Goal: Task Accomplishment & Management: Manage account settings

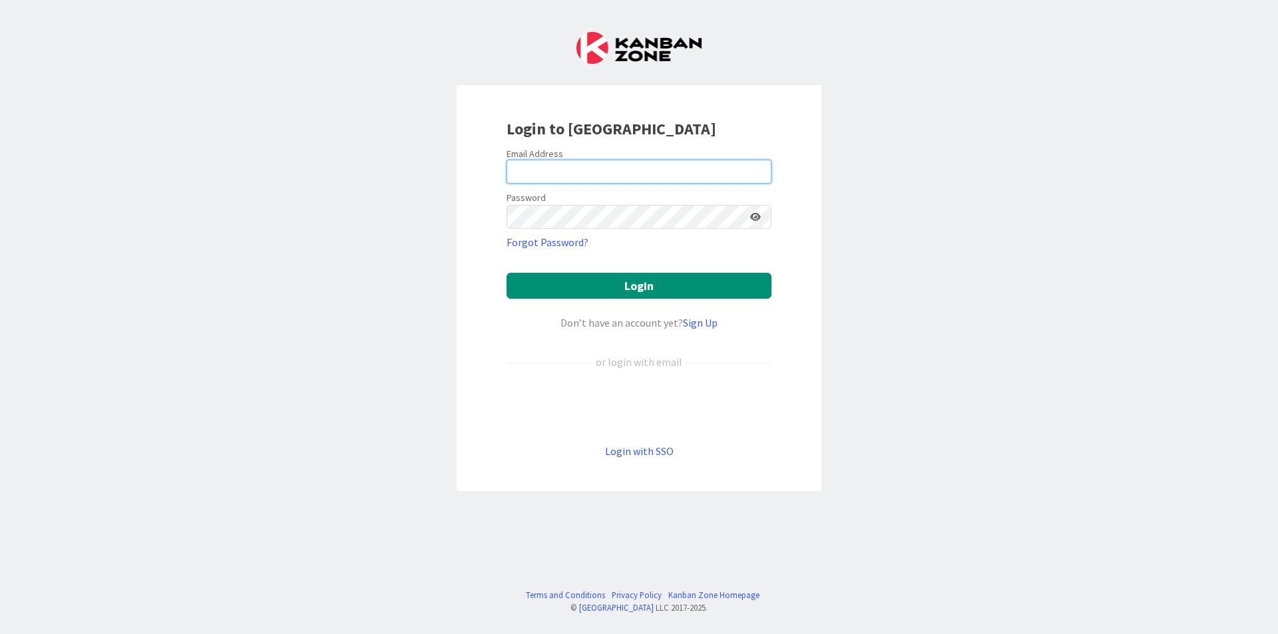
click at [640, 160] on input "email" at bounding box center [638, 172] width 265 height 24
type input "[EMAIL_ADDRESS][DOMAIN_NAME]"
click at [506, 273] on button "Login" at bounding box center [638, 286] width 265 height 26
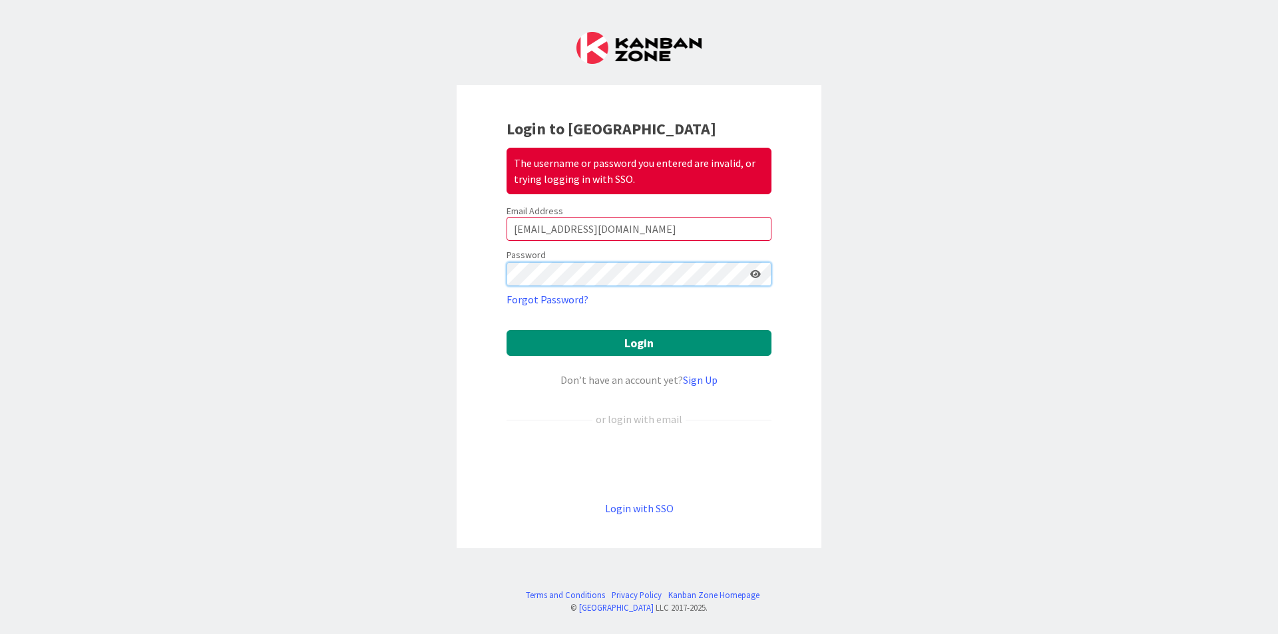
click at [506, 330] on button "Login" at bounding box center [638, 343] width 265 height 26
click at [594, 337] on button "Login" at bounding box center [638, 343] width 265 height 26
click at [550, 278] on form "Email Address [EMAIL_ADDRESS][DOMAIN_NAME] Password Forgot Password? Login Don’…" at bounding box center [638, 360] width 265 height 311
drag, startPoint x: 624, startPoint y: 287, endPoint x: 383, endPoint y: 259, distance: 242.5
click at [416, 254] on div "Login to Kanban Zone The username or password you entered are invalid, or tryin…" at bounding box center [639, 317] width 1278 height 634
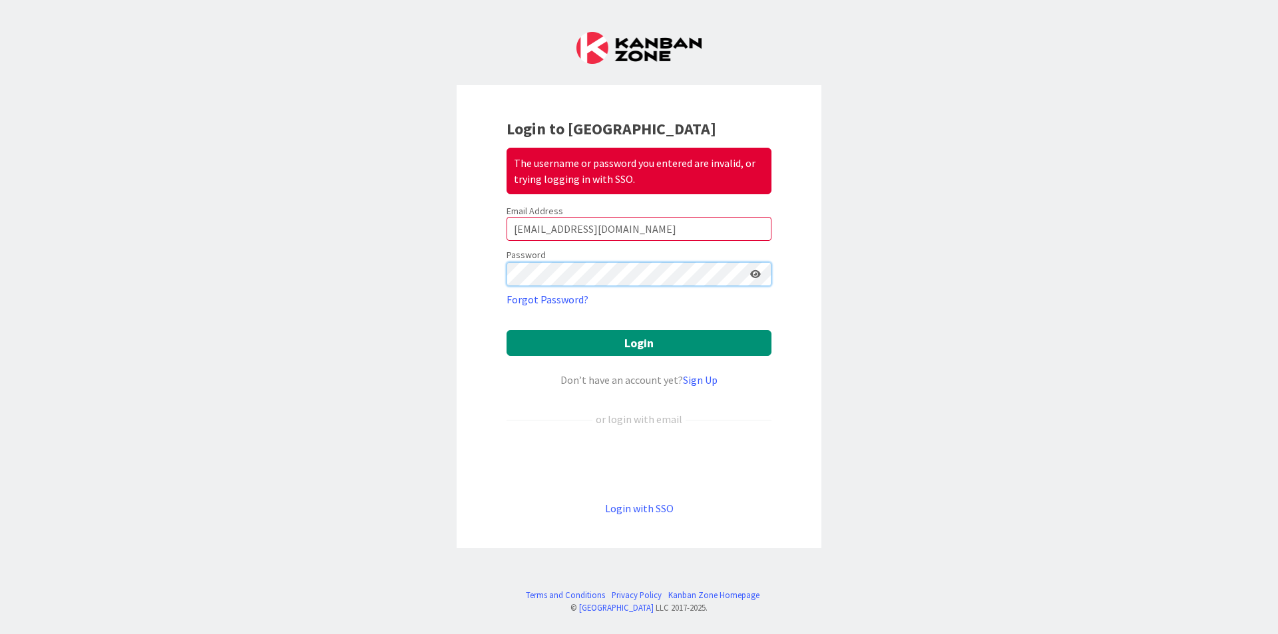
click at [506, 330] on button "Login" at bounding box center [638, 343] width 265 height 26
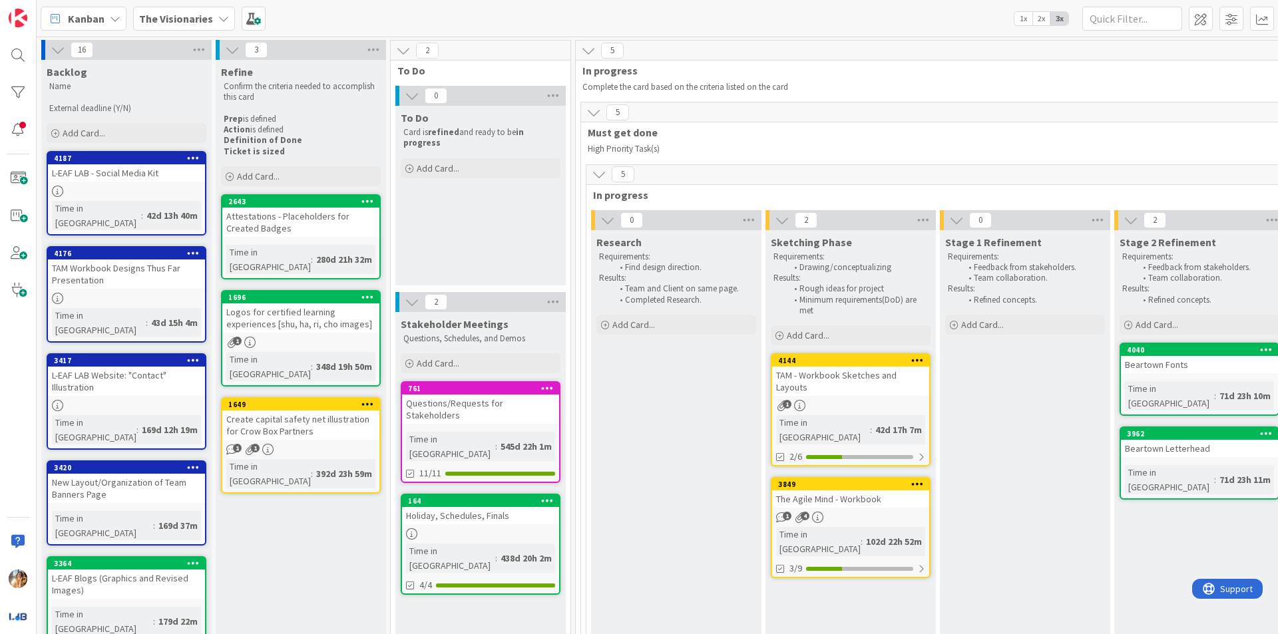
click at [202, 36] on div "Kanban The Visionaries 1x 2x 3x" at bounding box center [657, 18] width 1241 height 37
click at [203, 31] on div "Kanban The Visionaries 1x 2x 3x" at bounding box center [657, 18] width 1241 height 37
click at [205, 22] on b "The Visionaries" at bounding box center [176, 18] width 74 height 13
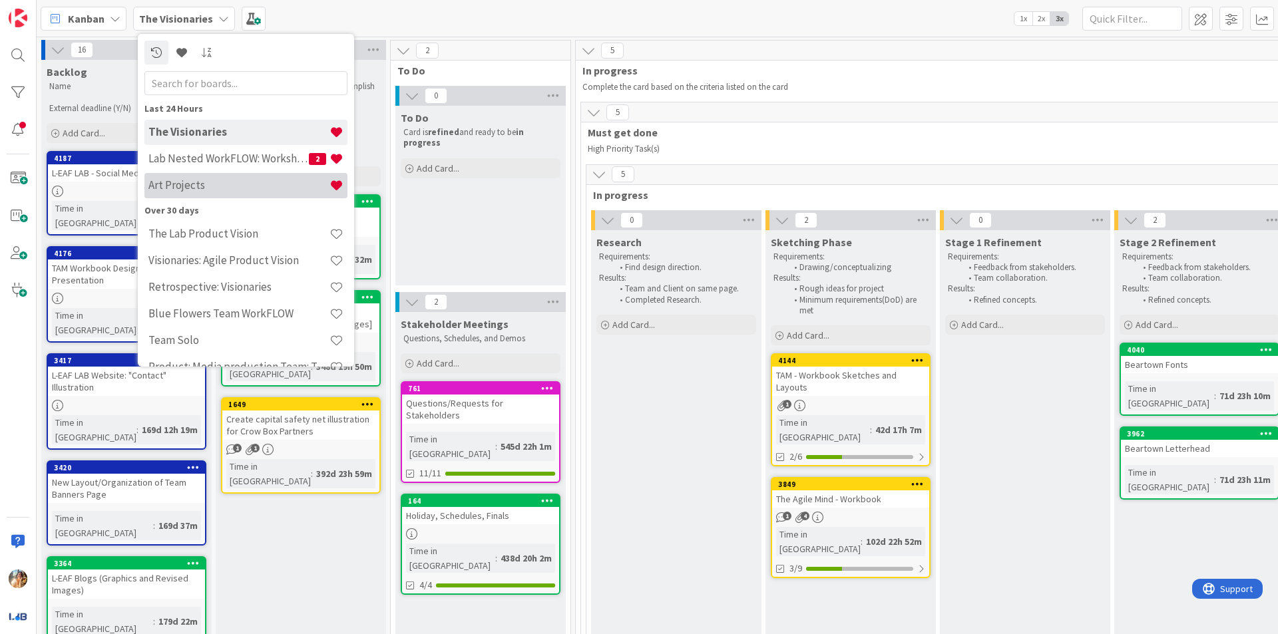
click at [248, 193] on div "Art Projects" at bounding box center [245, 185] width 203 height 25
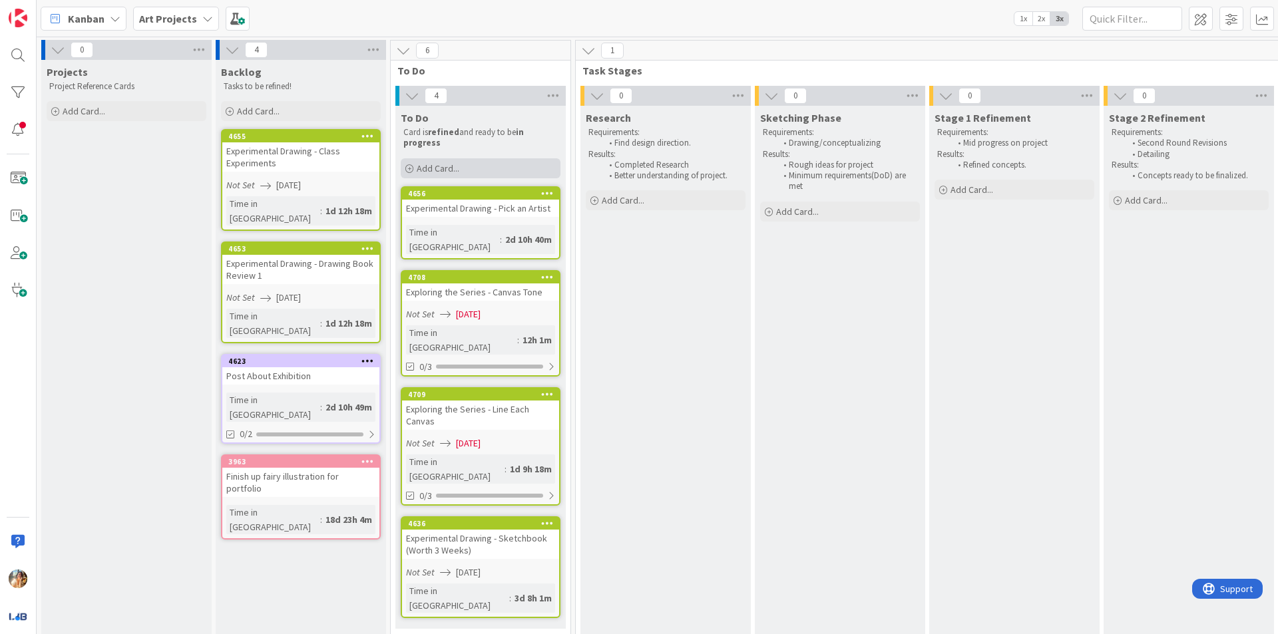
click at [500, 158] on div "Add Card..." at bounding box center [481, 168] width 160 height 20
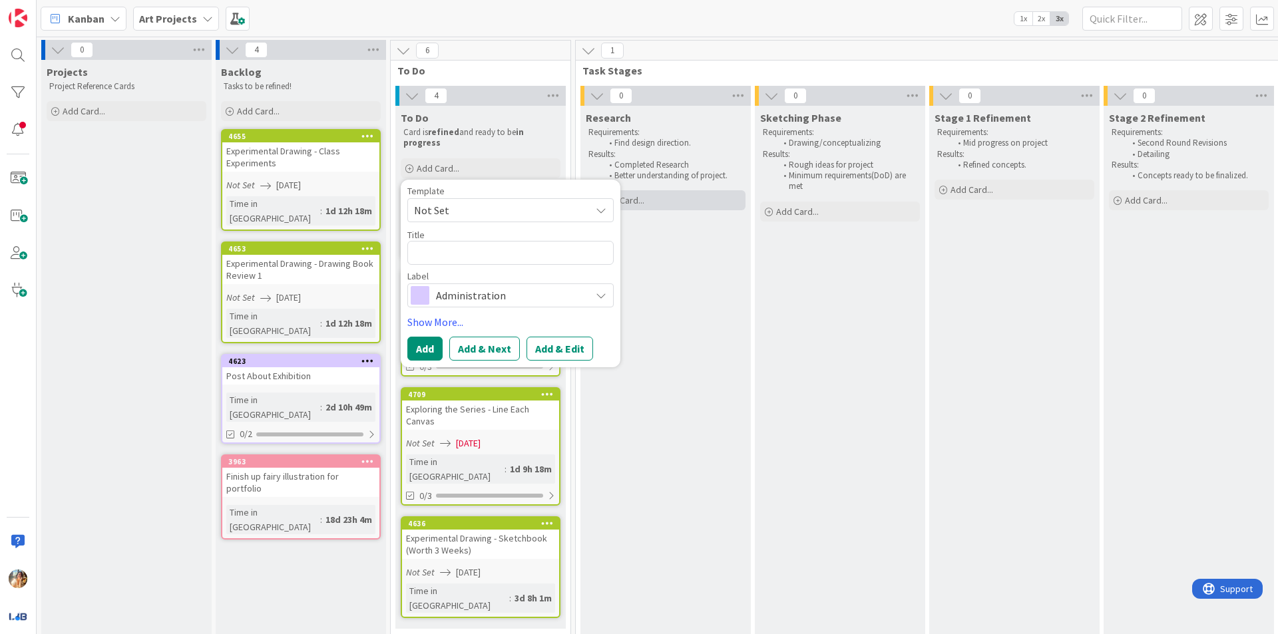
click at [655, 199] on div "Add Card..." at bounding box center [666, 200] width 160 height 20
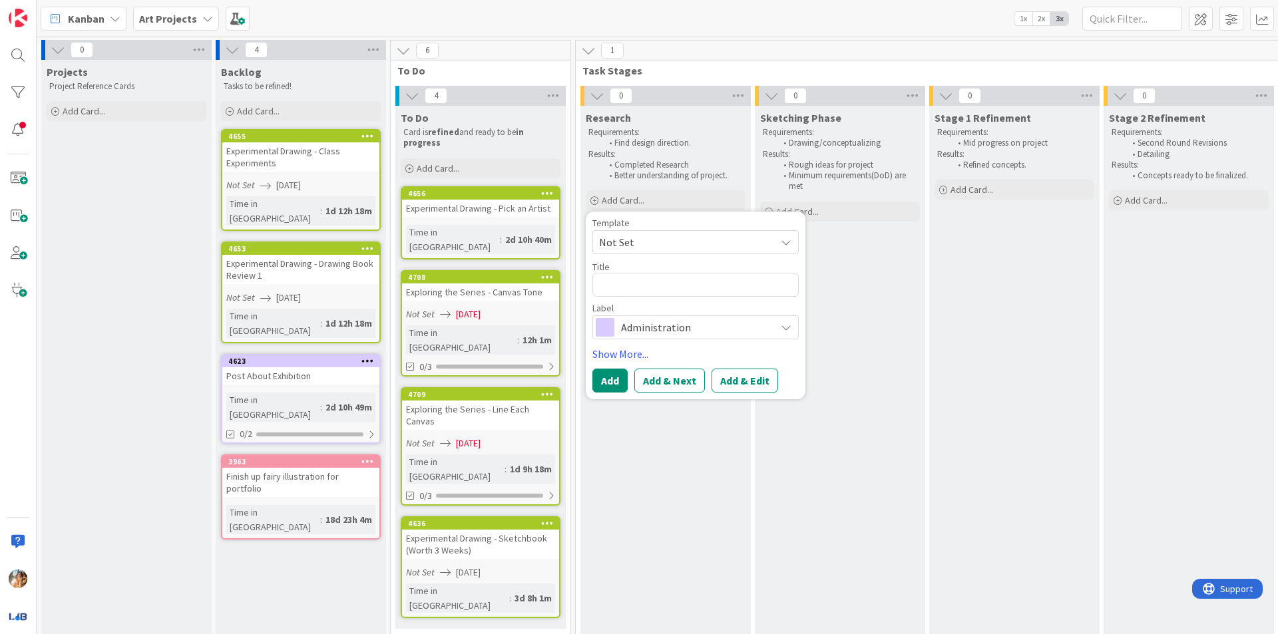
type textarea "x"
type textarea "E"
type textarea "x"
type textarea "Ema"
type textarea "x"
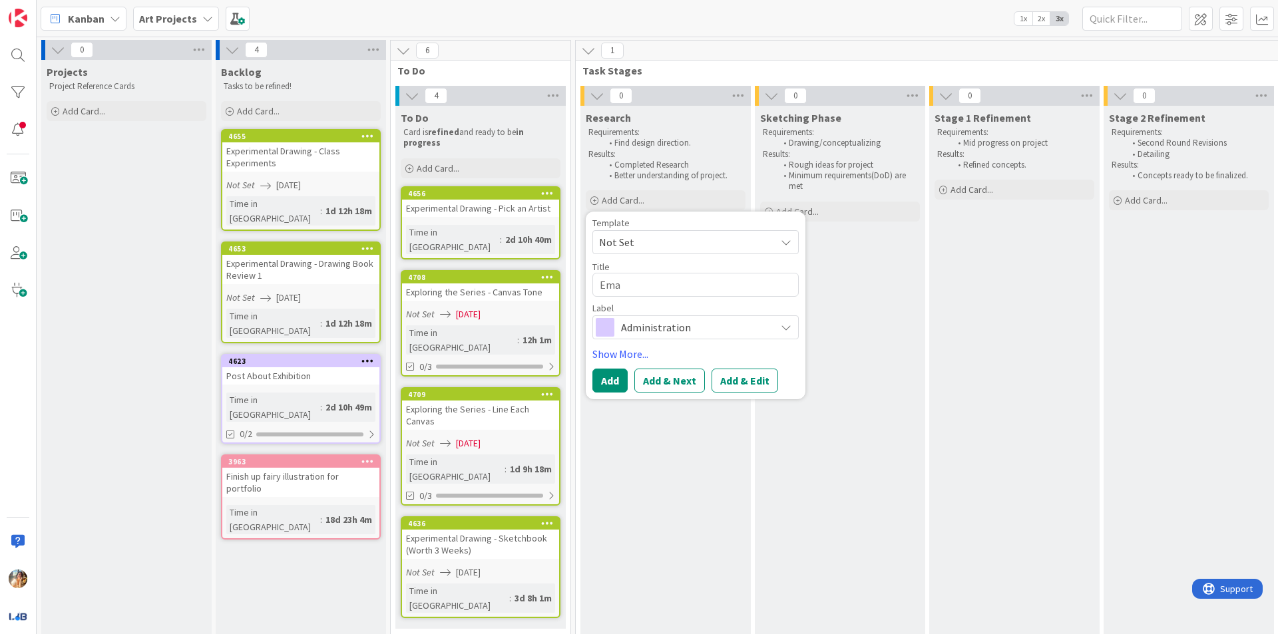
type textarea "Emai"
type textarea "x"
type textarea "Email"
type textarea "x"
type textarea "Email"
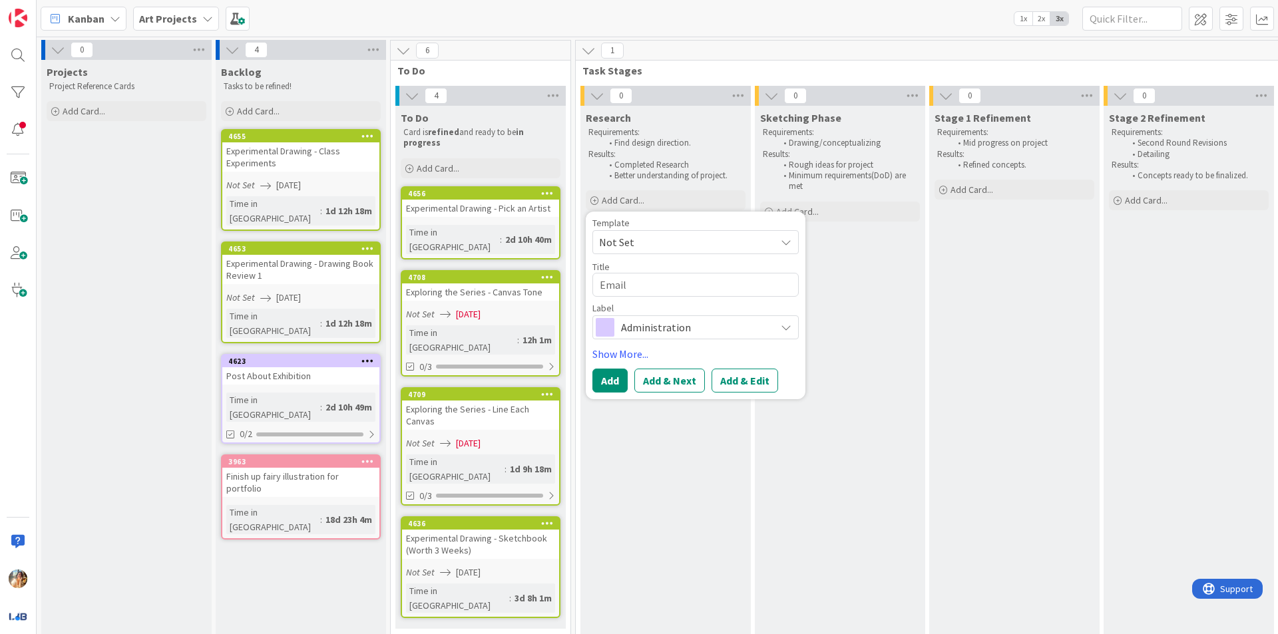
type textarea "x"
type textarea "Email C"
type textarea "x"
type textarea "Email Co"
type textarea "x"
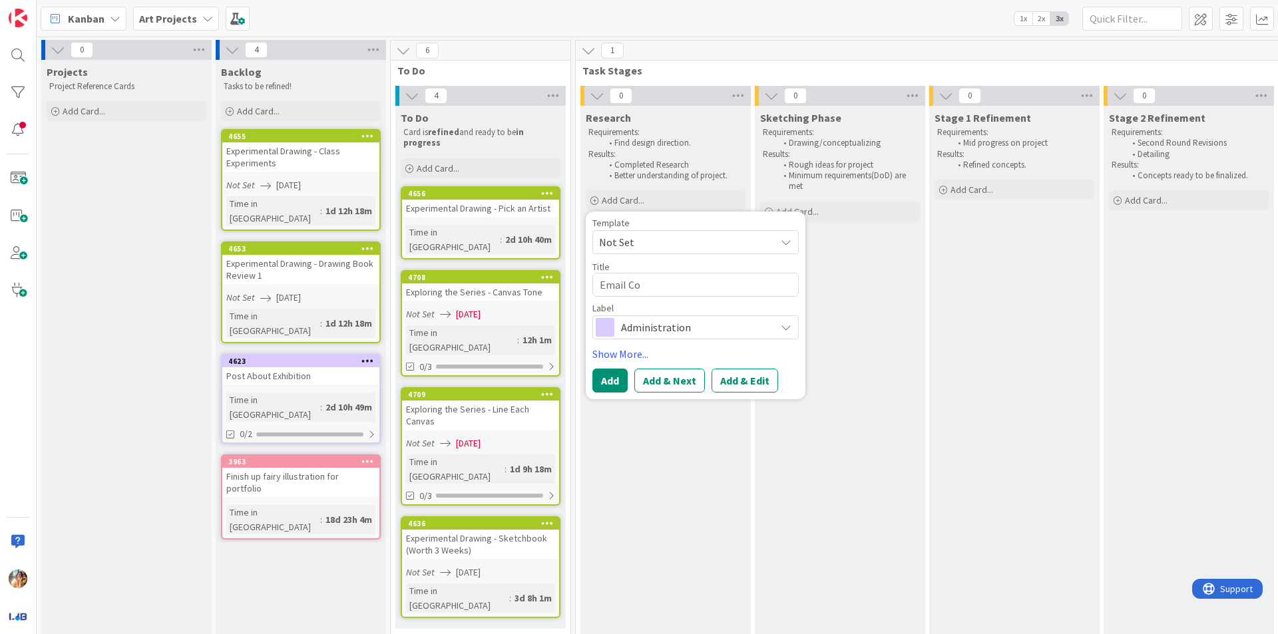
type textarea "Email Col"
type textarea "x"
type textarea "Email [PERSON_NAME]"
type textarea "x"
type textarea "Email Col"
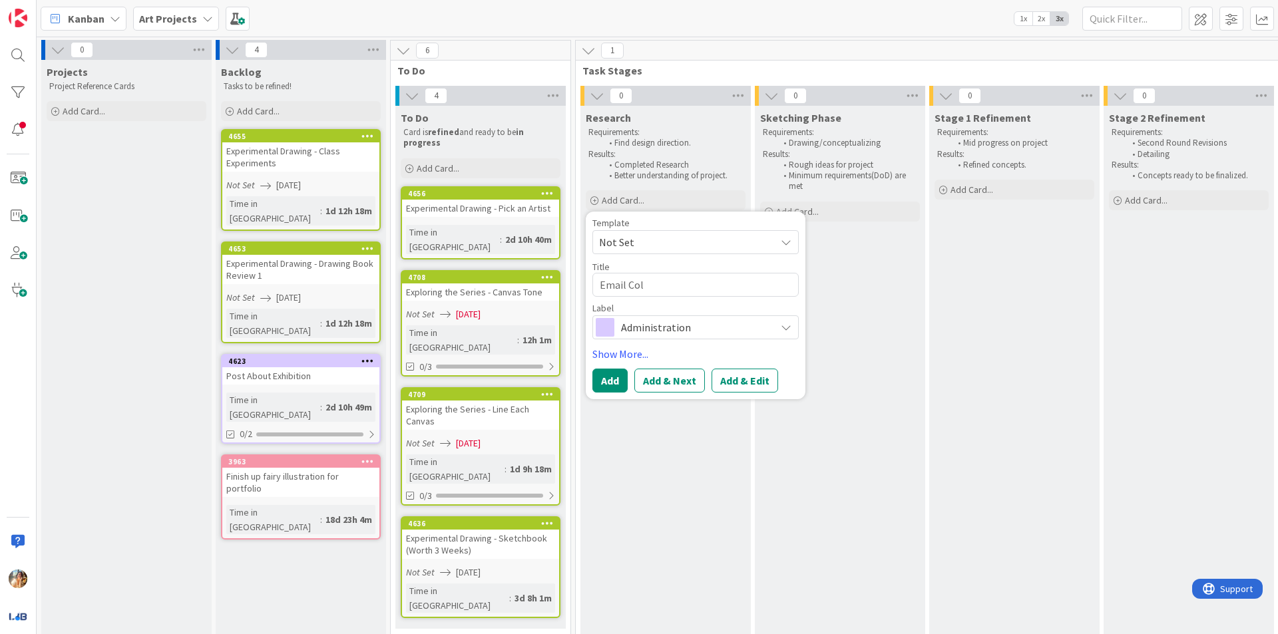
type textarea "x"
type textarea "Email Co"
type textarea "x"
type textarea "Email C"
type textarea "x"
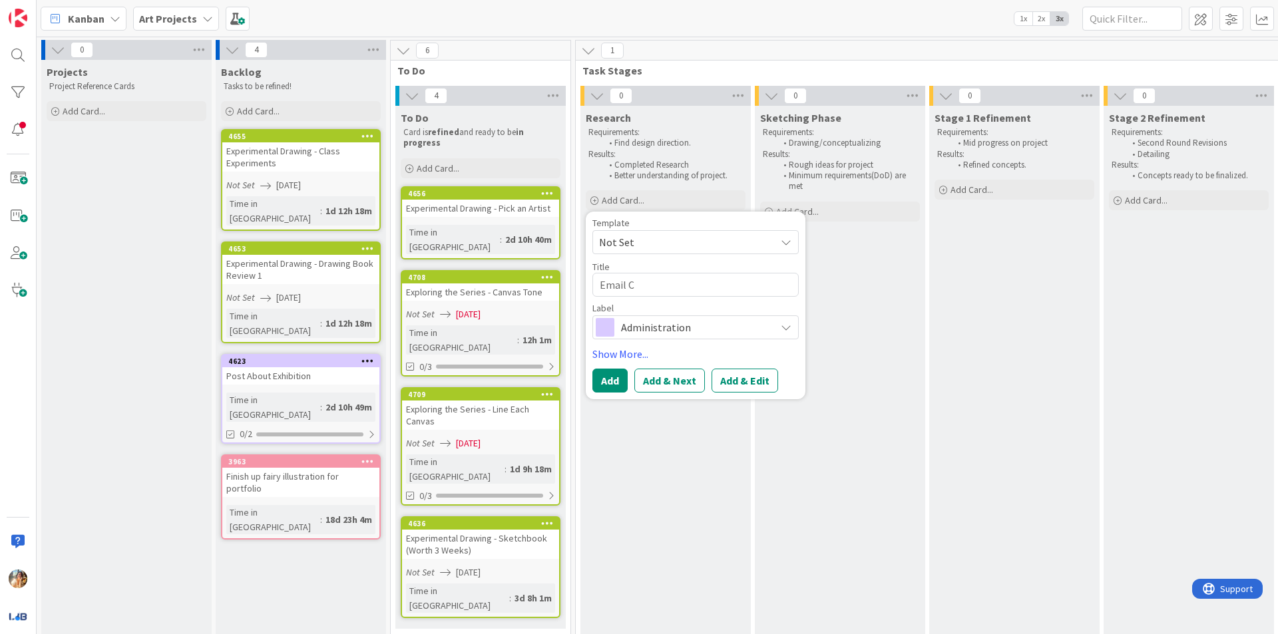
type textarea "Email"
type textarea "x"
type textarea "Email f"
type textarea "x"
type textarea "Email fo"
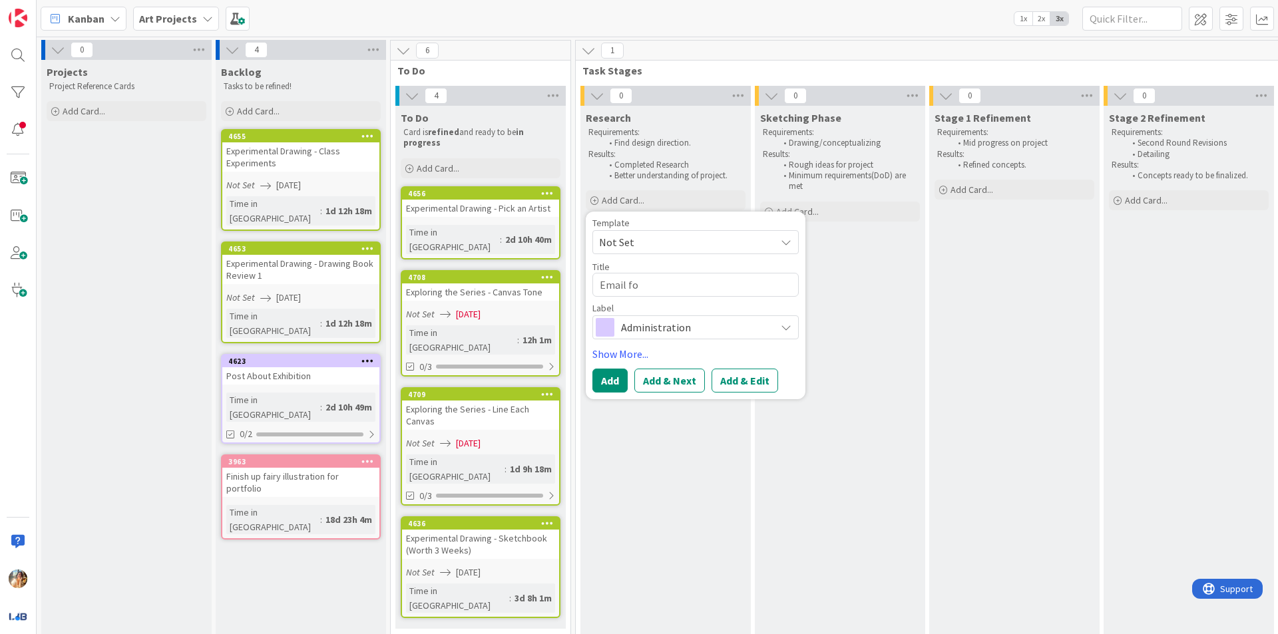
type textarea "x"
type textarea "Email for"
type textarea "x"
type textarea "Email for"
type textarea "x"
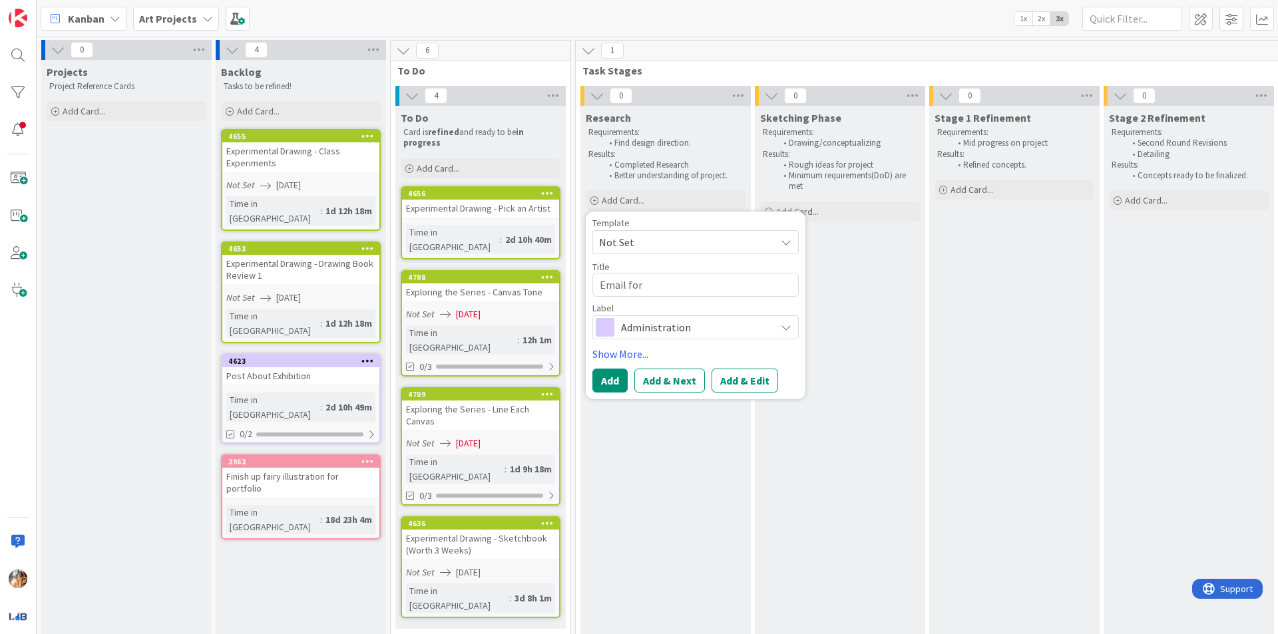
type textarea "Email for F"
type textarea "x"
type textarea "Email for Fl"
type textarea "x"
type textarea "Email for Fly"
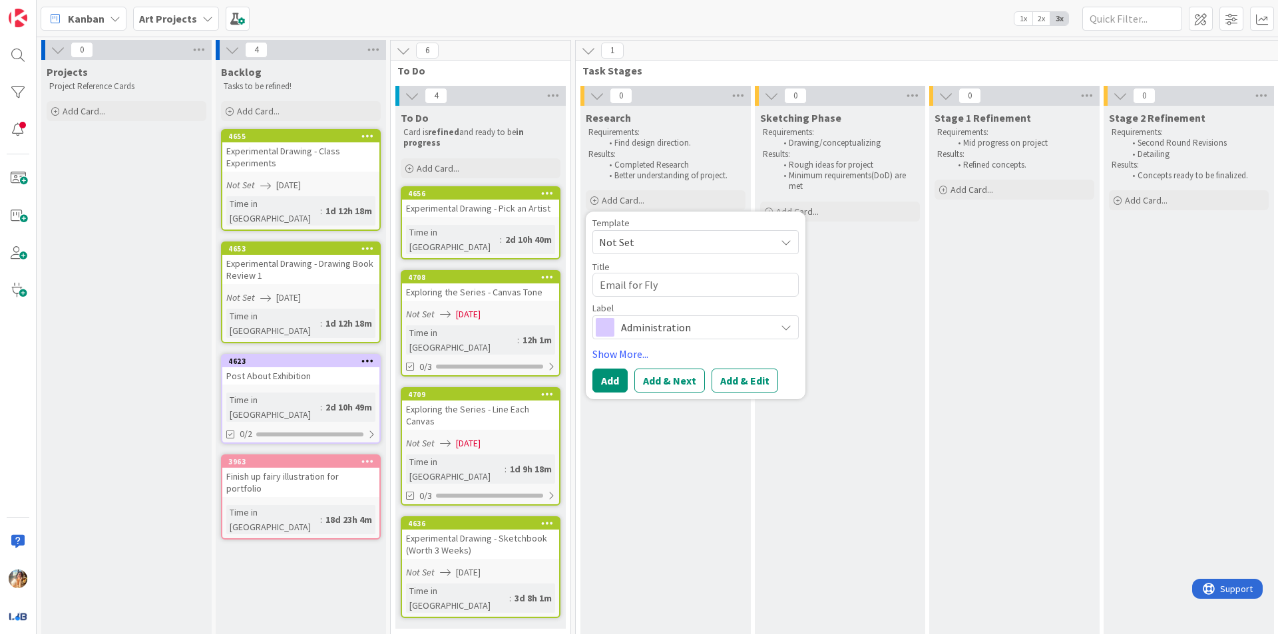
type textarea "x"
type textarea "Email for Flyr"
type textarea "x"
type textarea "Email for [PERSON_NAME]"
type textarea "x"
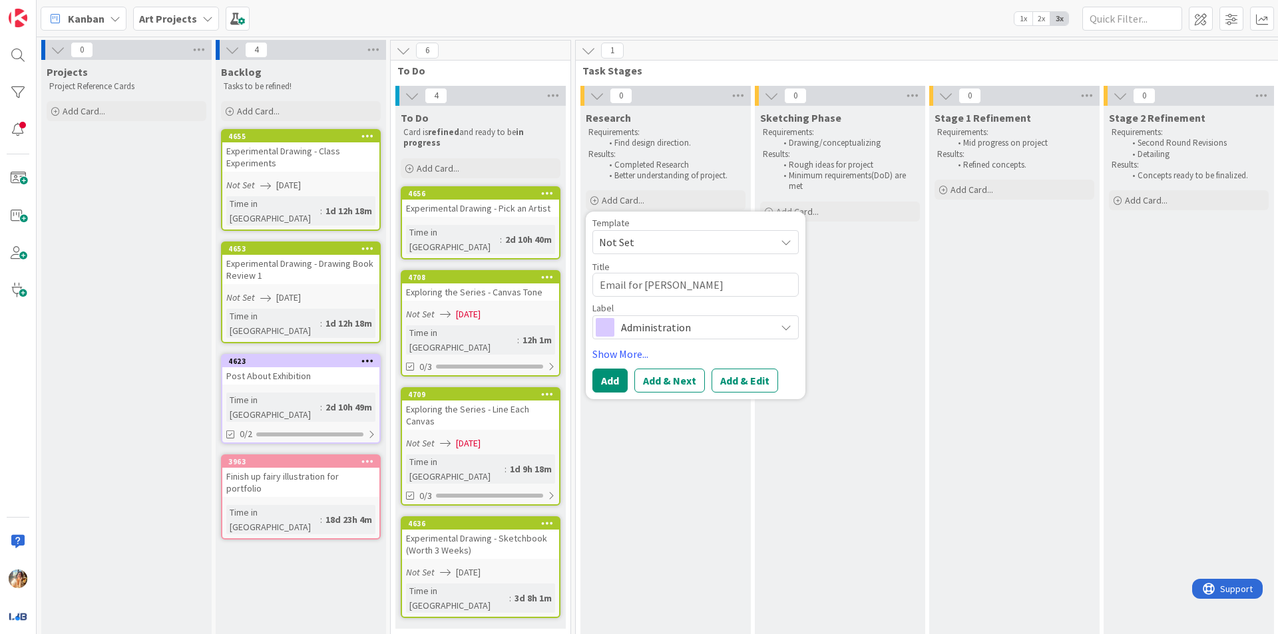
type textarea "Email for Flyer"
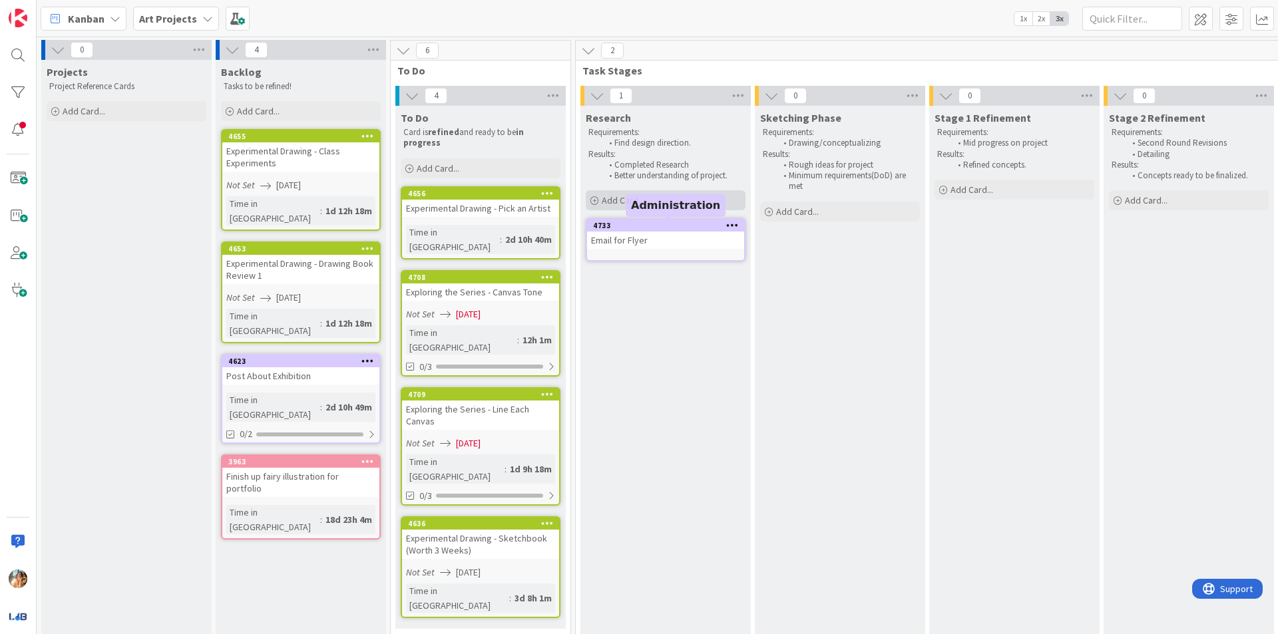
click at [676, 191] on div "Add Card..." at bounding box center [666, 200] width 160 height 20
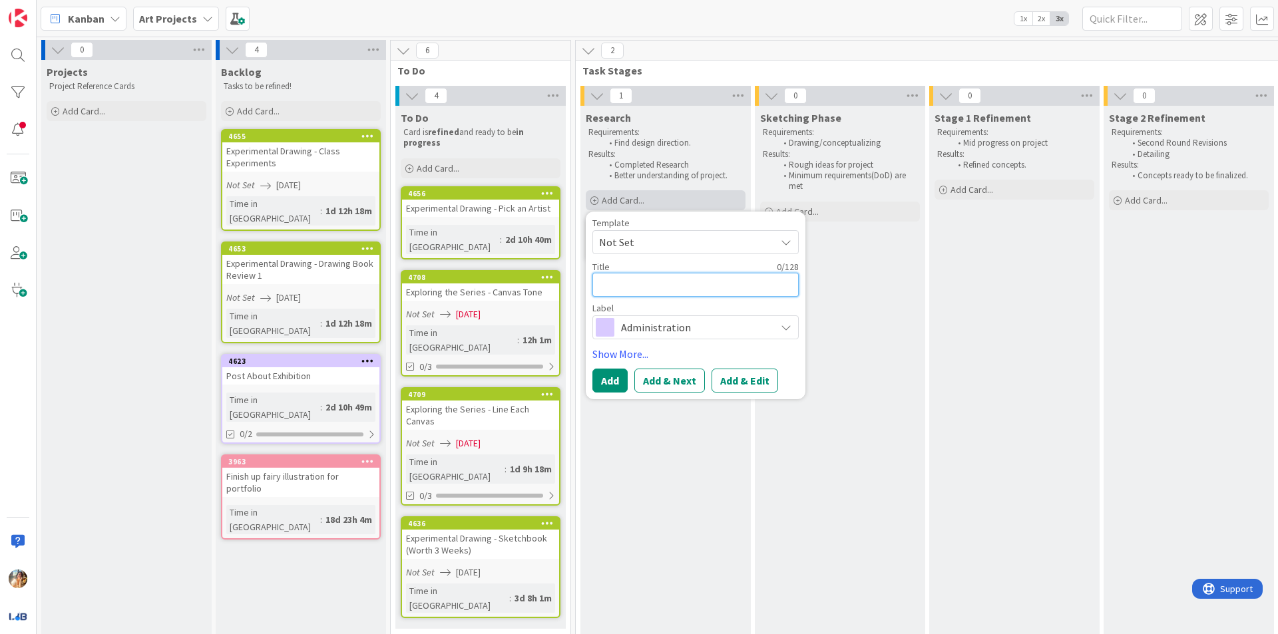
type textarea "x"
type textarea "E"
type textarea "x"
type textarea "Ema"
type textarea "x"
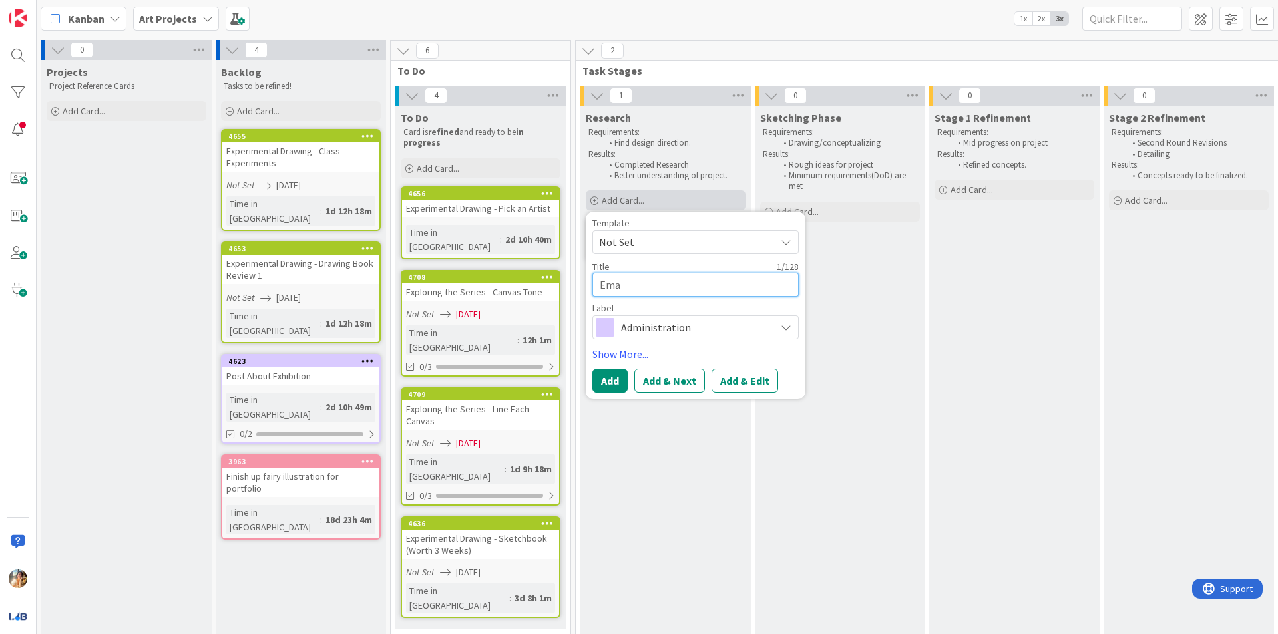
type textarea "Emai"
type textarea "x"
type textarea "Email"
type textarea "x"
type textarea "Email f"
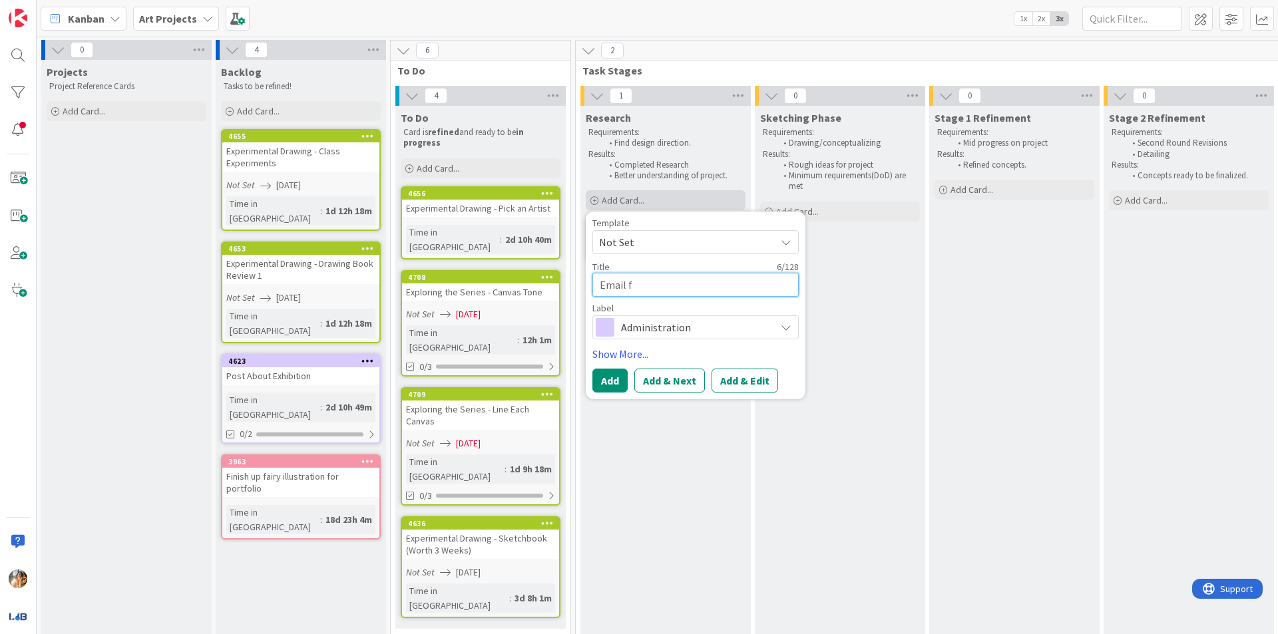
type textarea "x"
type textarea "Email fo"
type textarea "x"
type textarea "Email for"
type textarea "x"
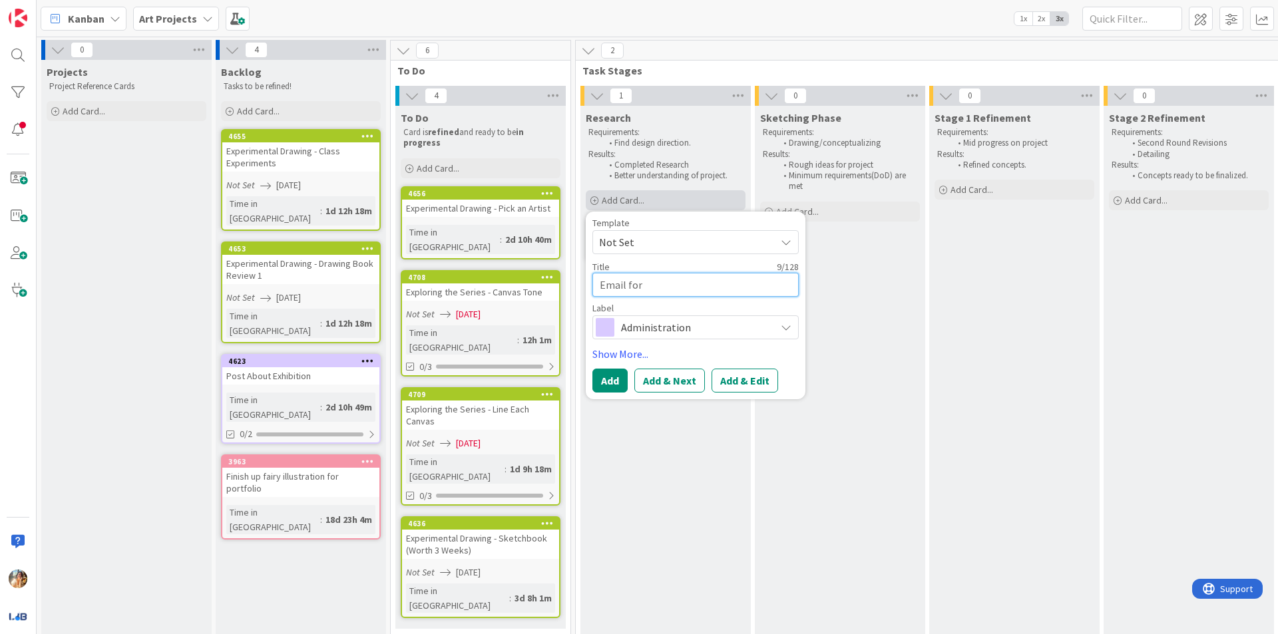
type textarea "Email for"
type textarea "x"
type textarea "Email for I"
type textarea "x"
type textarea "Email for In"
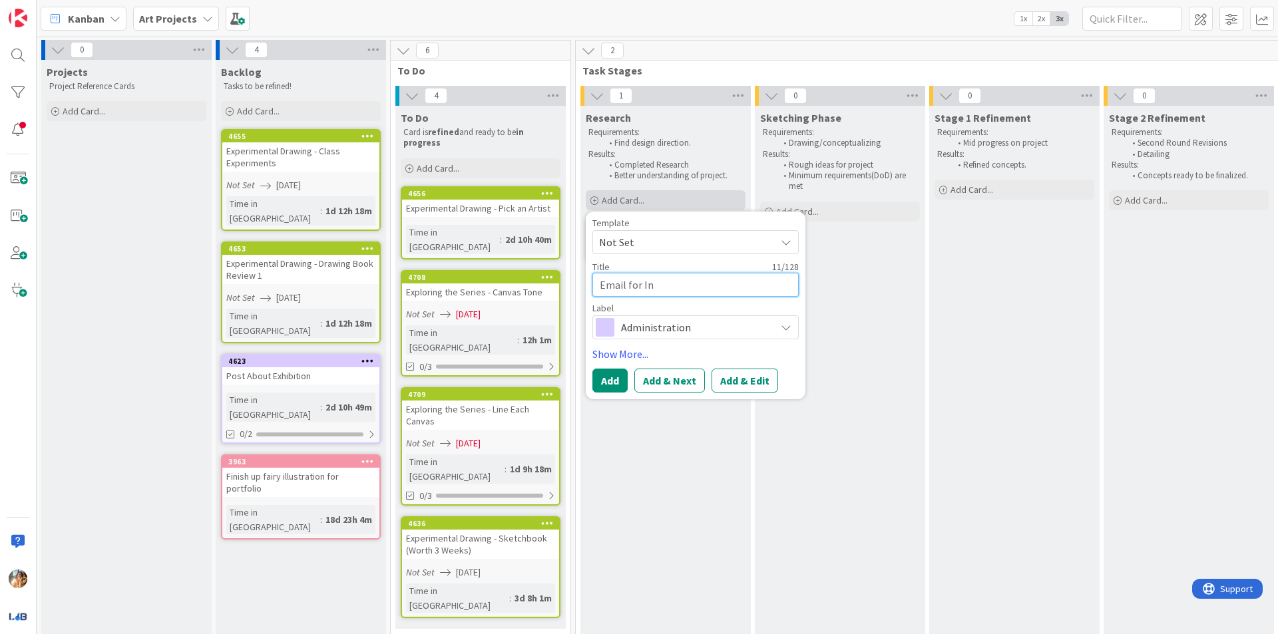
type textarea "x"
type textarea "Email for Int"
type textarea "x"
type textarea "Email for Inte"
type textarea "x"
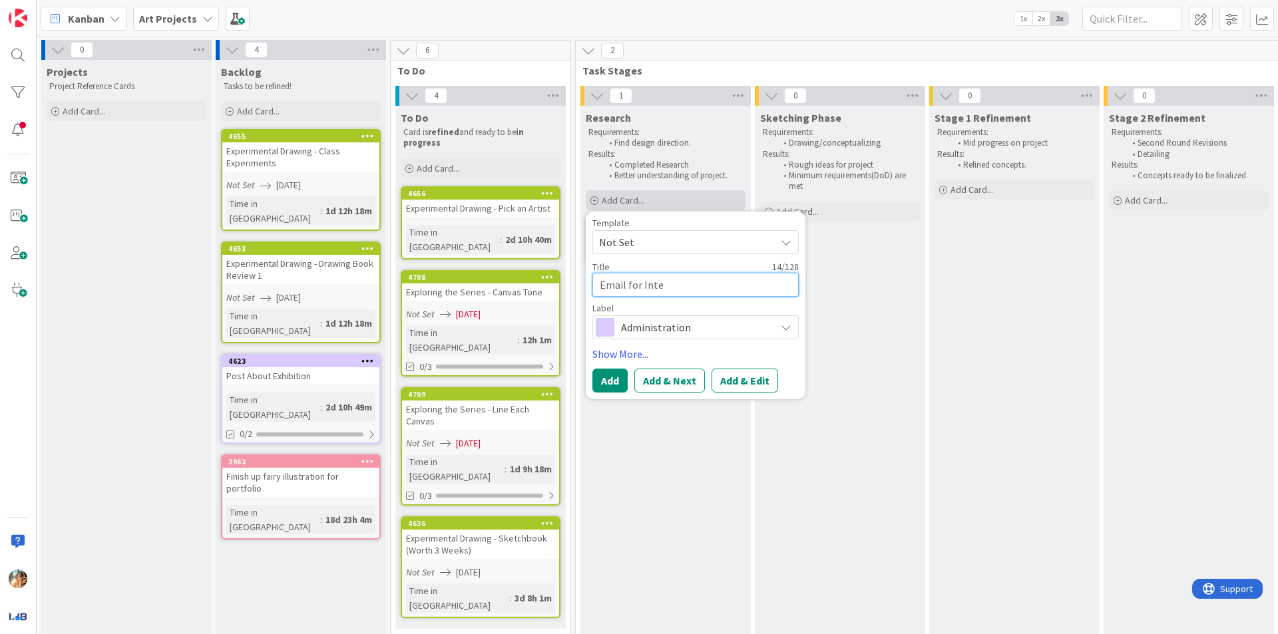
type textarea "Email for Inter"
type textarea "x"
type textarea "Email for Interv"
type textarea "x"
type textarea "Email for Intervi"
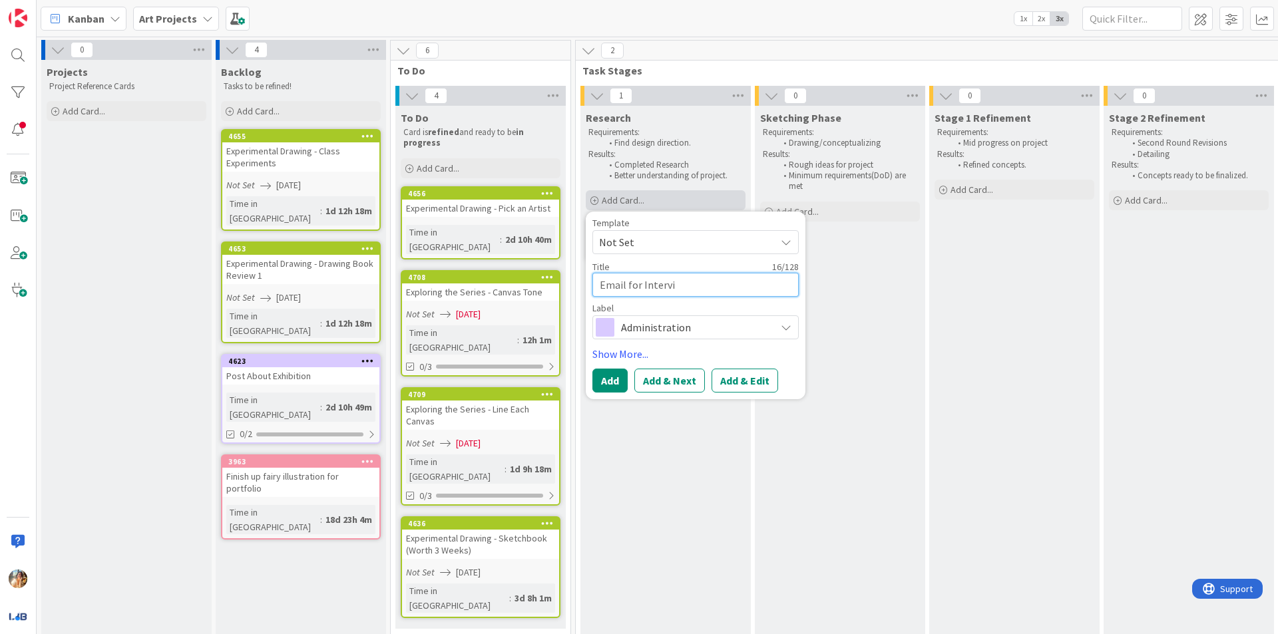
type textarea "x"
type textarea "Email for Intervie"
type textarea "x"
type textarea "Email for Interview"
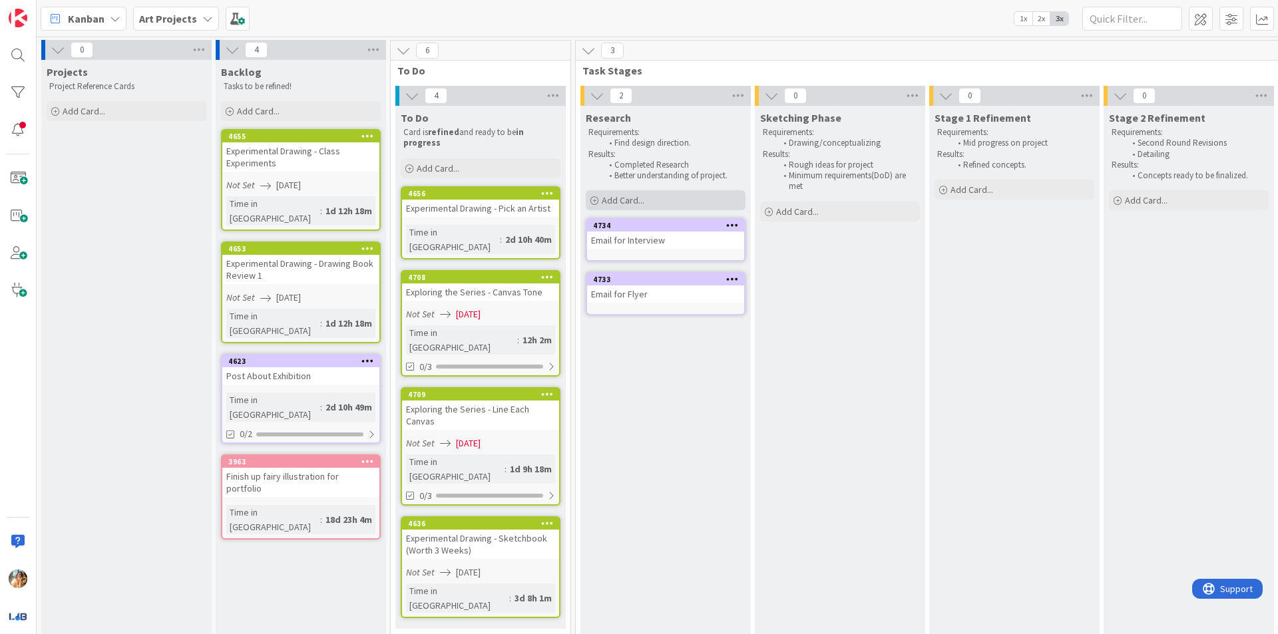
click at [676, 191] on div "Add Card..." at bounding box center [666, 200] width 160 height 20
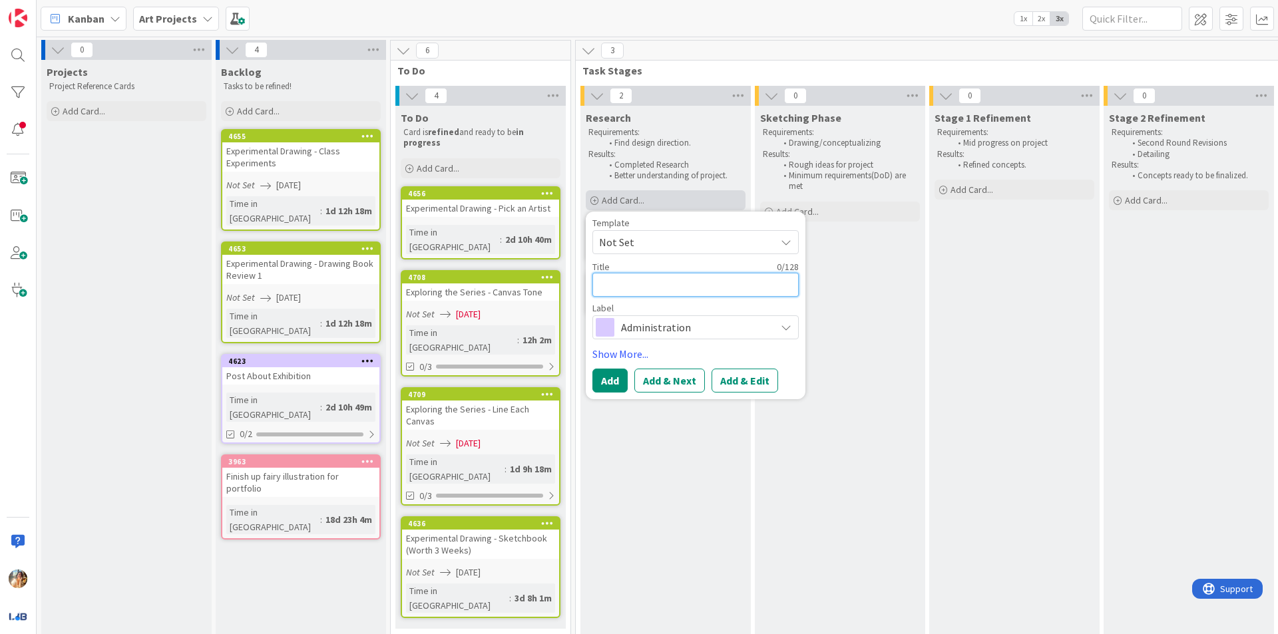
type textarea "x"
type textarea "F"
type textarea "x"
type textarea "Fi"
type textarea "x"
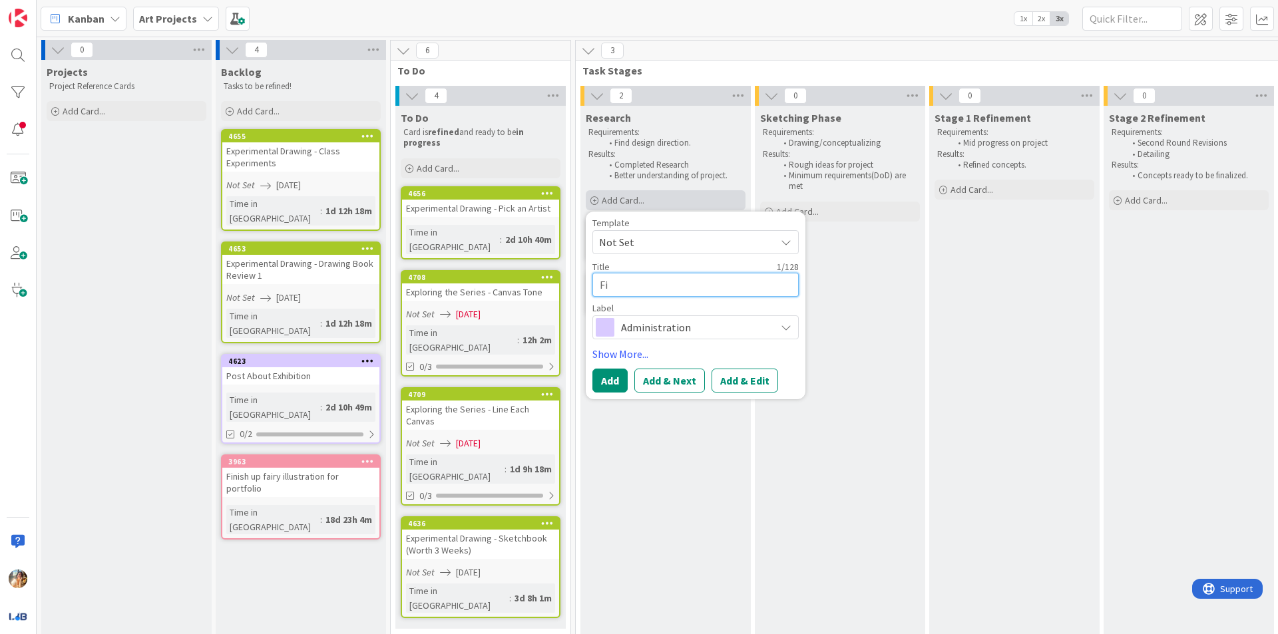
type textarea "Fin"
type textarea "x"
type textarea "Fini"
type textarea "x"
type textarea "Finis"
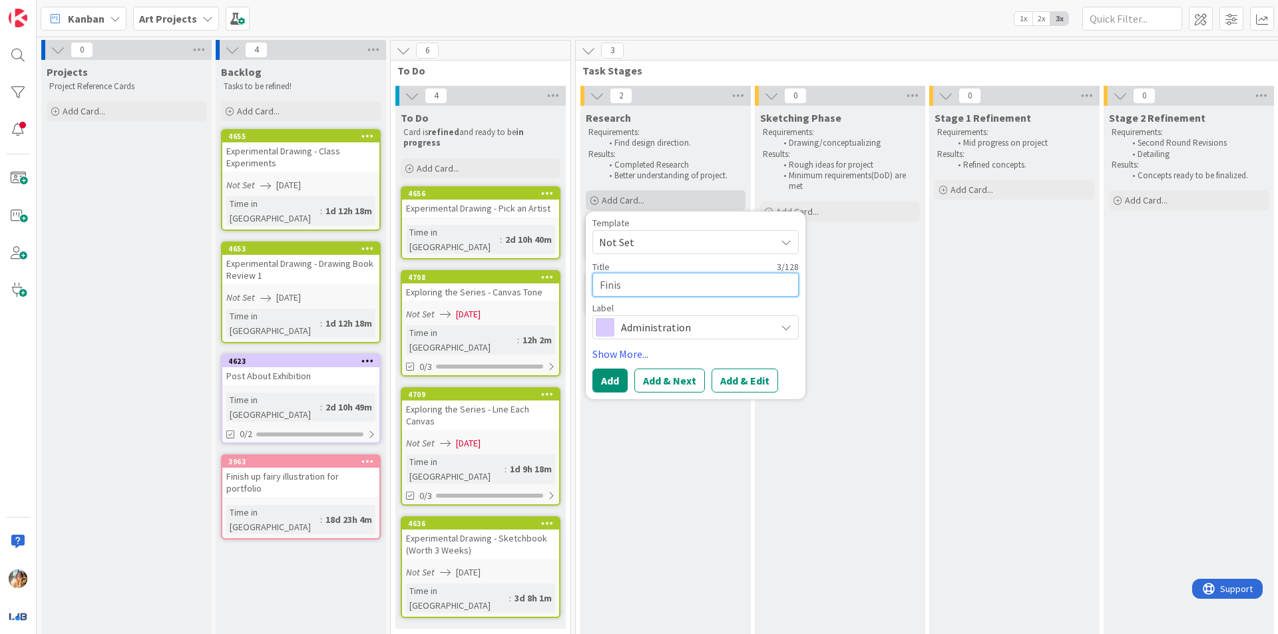
type textarea "x"
type textarea "Finish"
type textarea "x"
type textarea "Finish"
type textarea "x"
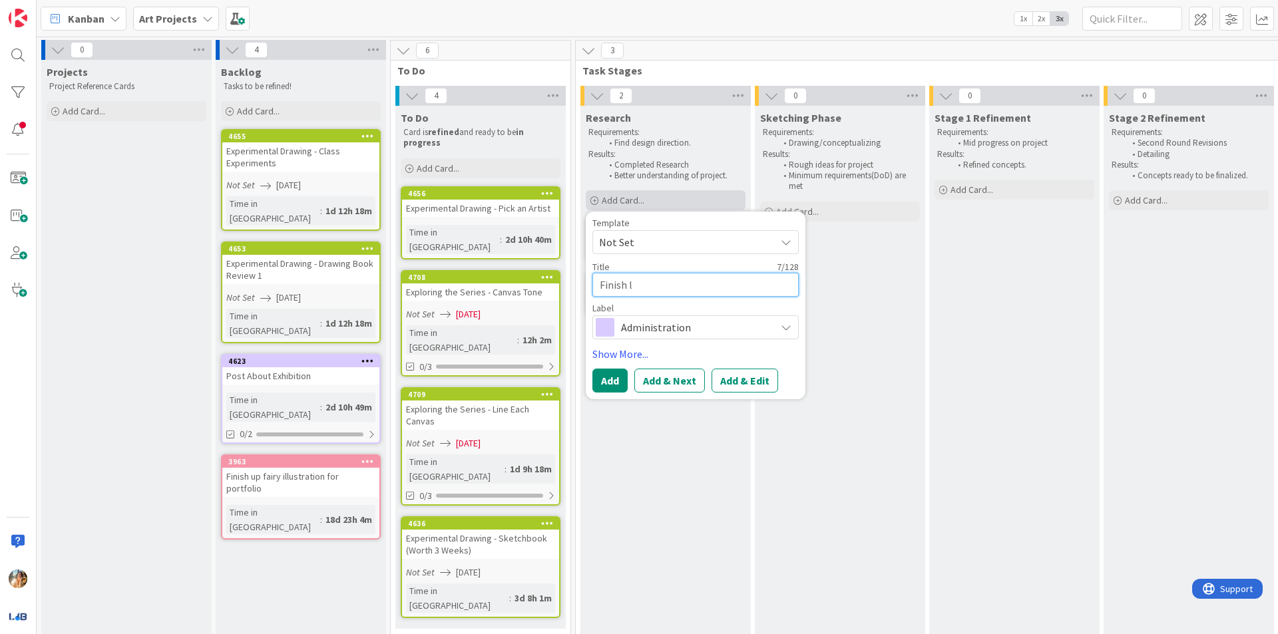
type textarea "Finish la"
type textarea "x"
type textarea "Finish las"
type textarea "x"
type textarea "Finish last"
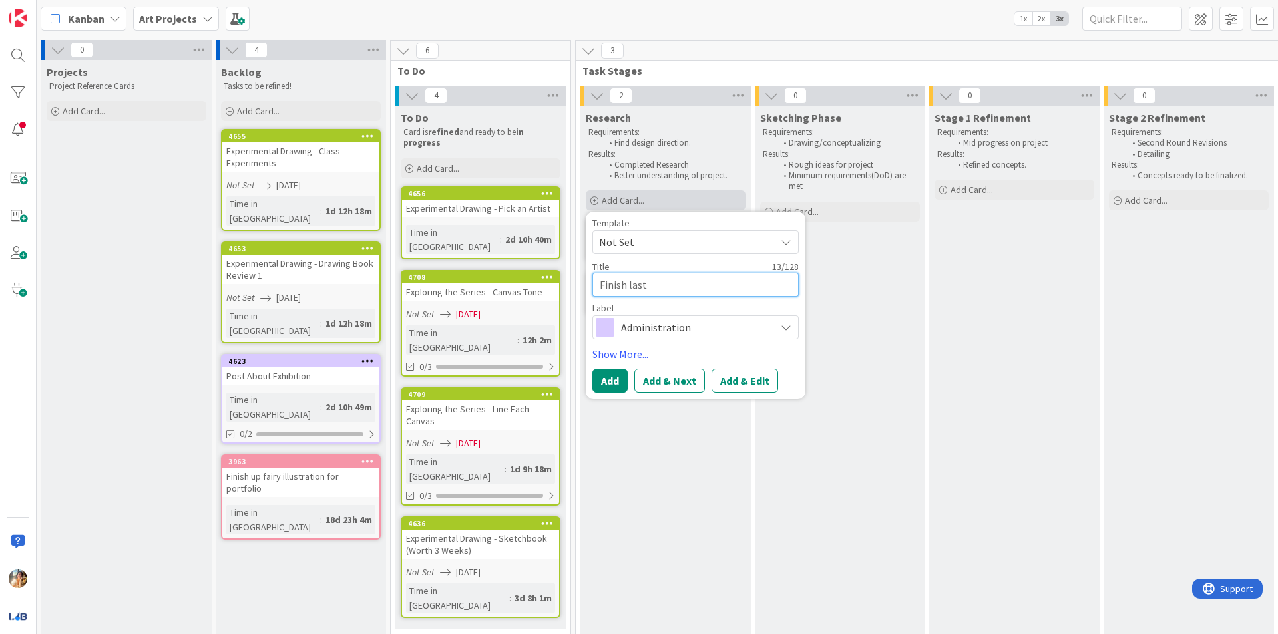
type textarea "x"
type textarea "Finish last a"
type textarea "x"
type textarea "Finish last"
type textarea "x"
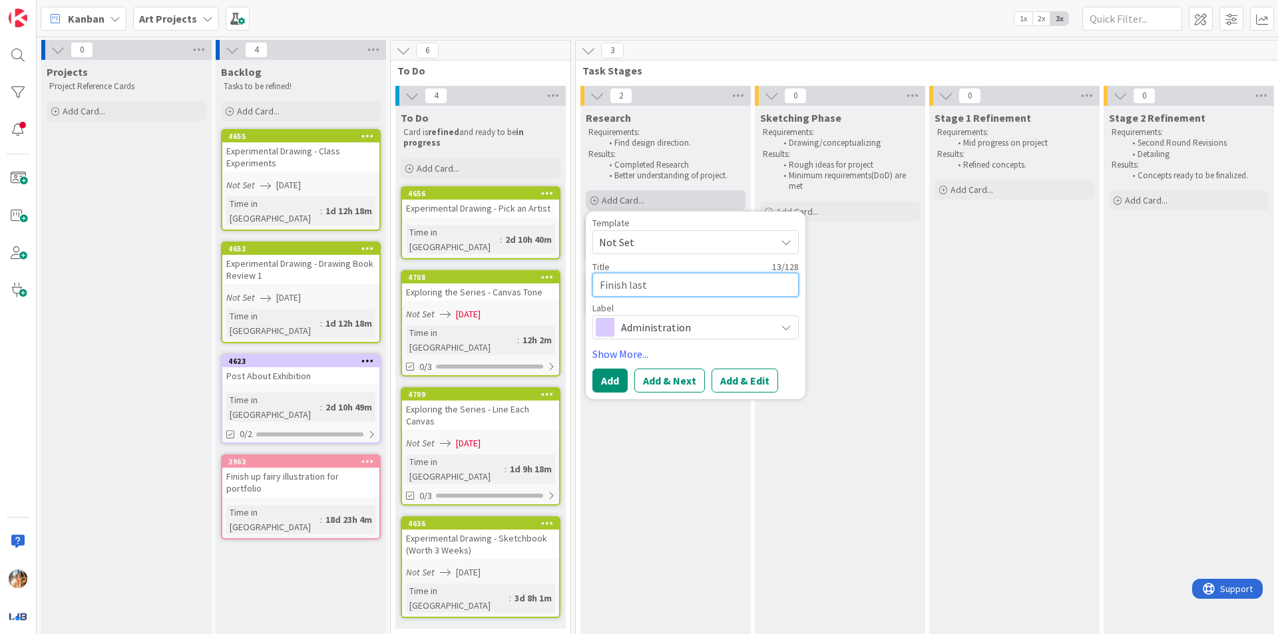
type textarea "Finish last s"
type textarea "x"
type textarea "Finish last sa"
type textarea "x"
type textarea "Finish last san"
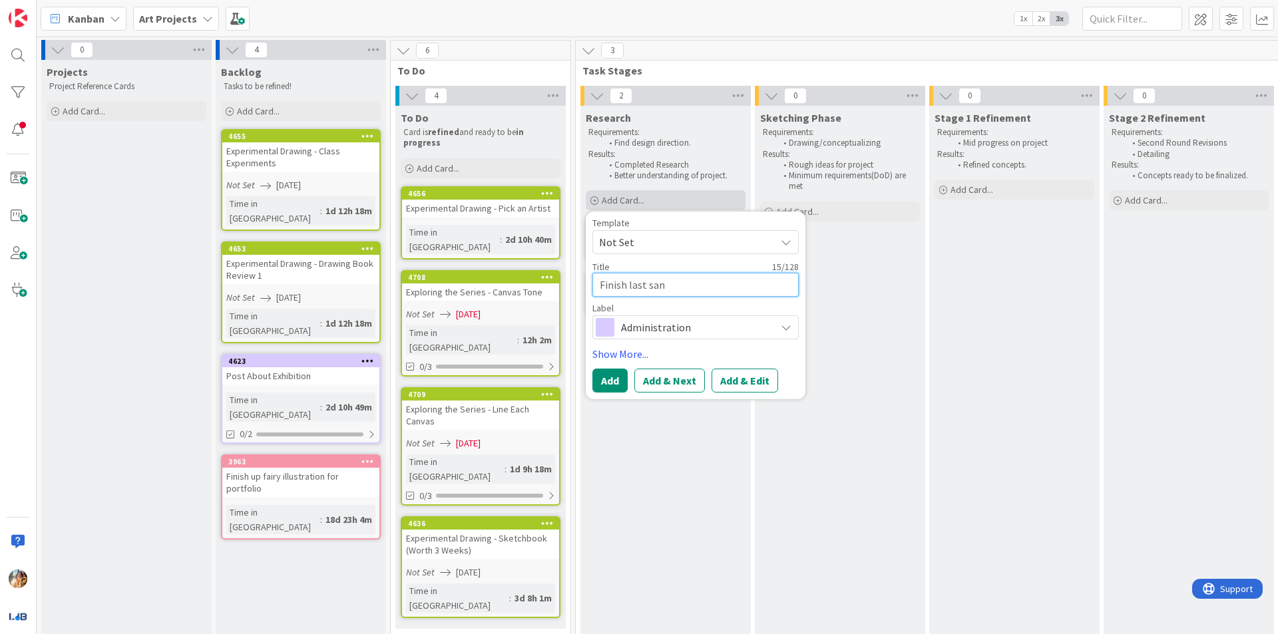
type textarea "x"
type textarea "Finish last sani"
type textarea "x"
type textarea "Finish last sanin"
type textarea "x"
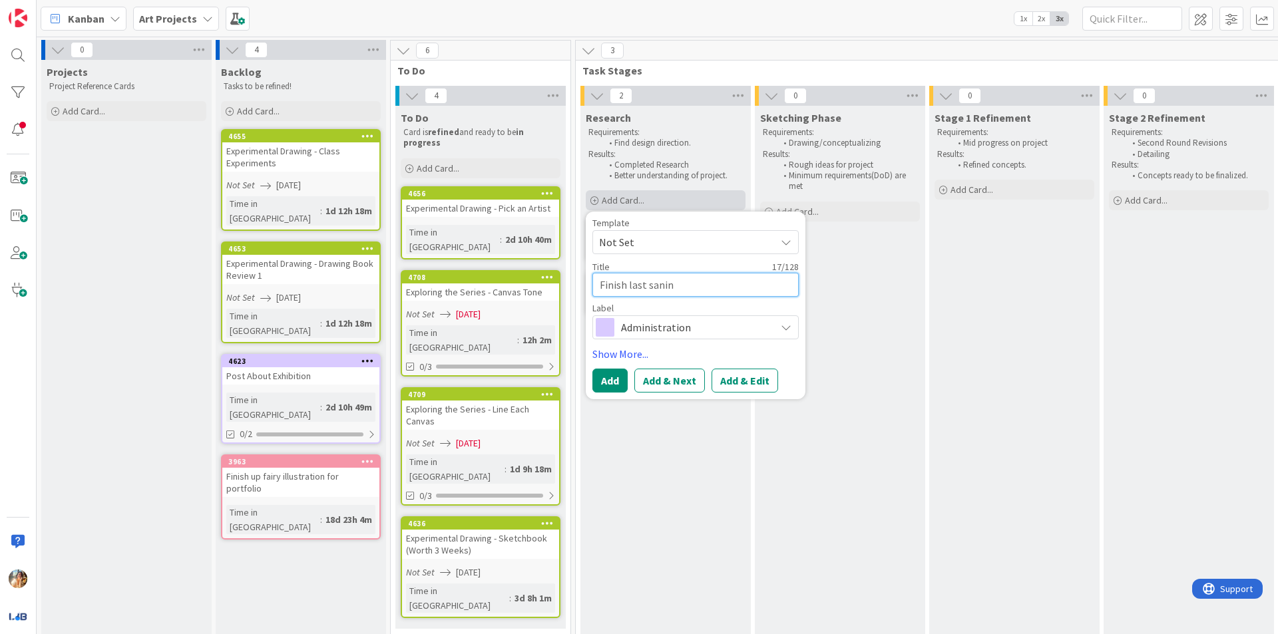
type textarea "Finish last saning"
type textarea "x"
type textarea "Finish last saning"
type textarea "x"
type textarea "Finish last saning"
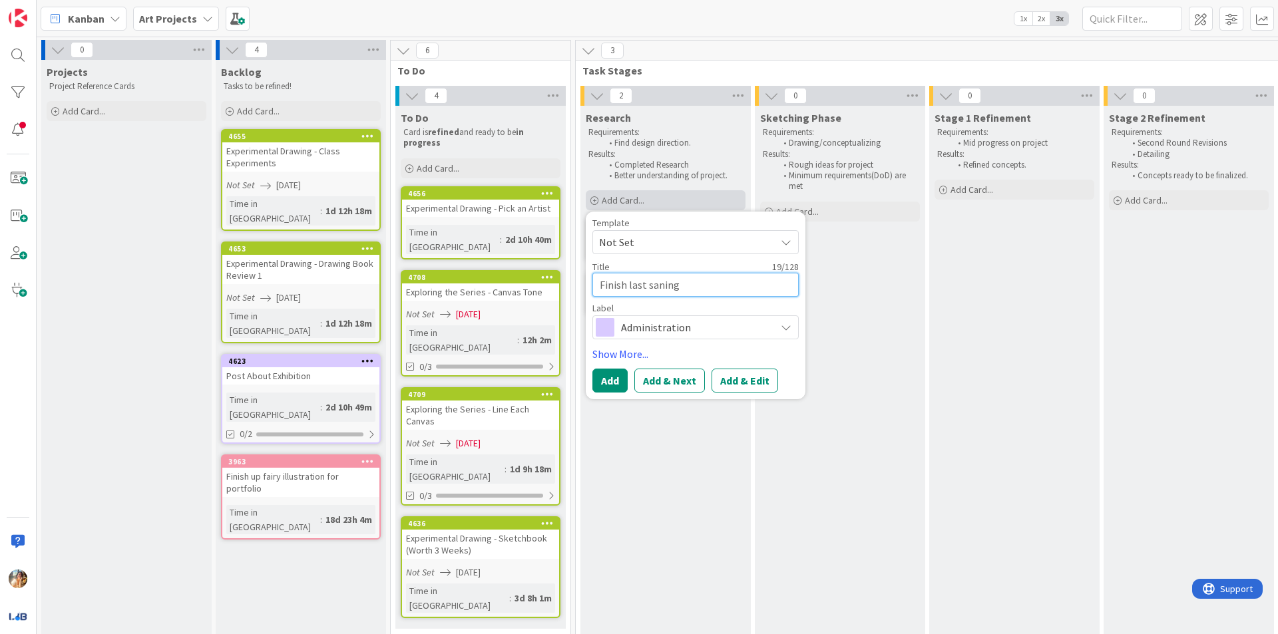
type textarea "x"
type textarea "Finish last sanin"
type textarea "x"
type textarea "Finish last sani"
type textarea "x"
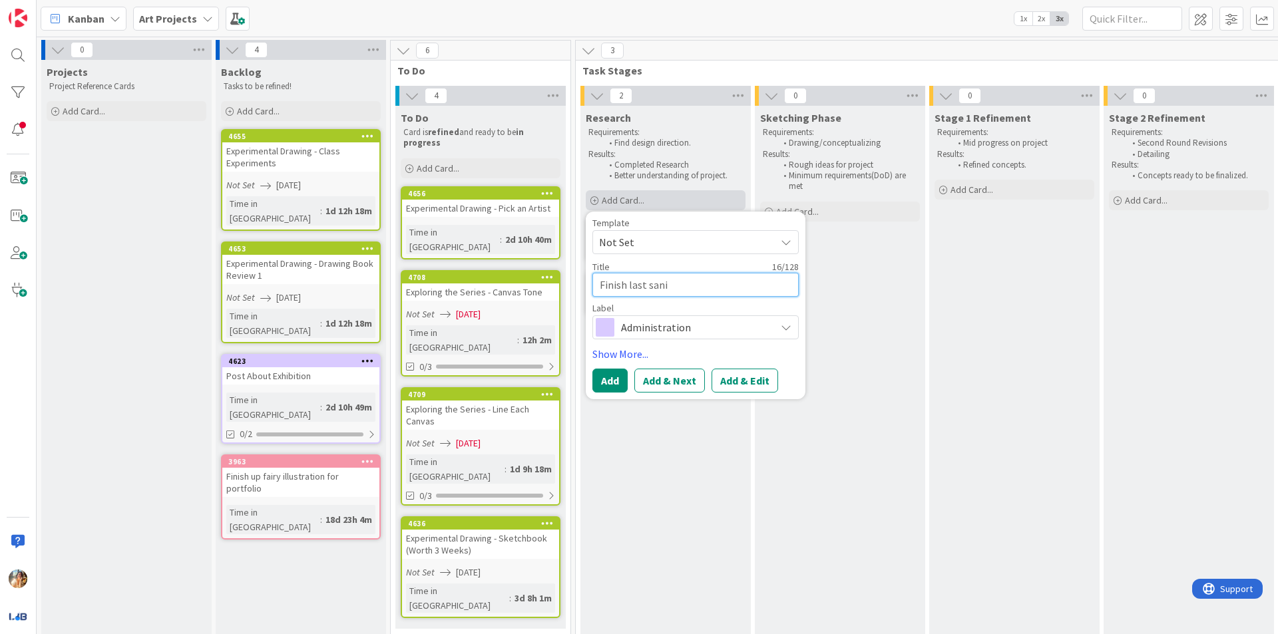
type textarea "Finish last san"
type textarea "x"
type textarea "Finish last sand"
type textarea "x"
type textarea "Finish last [PERSON_NAME]"
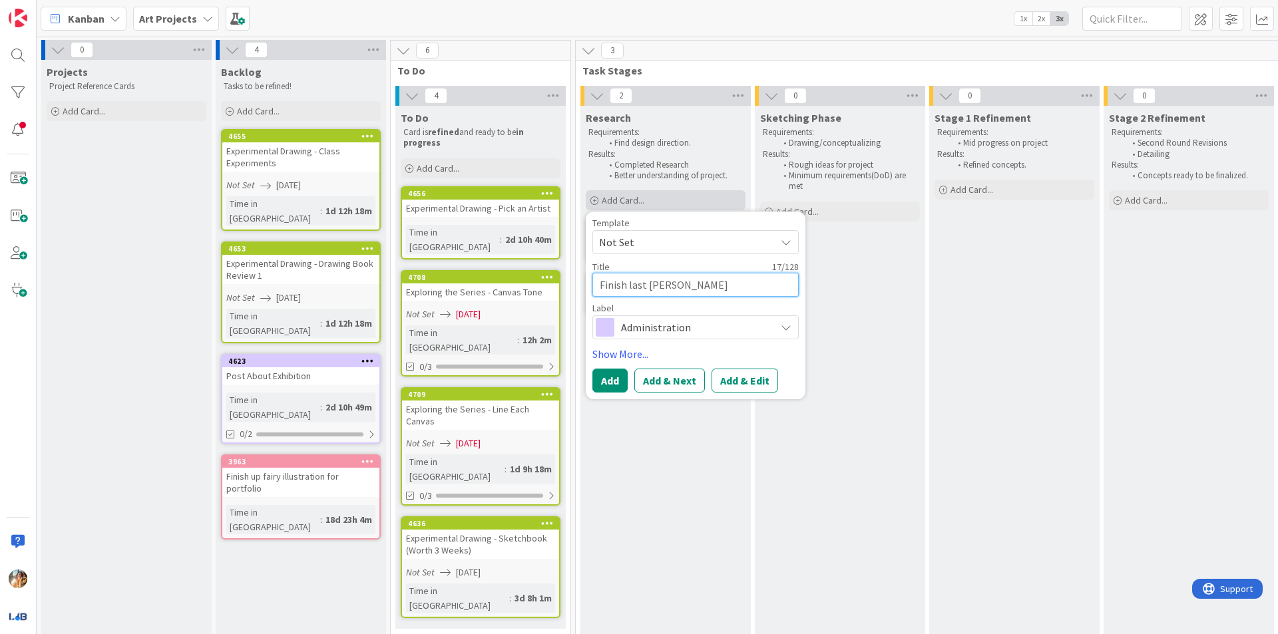
type textarea "x"
type textarea "Finish last [PERSON_NAME]"
type textarea "x"
type textarea "Finish last sanding"
type textarea "x"
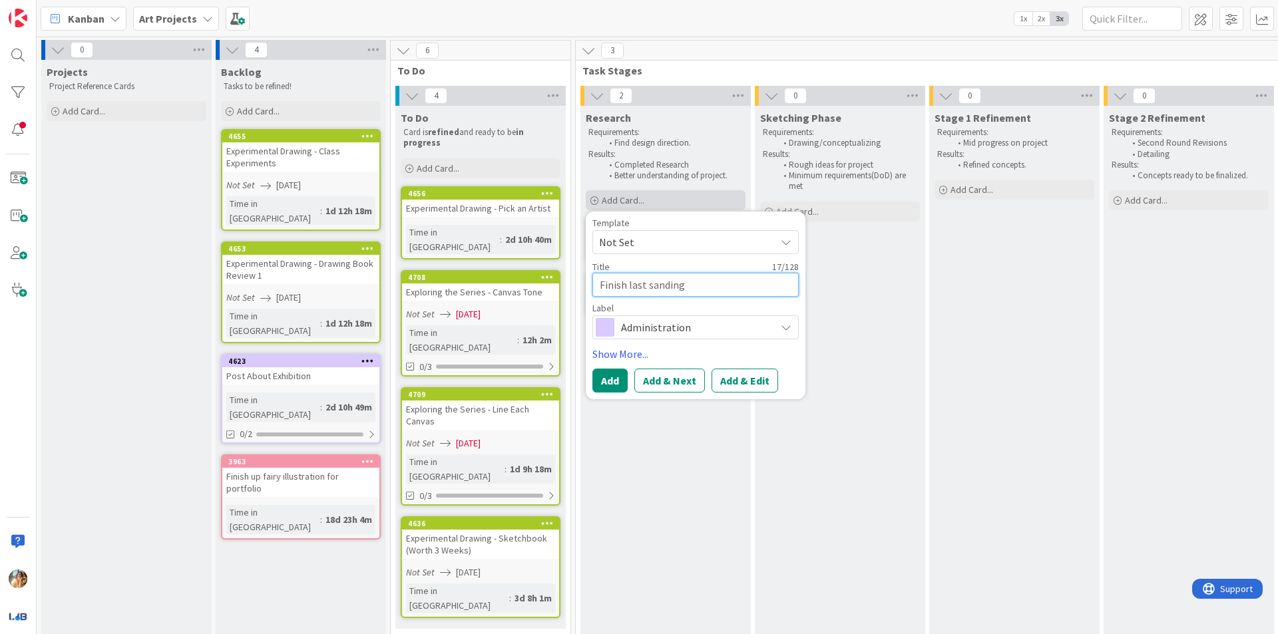
type textarea "Finish last sanding"
type textarea "x"
type textarea "Finish last sanding f"
type textarea "x"
type textarea "Finish last sanding fo"
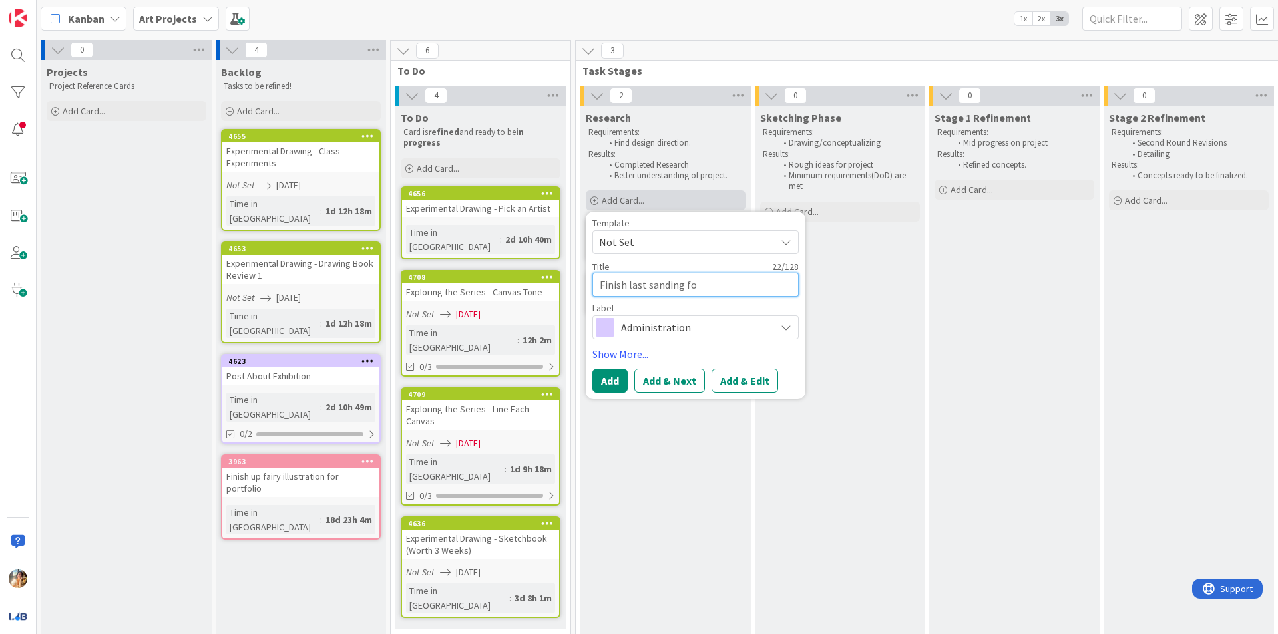
type textarea "x"
type textarea "Finish last sanding for"
type textarea "x"
type textarea "Finish last sanding for"
type textarea "x"
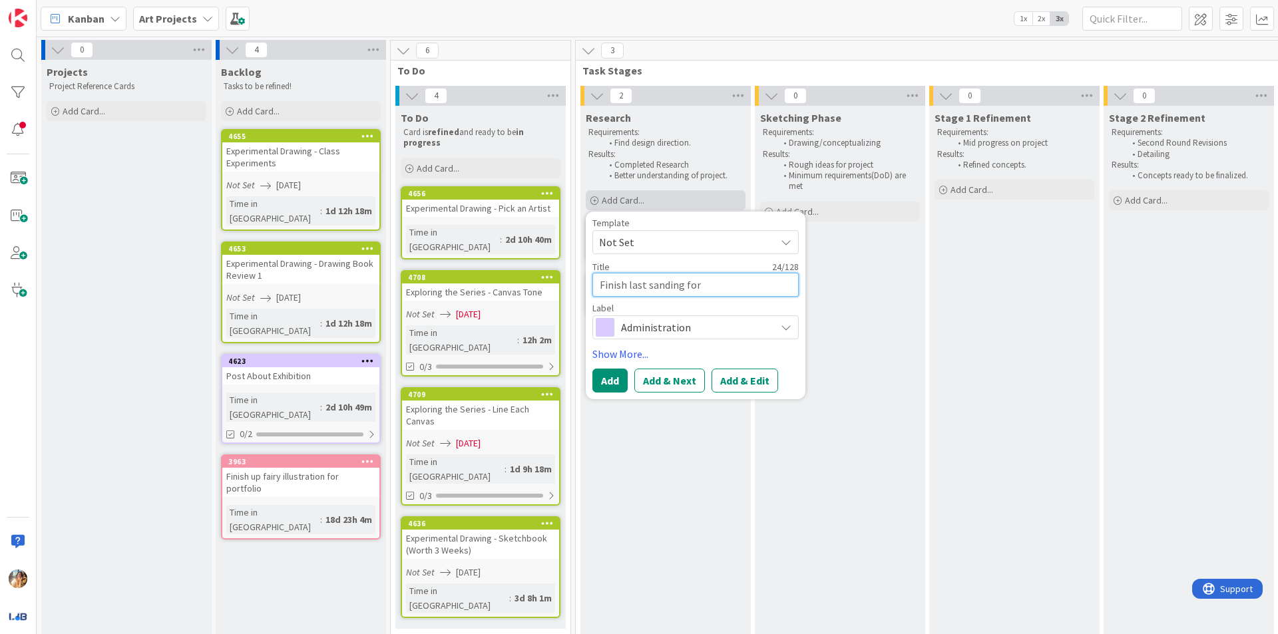
type textarea "Finish last sanding for c"
type textarea "x"
type textarea "Finish last sanding for ca"
type textarea "x"
type textarea "Finish last sanding for can"
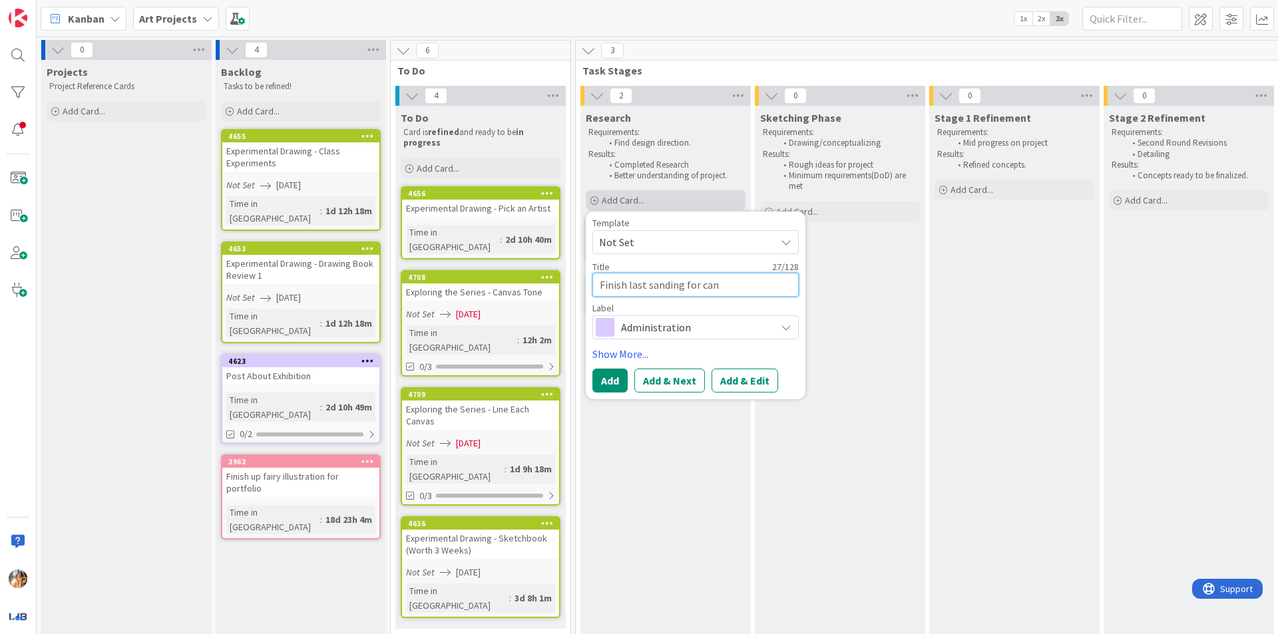
type textarea "x"
type textarea "Finish last sanding for canva"
type textarea "x"
type textarea "Finish last sanding for canvas"
type textarea "x"
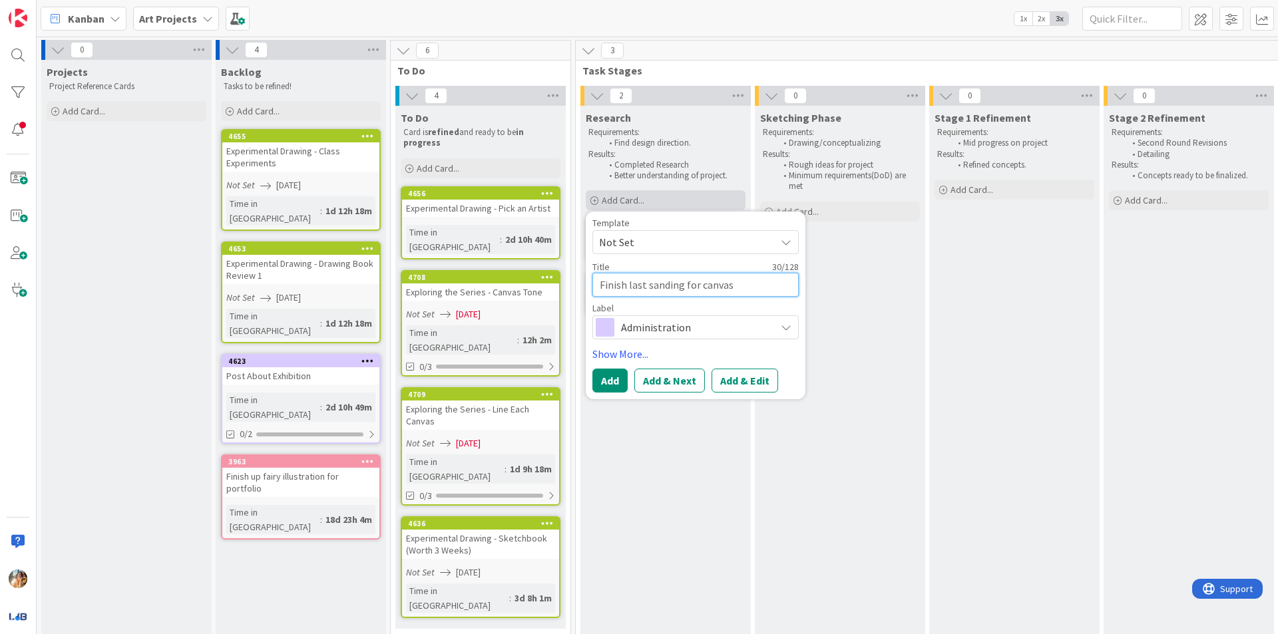
type textarea "Finish last sanding for canvase"
type textarea "x"
type textarea "Finish last sanding for canvases"
type textarea "x"
type textarea "Finish last sanding for canvases"
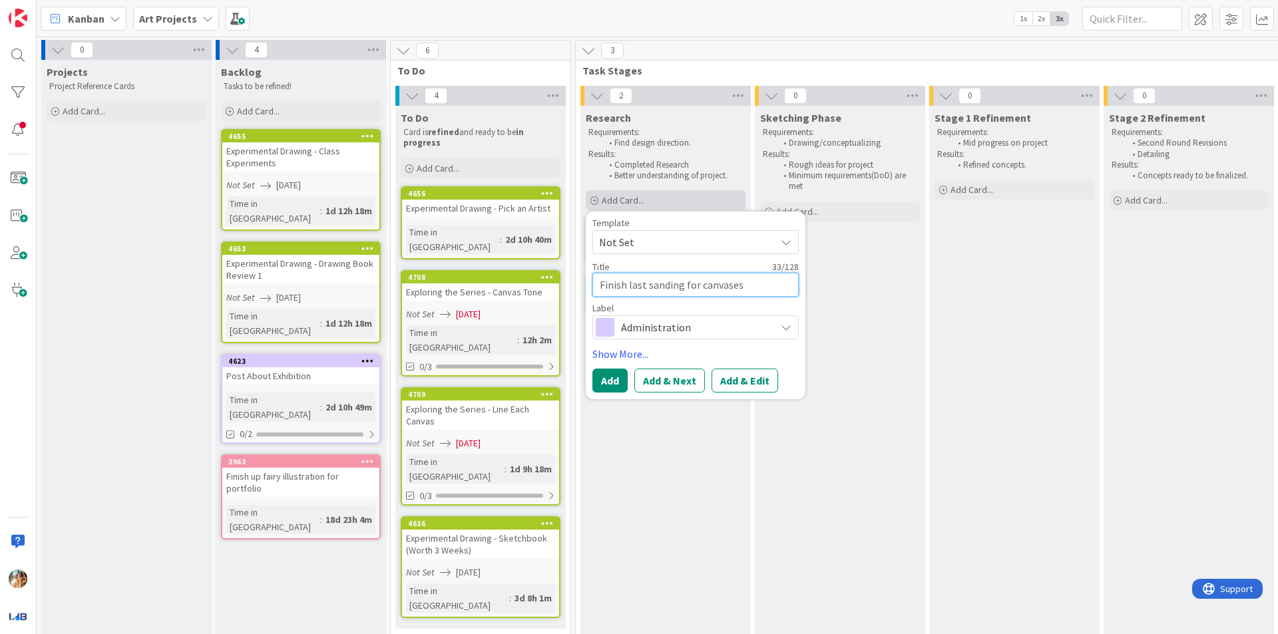
type textarea "x"
type textarea "Finish last sanding for canvases"
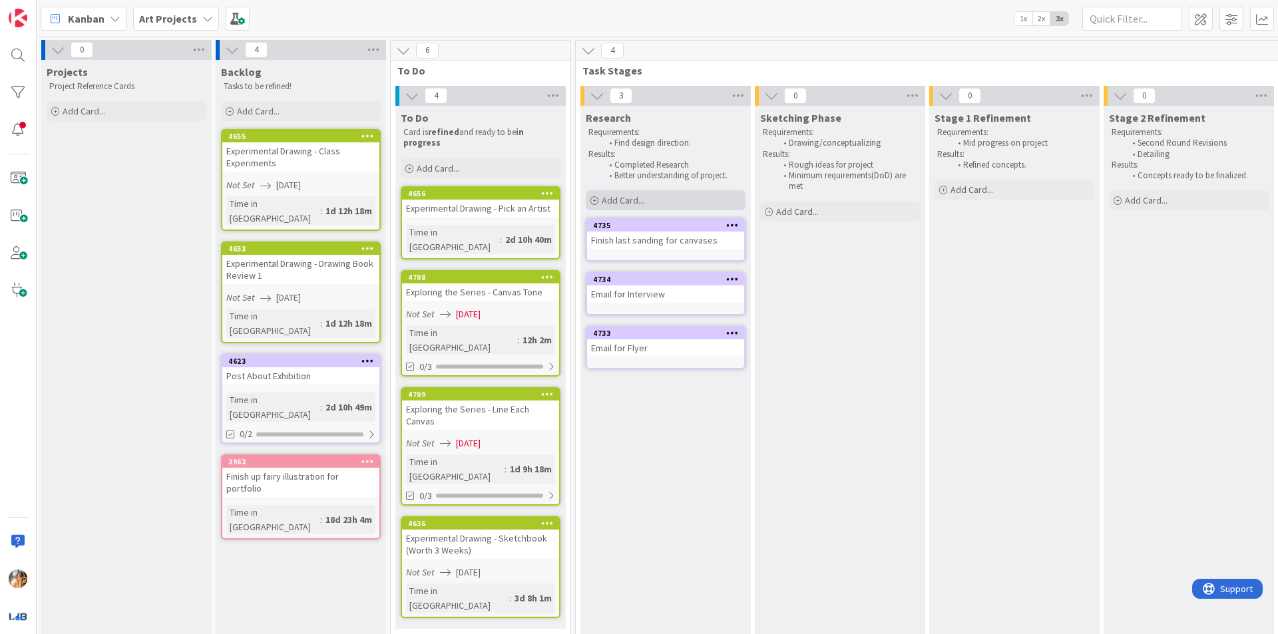
click at [658, 202] on div "Add Card..." at bounding box center [666, 200] width 160 height 20
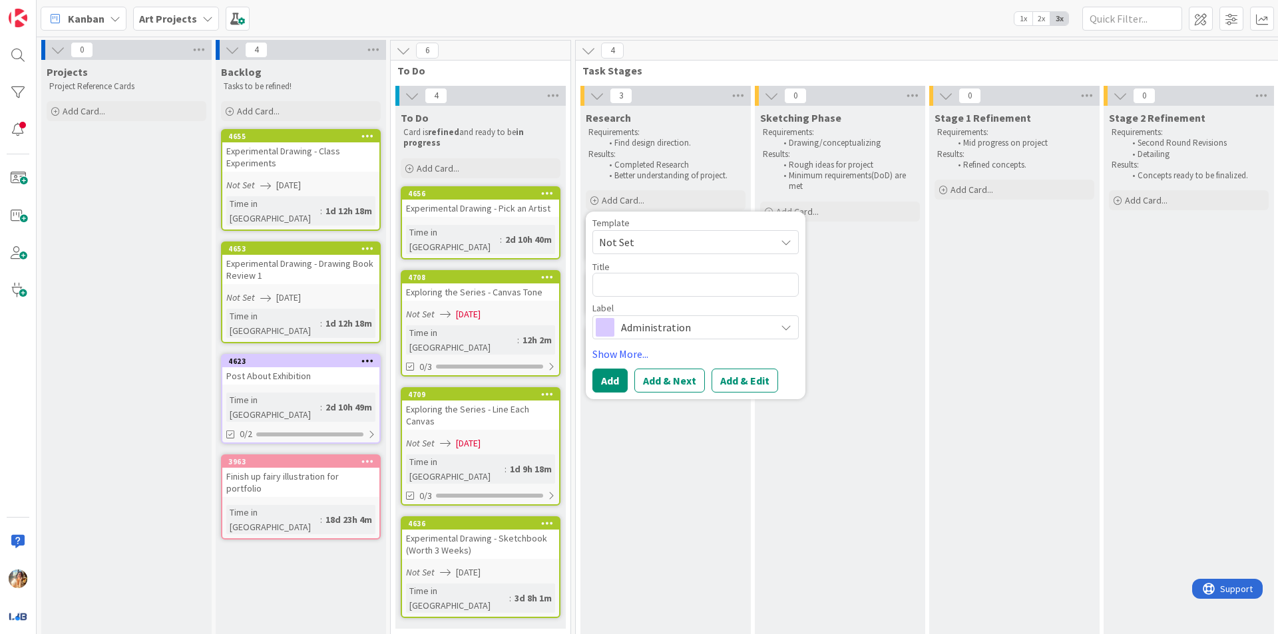
click at [735, 489] on div "Research Requirements: Find design direction. Results: Completed Research Bette…" at bounding box center [665, 487] width 170 height 763
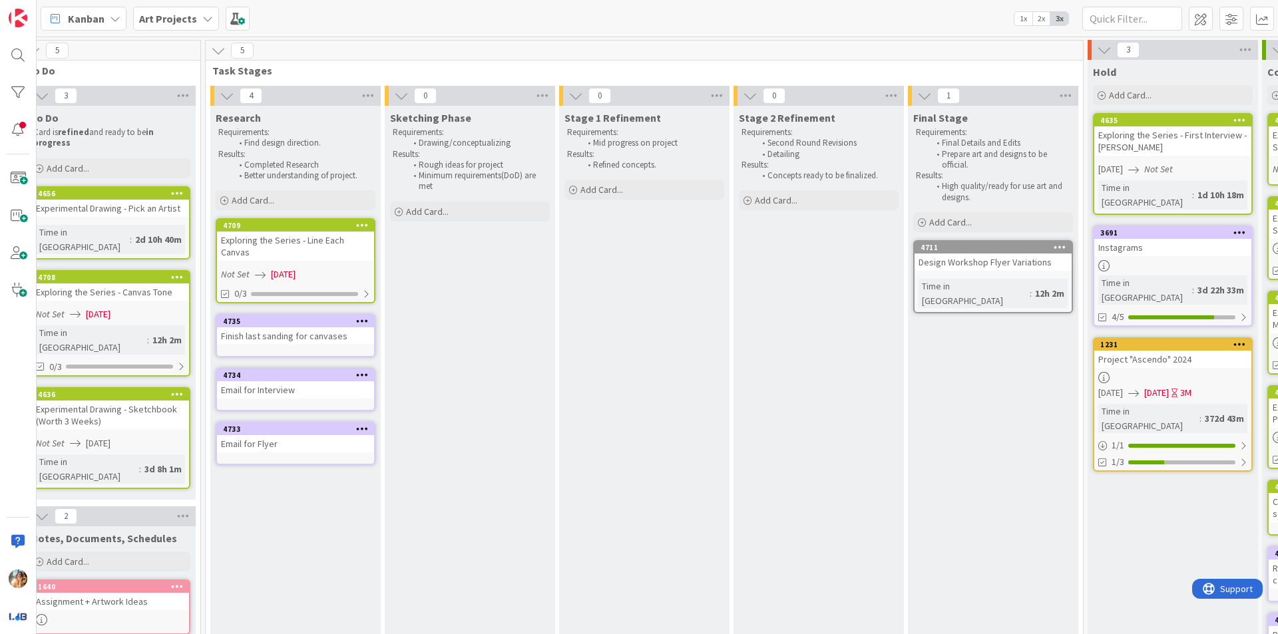
scroll to position [0, 437]
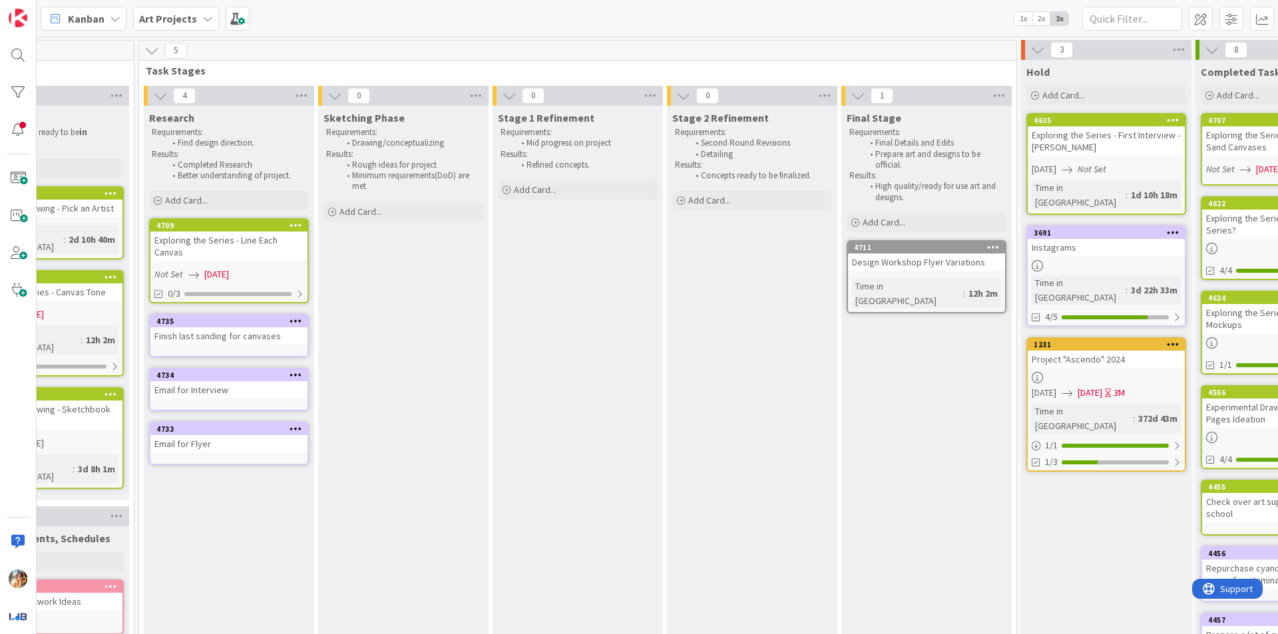
click at [266, 244] on div "Exploring the Series - Line Each Canvas" at bounding box center [228, 246] width 157 height 29
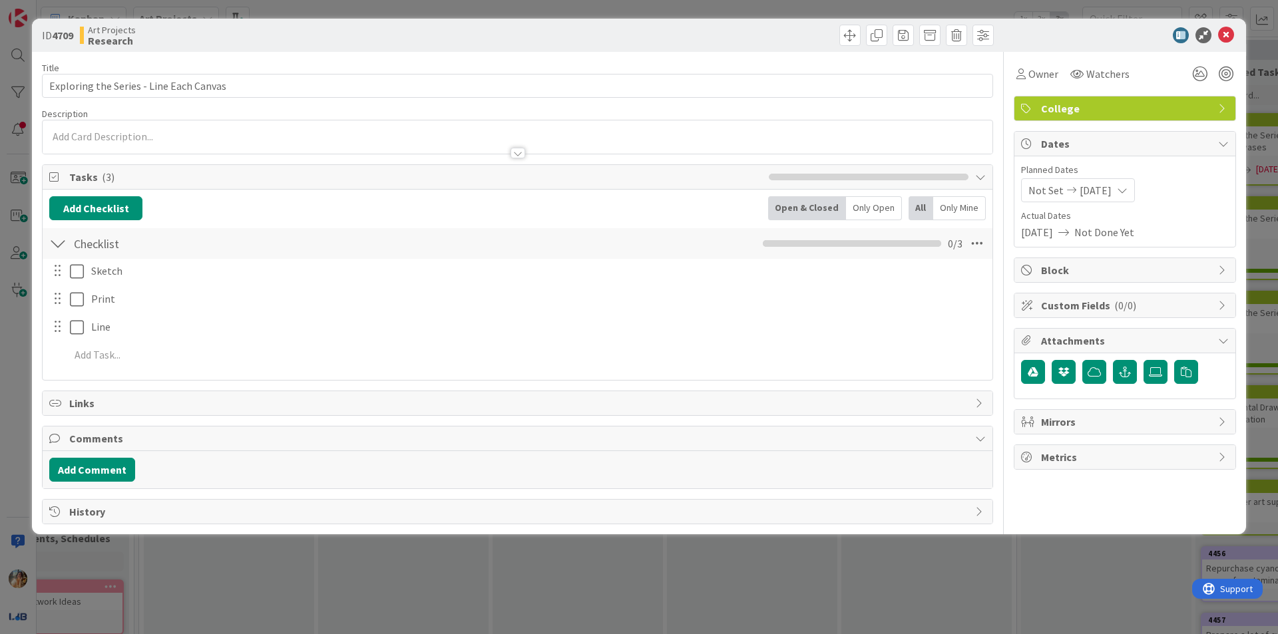
click at [439, 552] on div "ID 4709 Art Projects Research Title 39 / 128 Exploring the Series - Line Each C…" at bounding box center [639, 317] width 1278 height 634
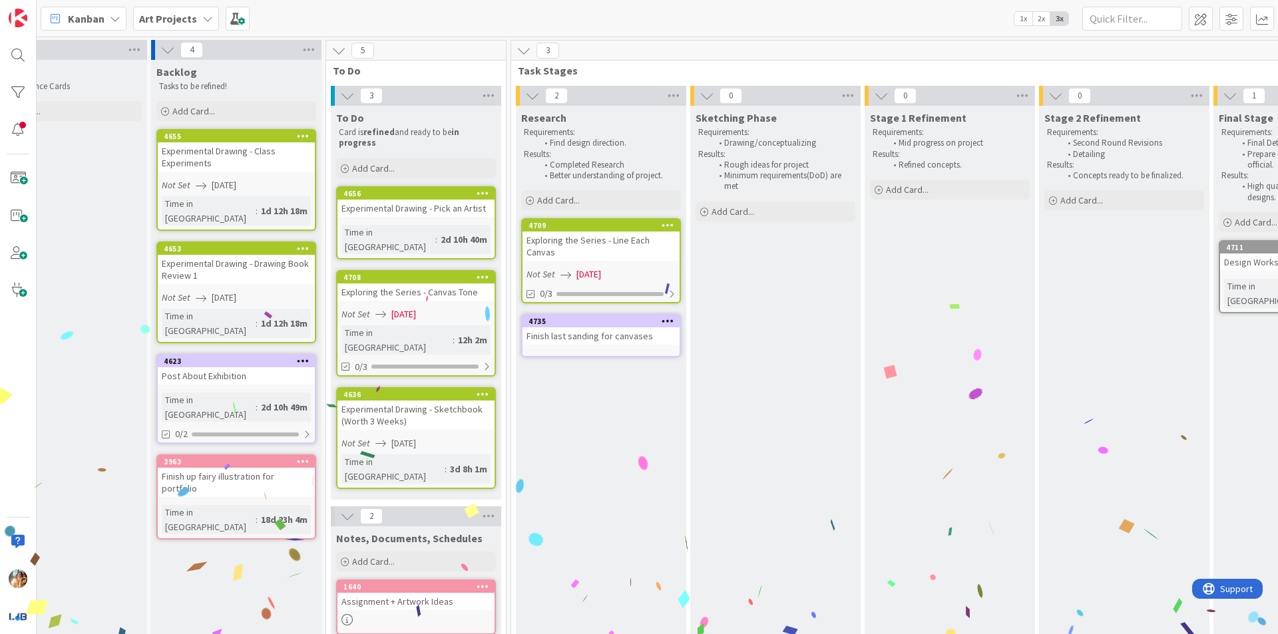
scroll to position [0, 42]
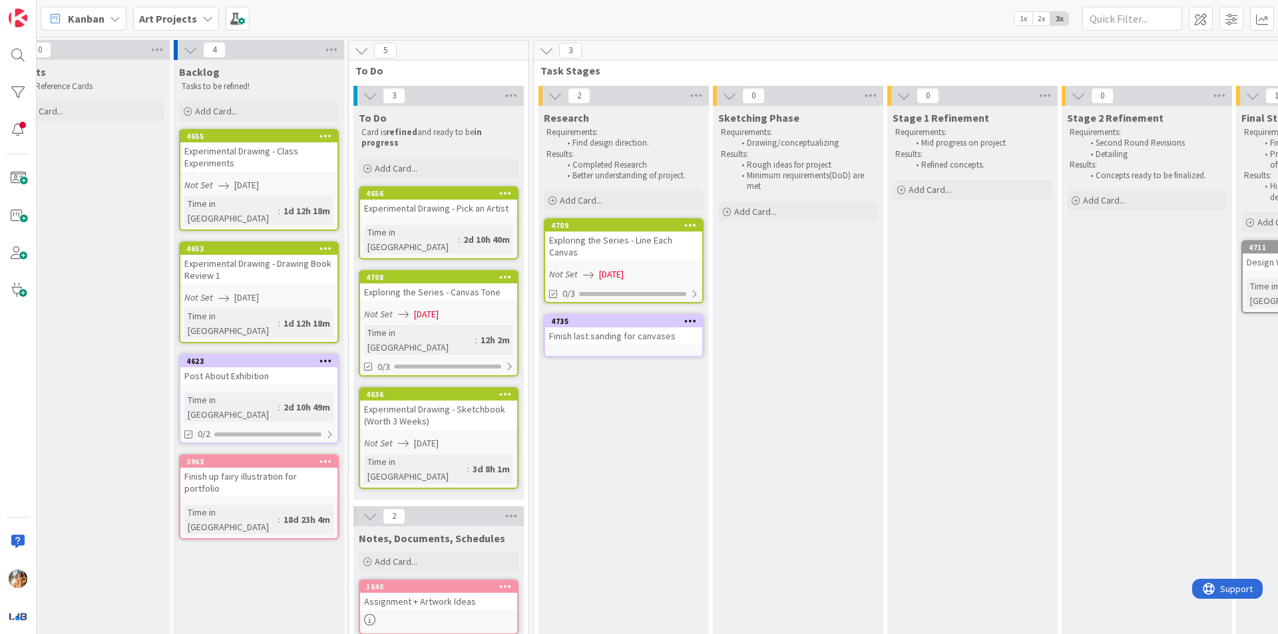
click at [489, 285] on div "Exploring the Series - Canvas Tone" at bounding box center [438, 292] width 157 height 17
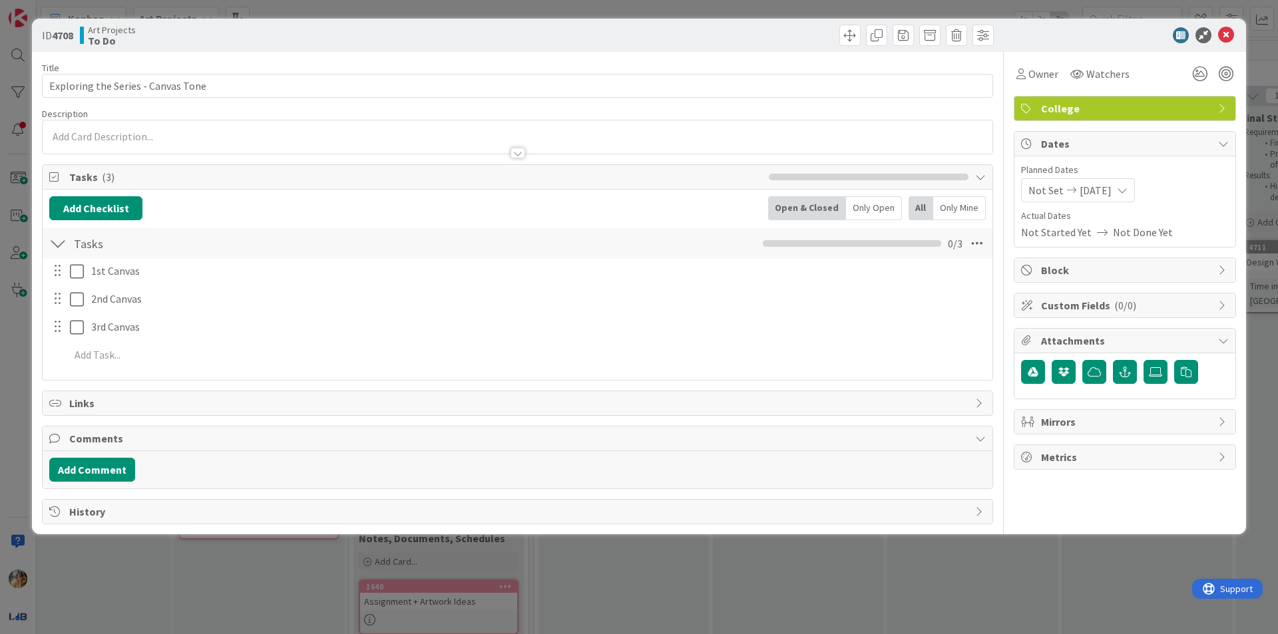
click at [1088, 194] on span "[DATE]" at bounding box center [1096, 190] width 32 height 16
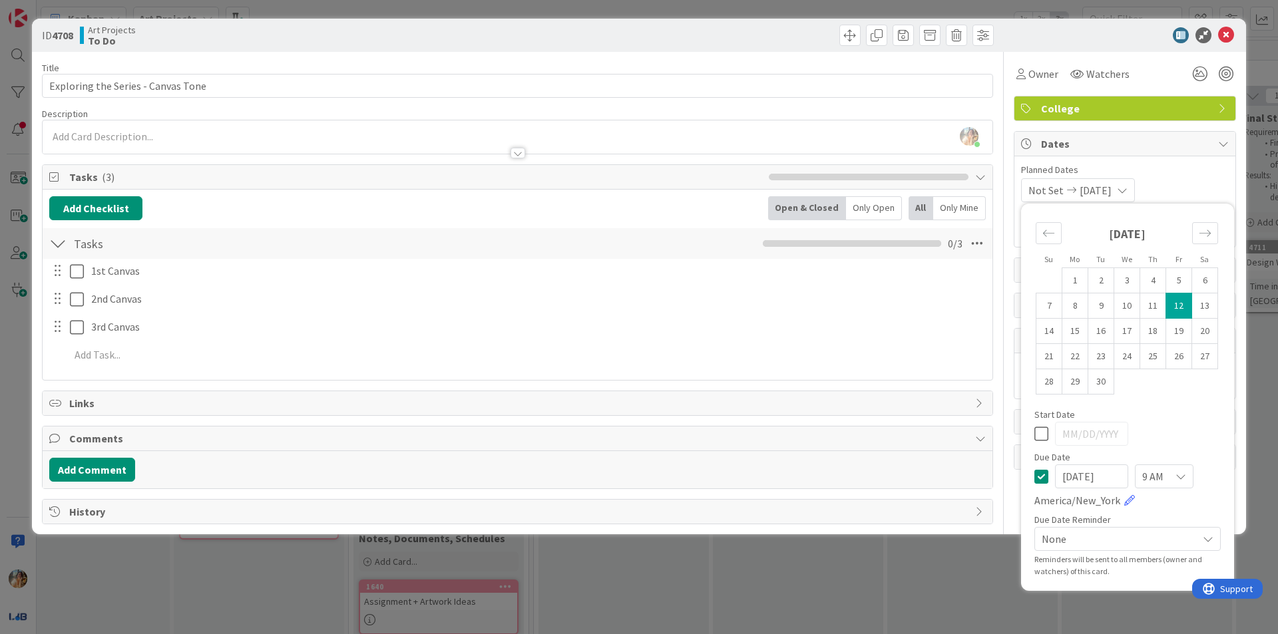
click at [1151, 473] on span "9 AM" at bounding box center [1152, 476] width 21 height 19
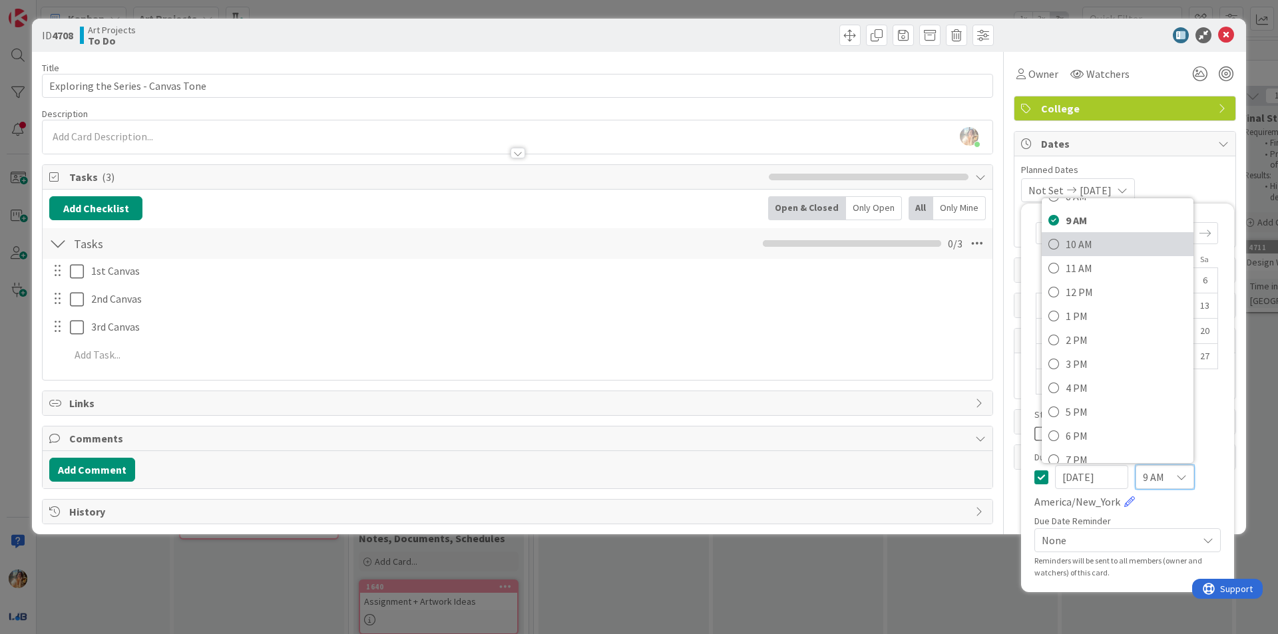
scroll to position [321, 0]
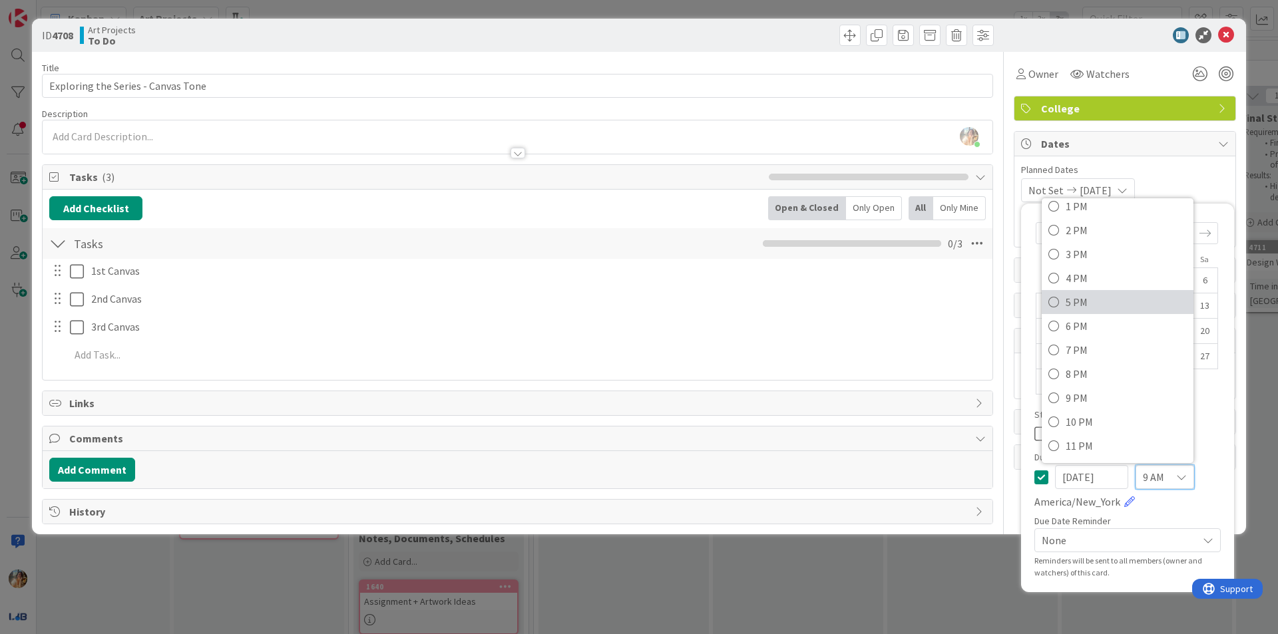
click at [1100, 308] on span "5 PM" at bounding box center [1126, 302] width 121 height 20
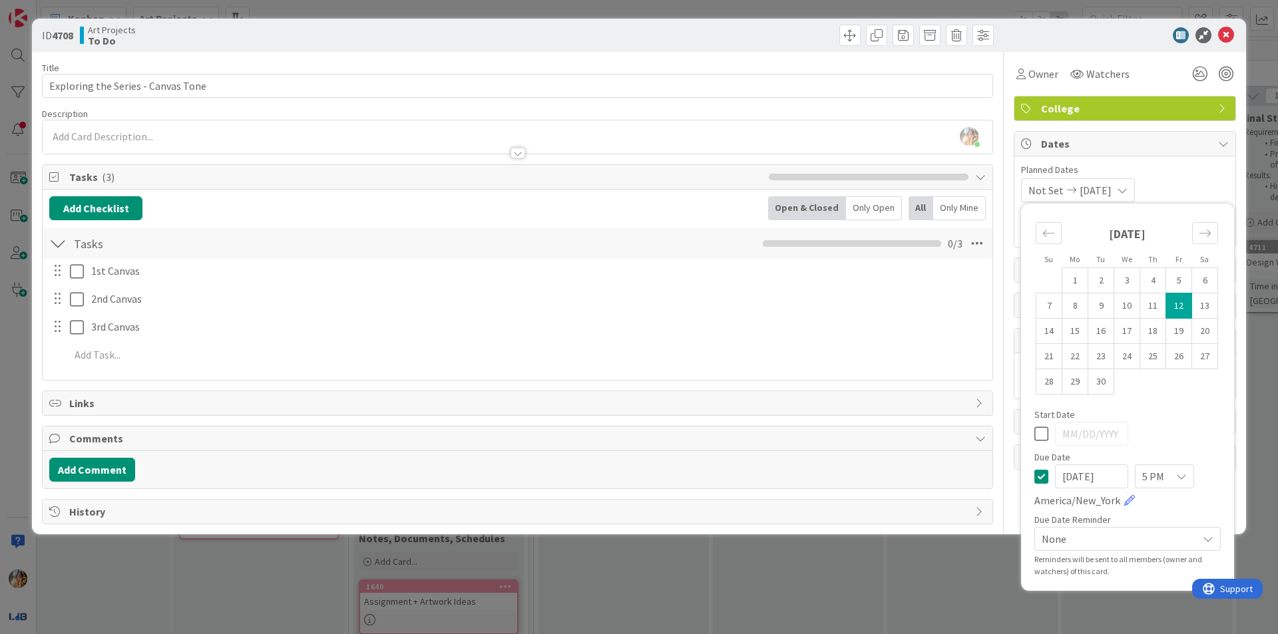
click at [783, 608] on div "ID 4708 Art Projects To Do Title 34 / 128 Exploring the Series - Canvas Tone De…" at bounding box center [639, 317] width 1278 height 634
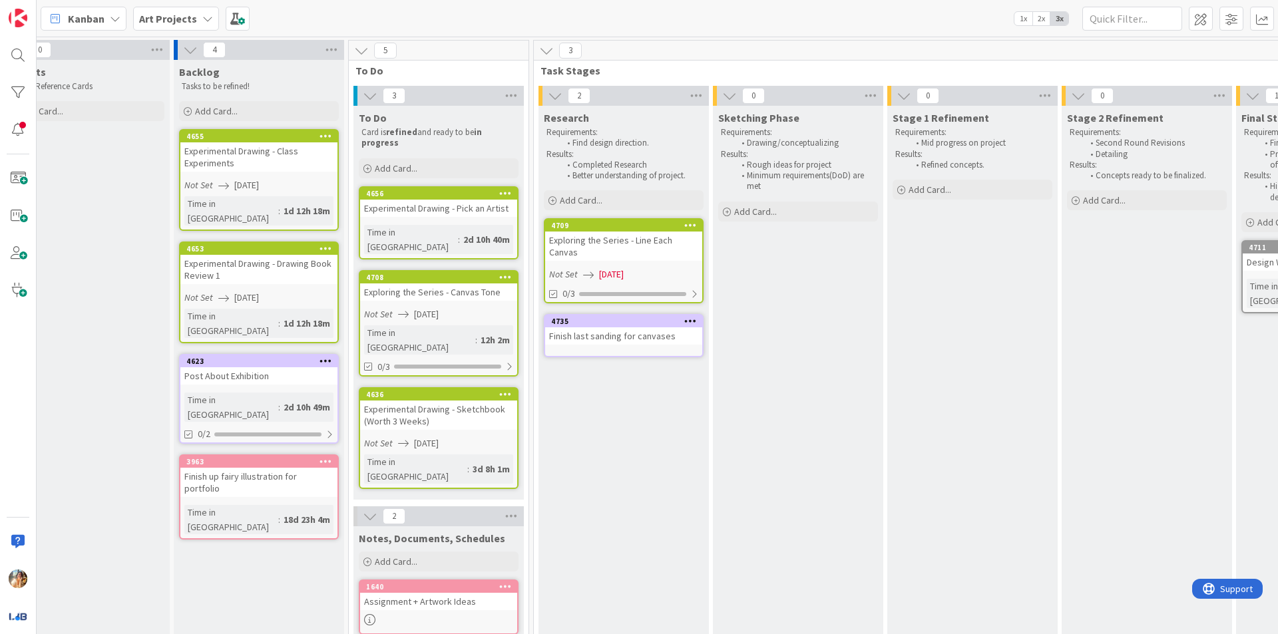
click at [180, 26] on span "Art Projects" at bounding box center [168, 19] width 58 height 16
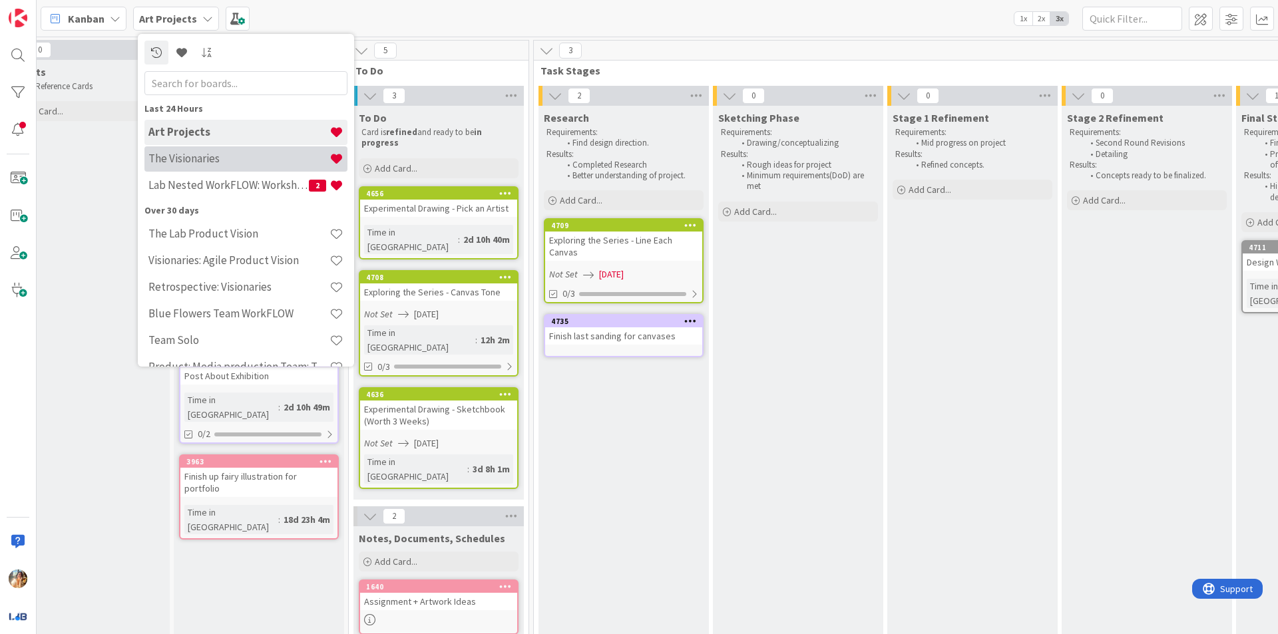
click at [264, 161] on h4 "The Visionaries" at bounding box center [238, 158] width 181 height 13
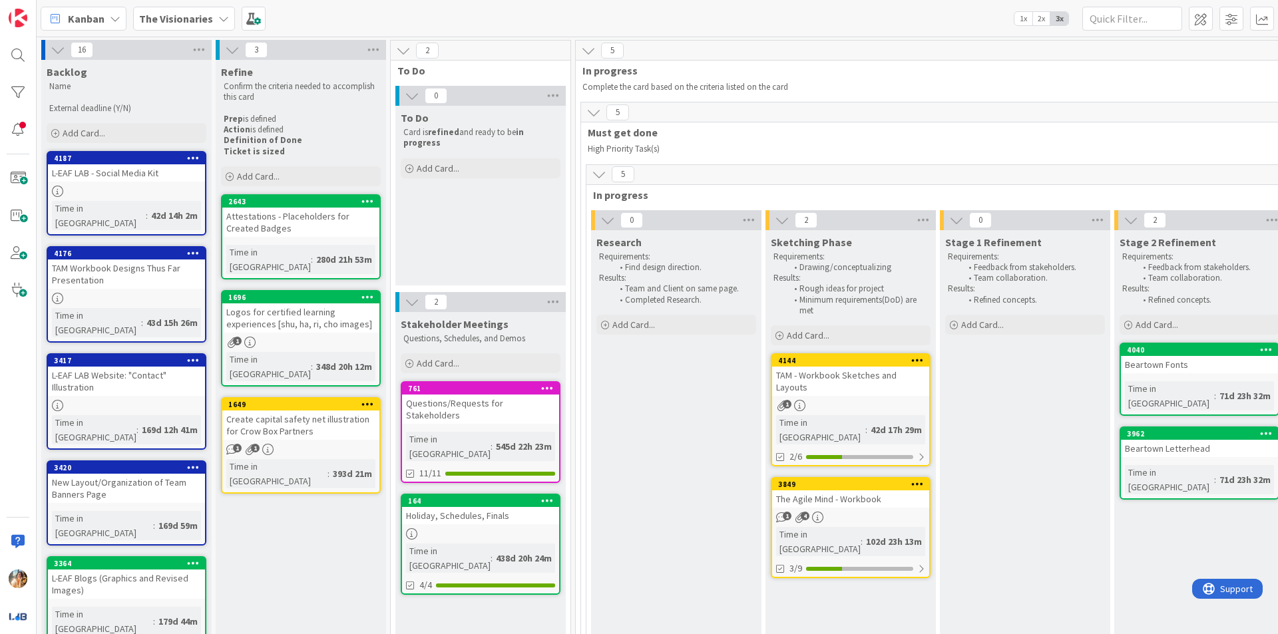
click at [178, 25] on span "The Visionaries" at bounding box center [176, 19] width 74 height 16
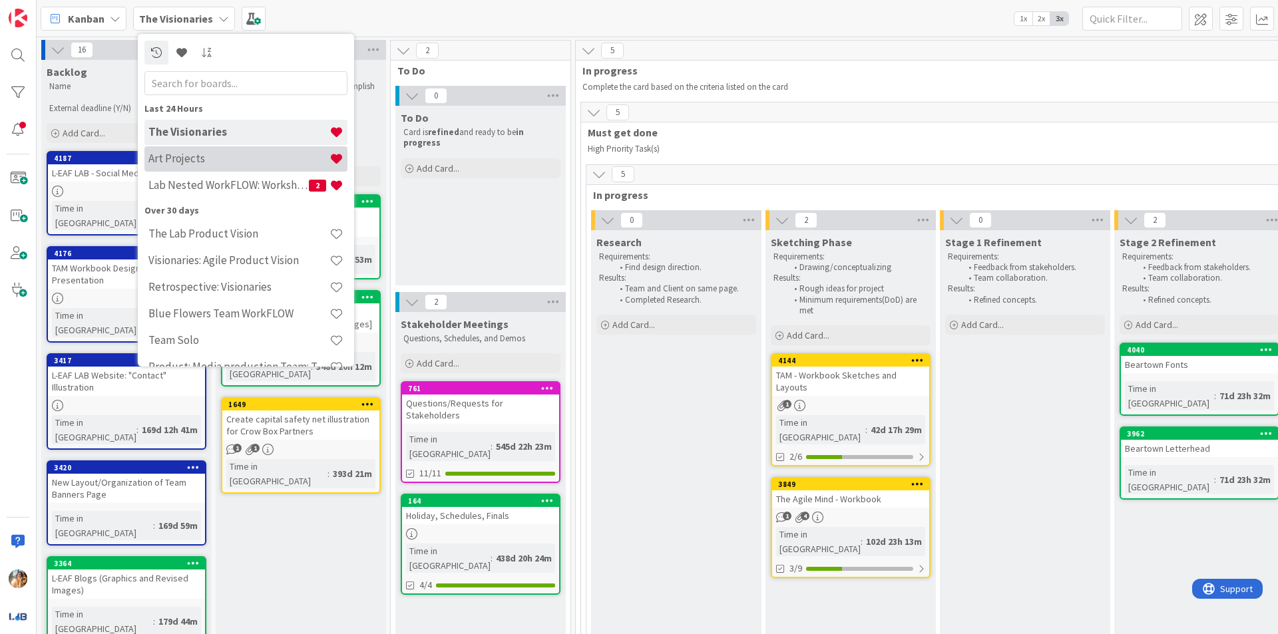
click at [235, 164] on h4 "Art Projects" at bounding box center [238, 158] width 181 height 13
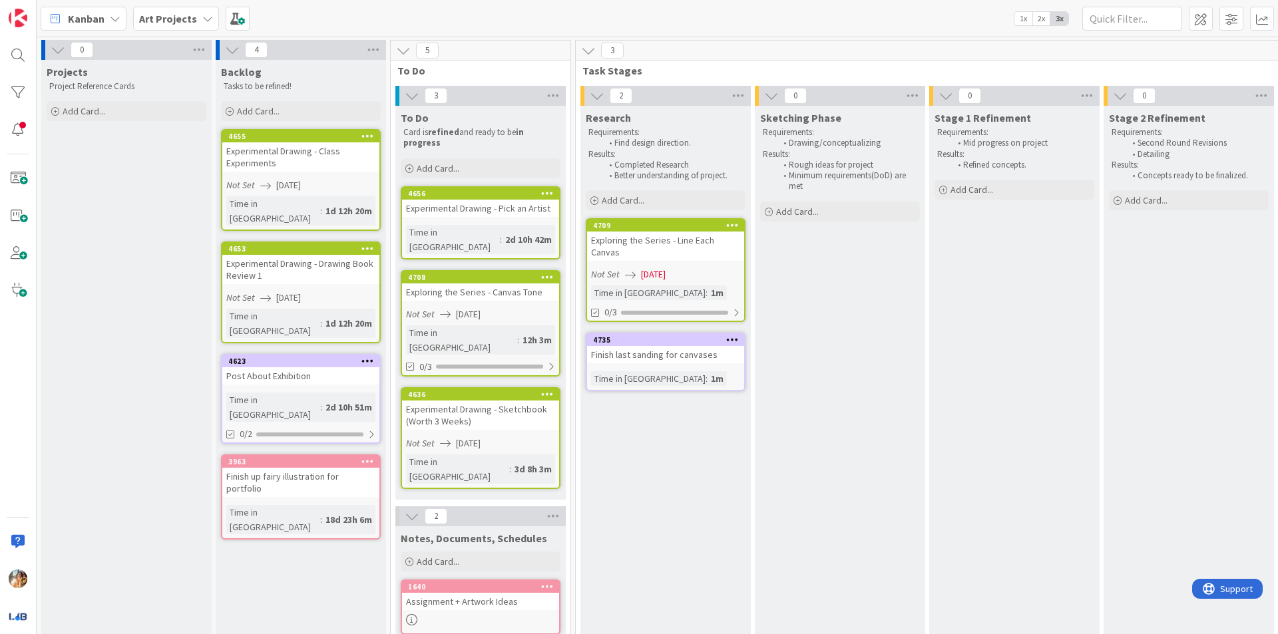
click at [829, 482] on div "Sketching Phase Requirements: Drawing/conceptualizing Results: Rough ideas for …" at bounding box center [840, 487] width 170 height 763
click at [701, 251] on div "Exploring the Series - Line Each Canvas" at bounding box center [665, 246] width 157 height 29
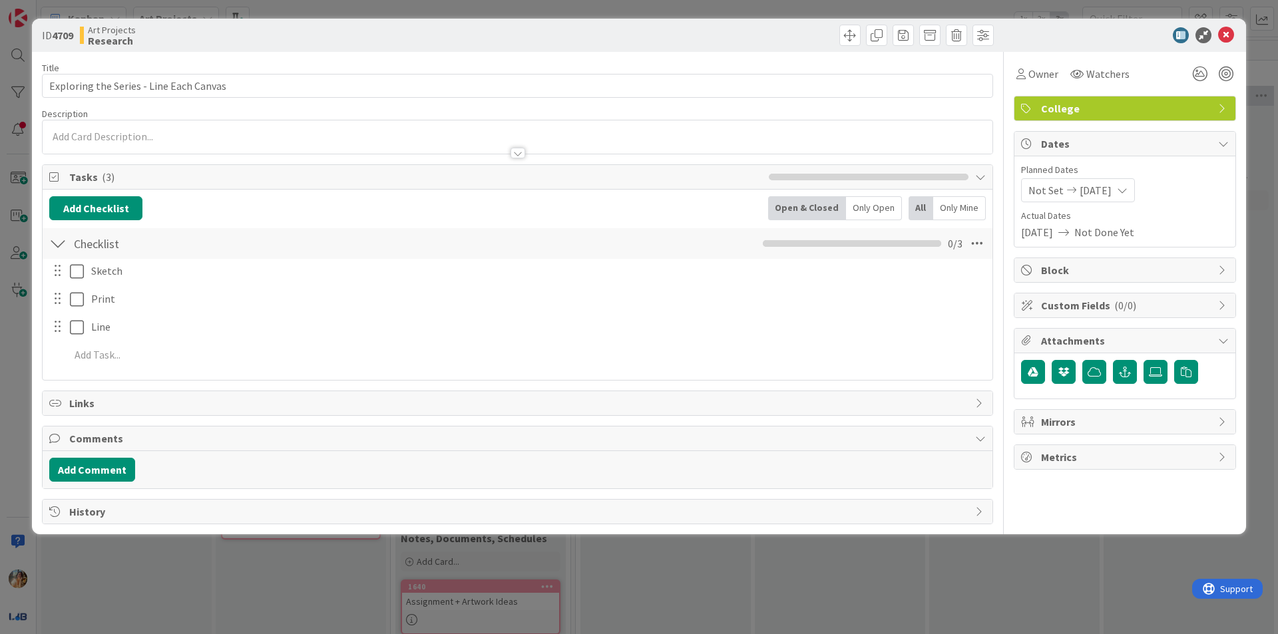
click at [1096, 195] on span "[DATE]" at bounding box center [1096, 190] width 32 height 16
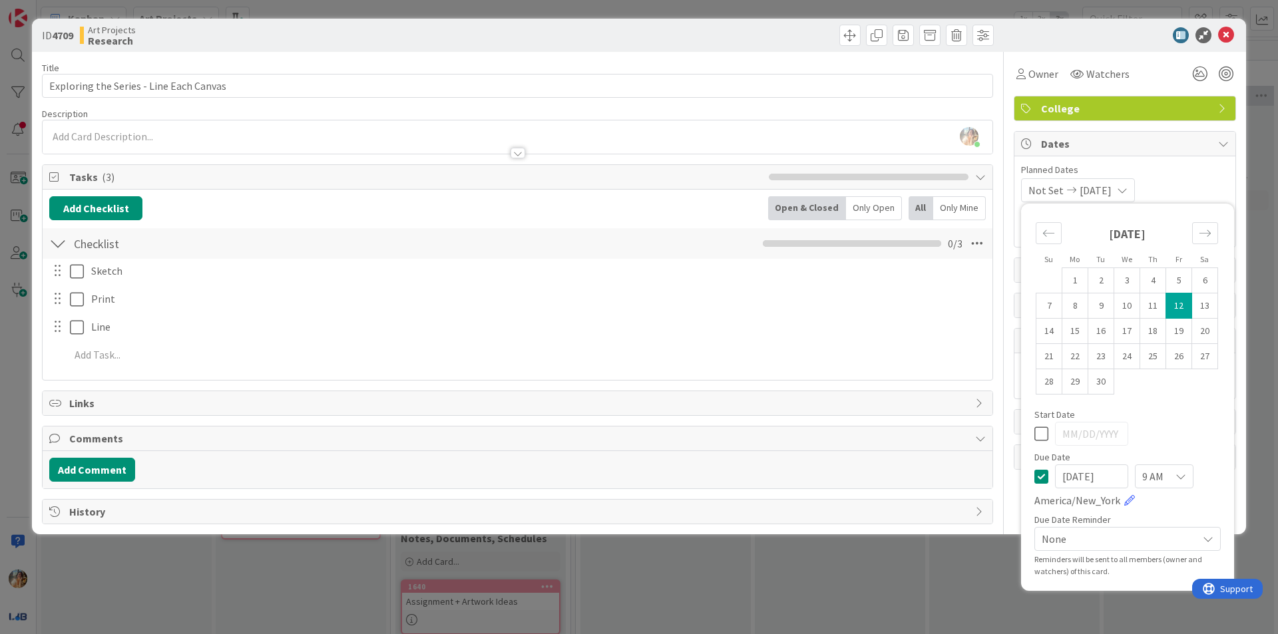
click at [1167, 482] on div "9 AM" at bounding box center [1164, 477] width 59 height 24
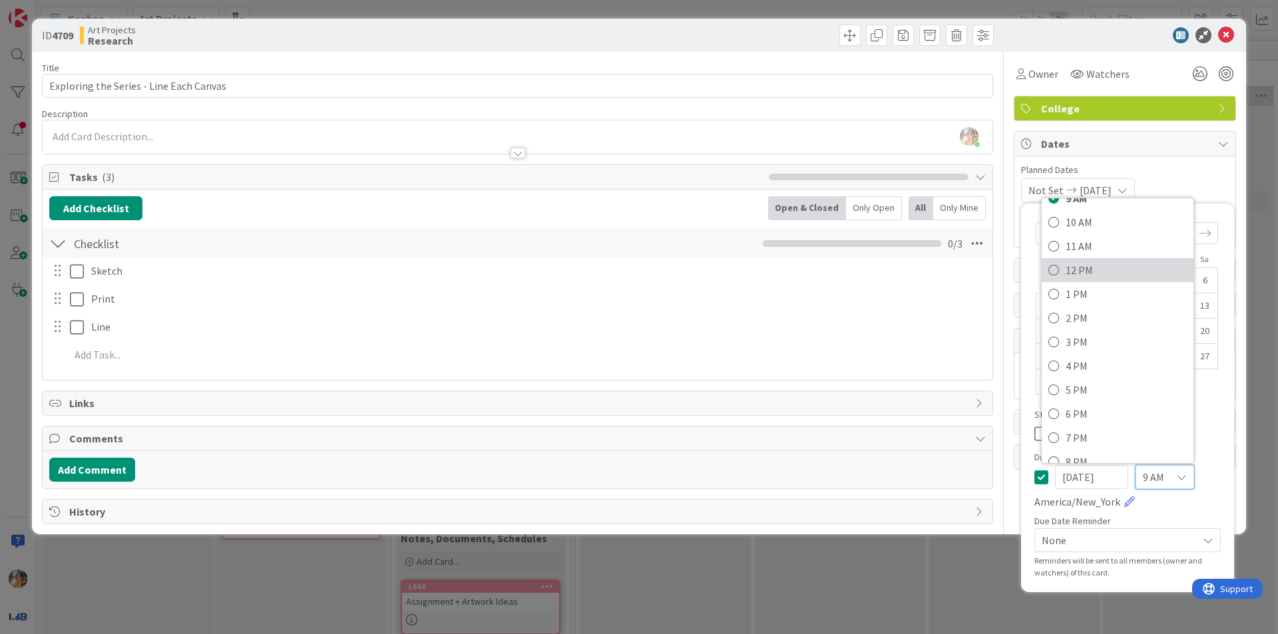
scroll to position [321, 0]
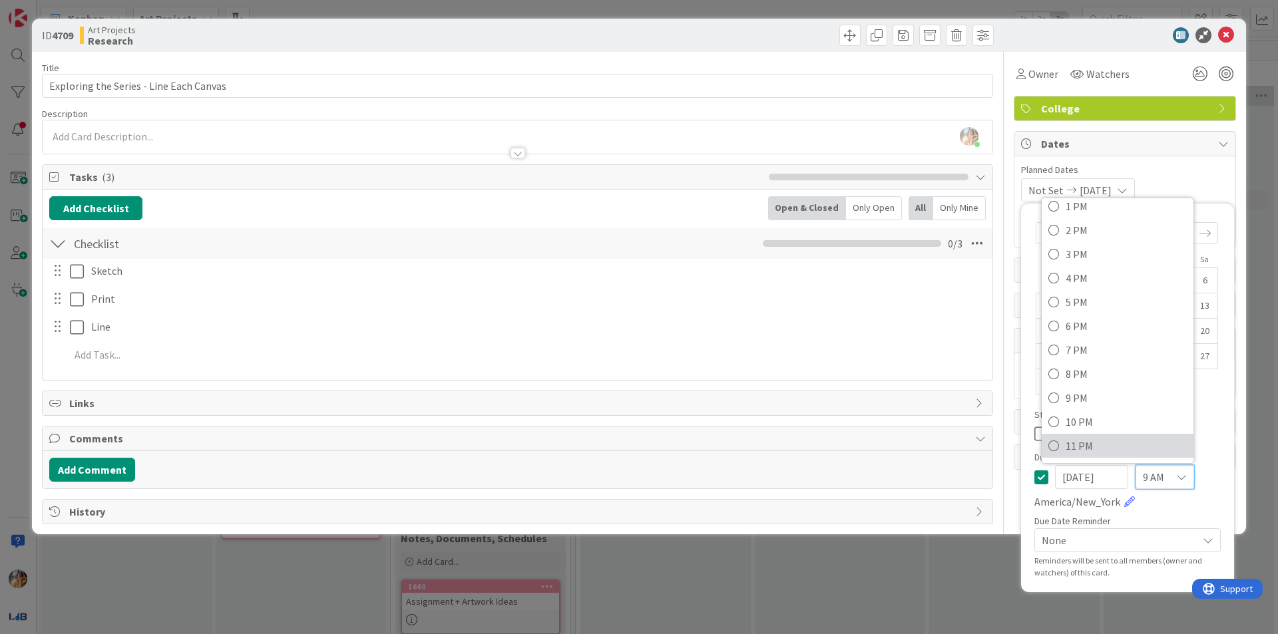
click at [1117, 442] on span "11 PM" at bounding box center [1126, 446] width 121 height 20
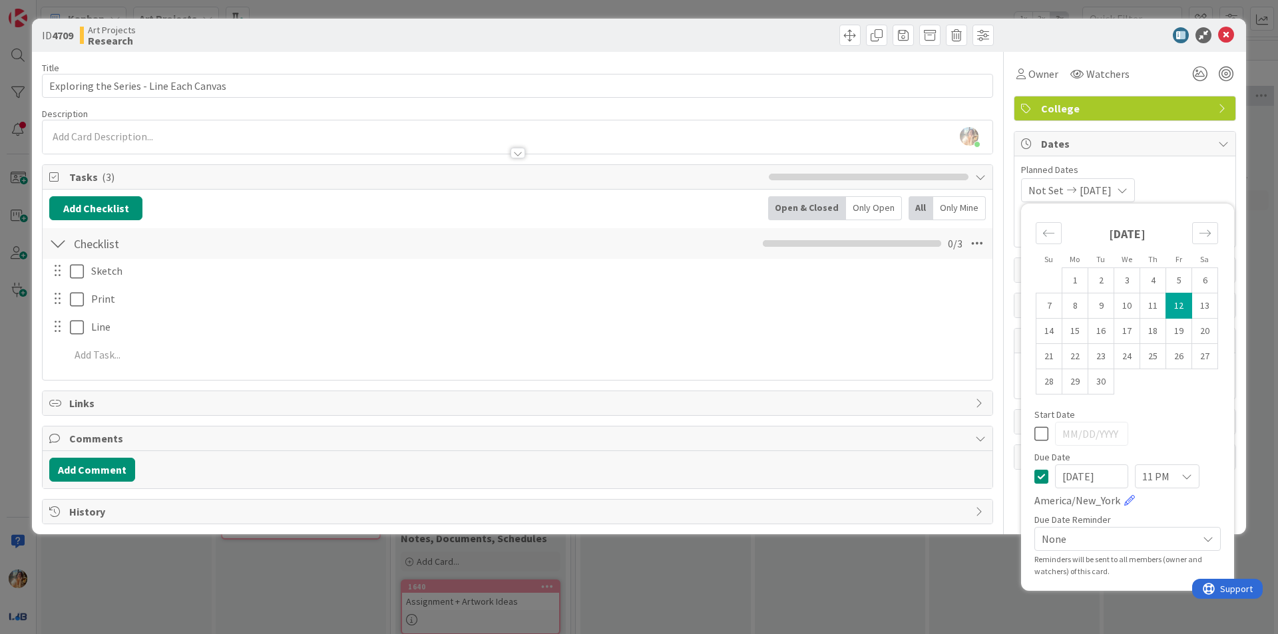
click at [787, 590] on div "ID 4709 Art Projects Research Title 39 / 128 Exploring the Series - Line Each C…" at bounding box center [639, 317] width 1278 height 634
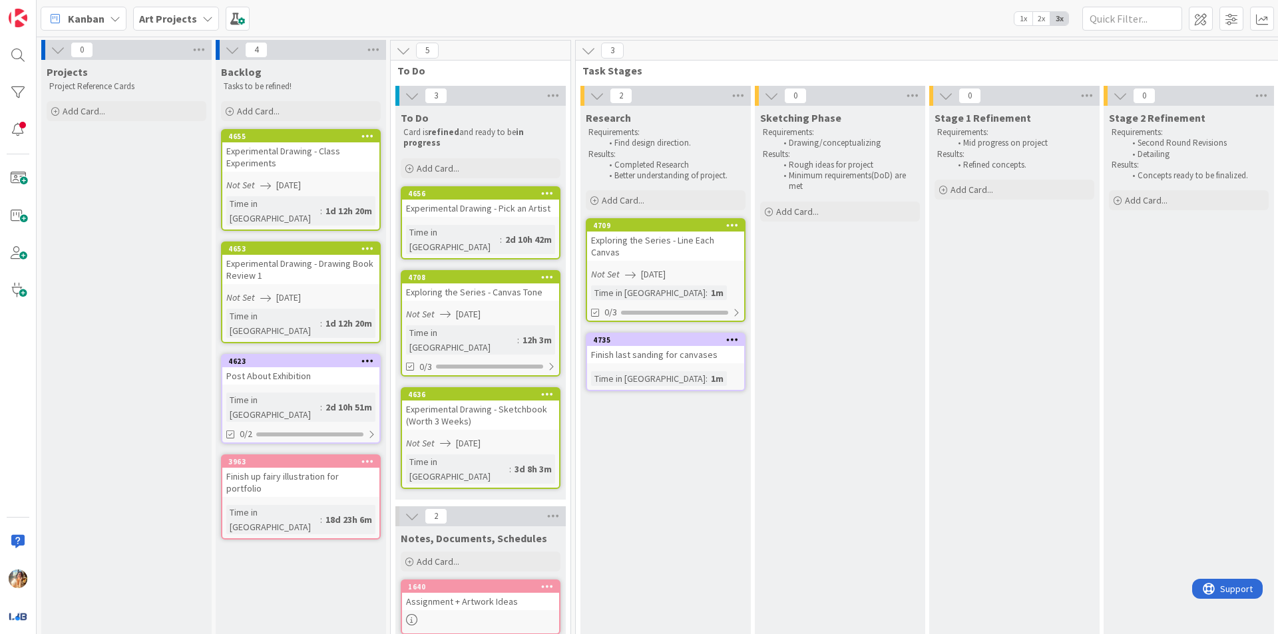
click at [162, 23] on b "Art Projects" at bounding box center [168, 18] width 58 height 13
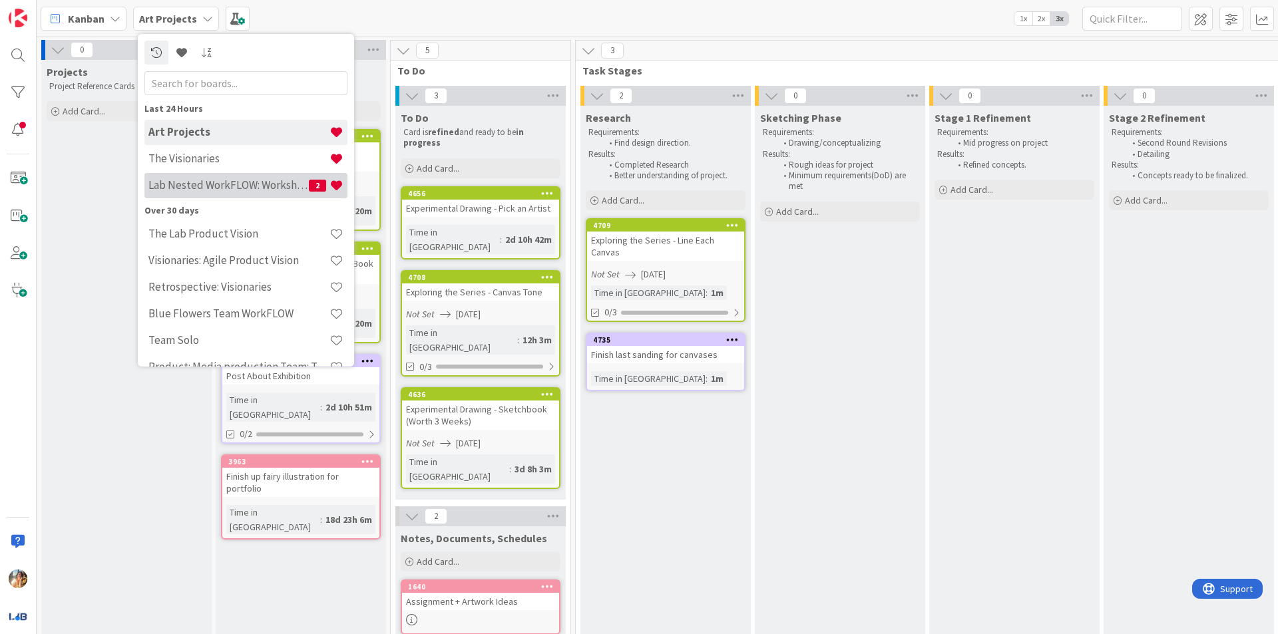
click at [240, 185] on h4 "Lab Nested WorkFLOW: Workshop" at bounding box center [228, 184] width 160 height 13
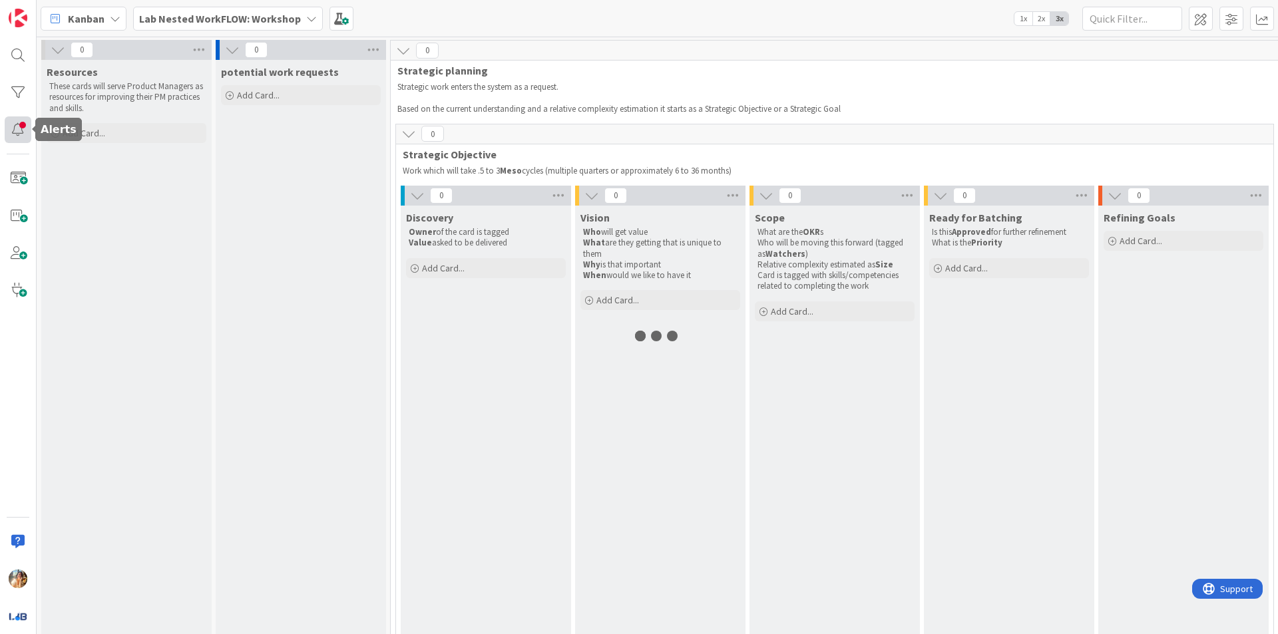
click at [25, 134] on div at bounding box center [18, 129] width 27 height 27
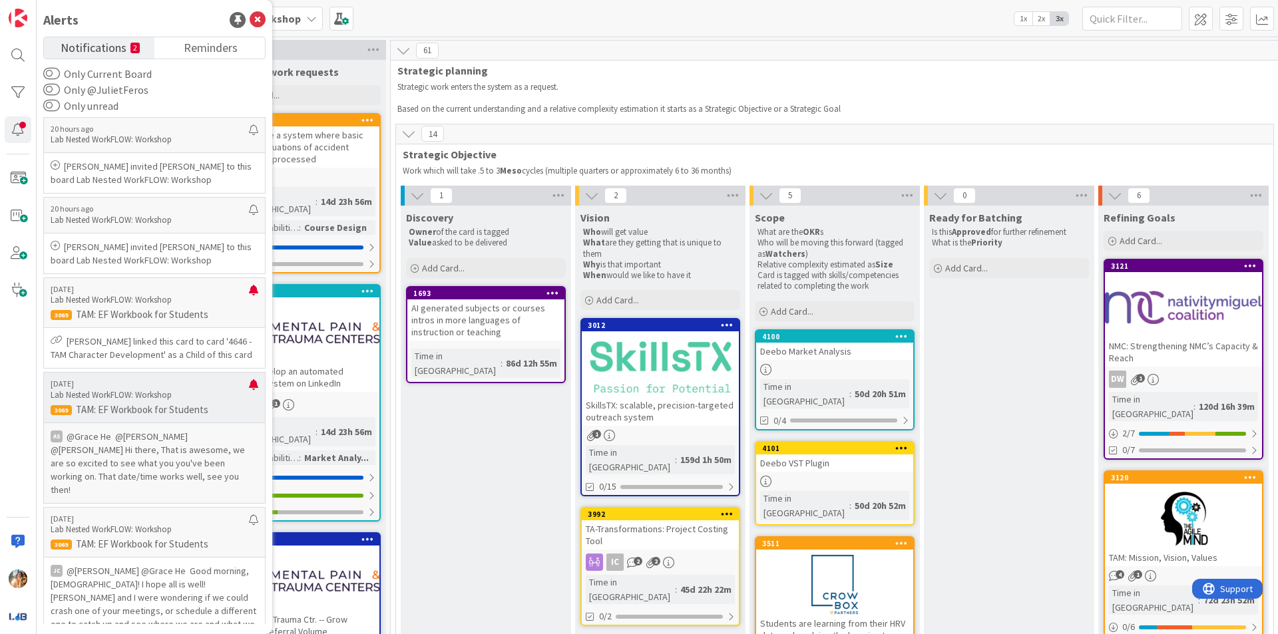
click at [138, 481] on p "@Grace He ﻿ ﻿@[PERSON_NAME]﻿ ﻿@[PERSON_NAME]﻿ Hi there, That is awesome, we are…" at bounding box center [155, 463] width 208 height 67
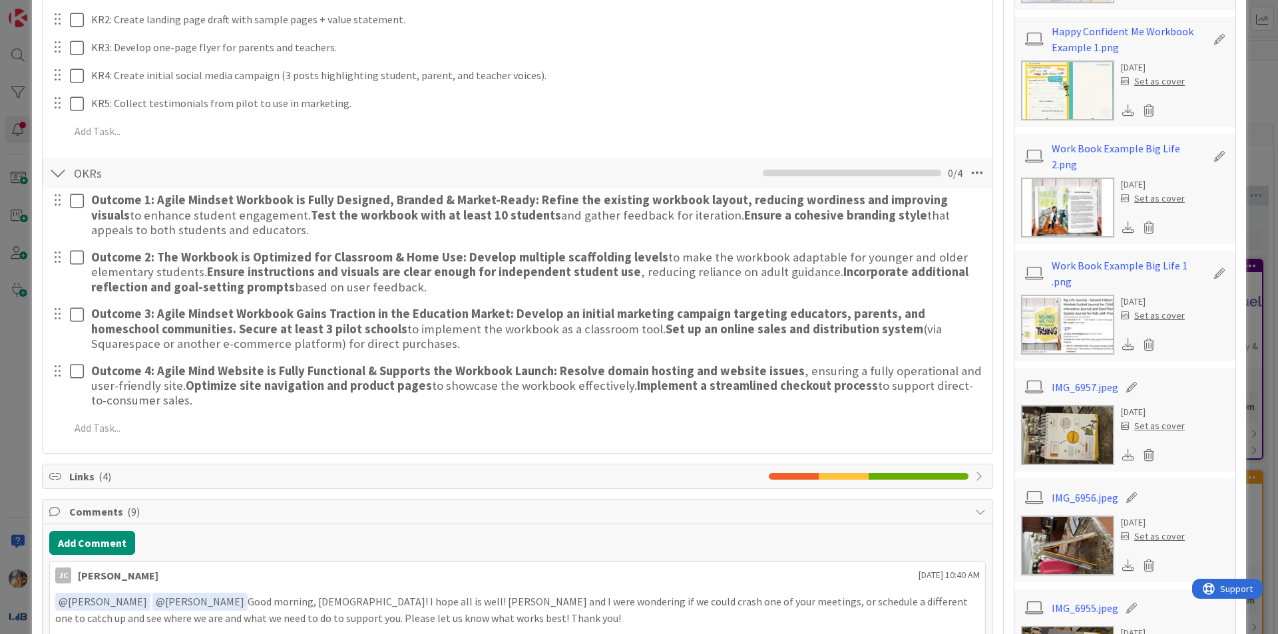
scroll to position [1398, 0]
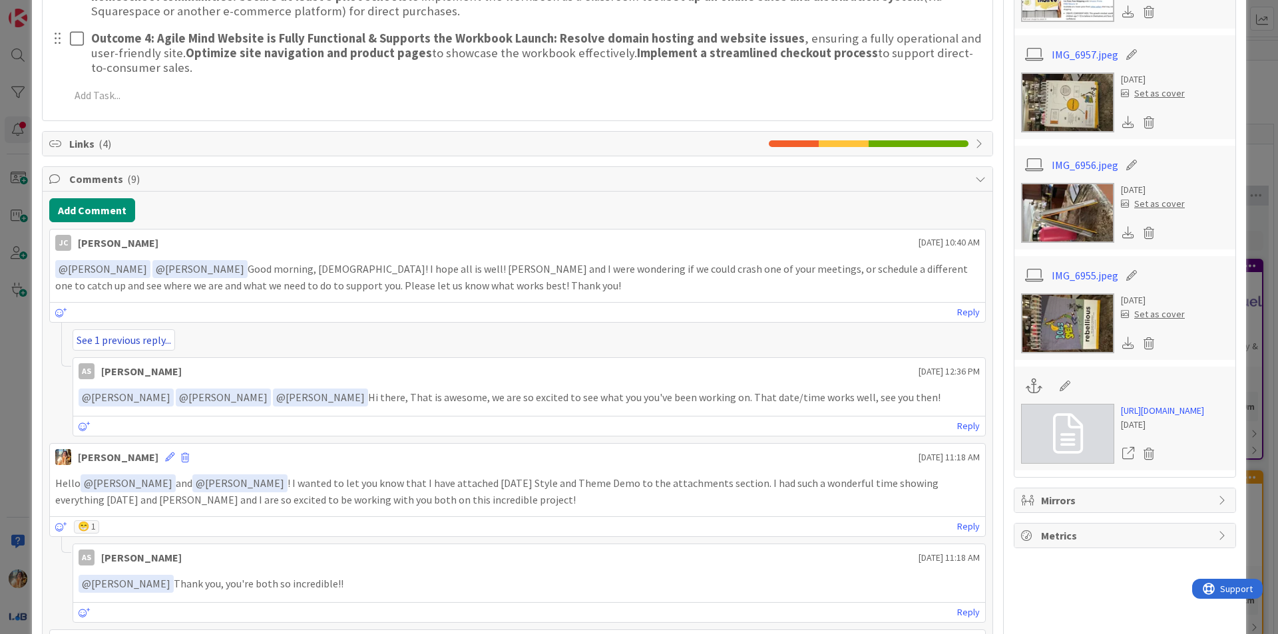
click at [156, 348] on link "See 1 previous reply..." at bounding box center [124, 339] width 102 height 21
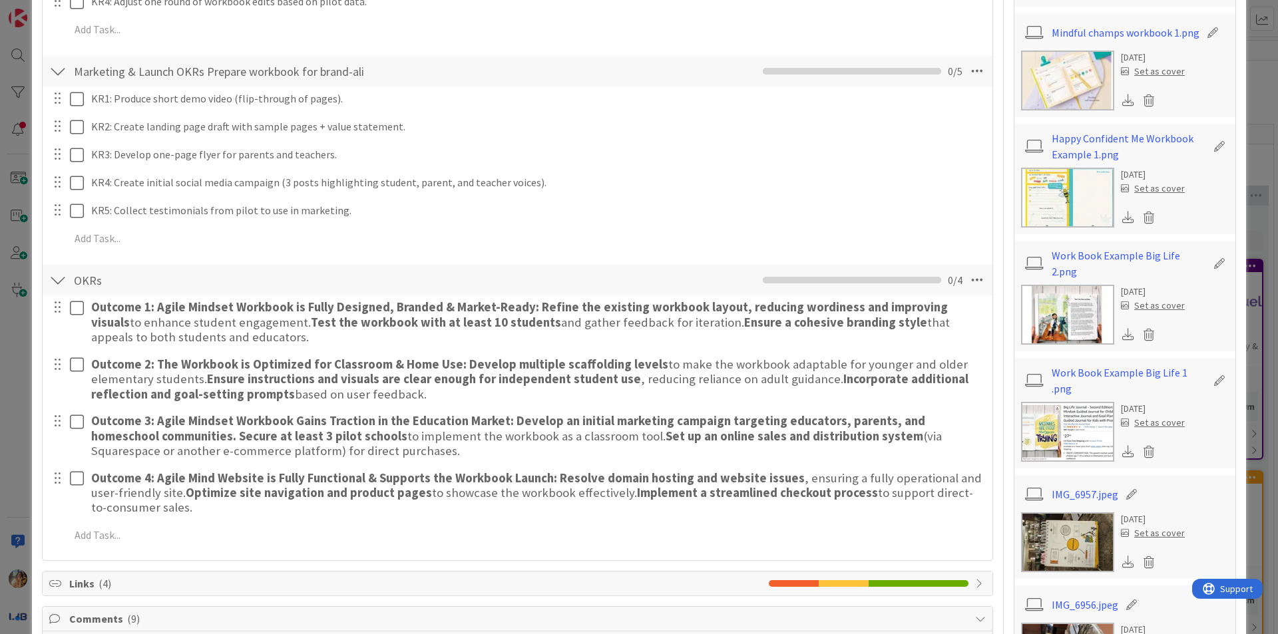
scroll to position [932, 0]
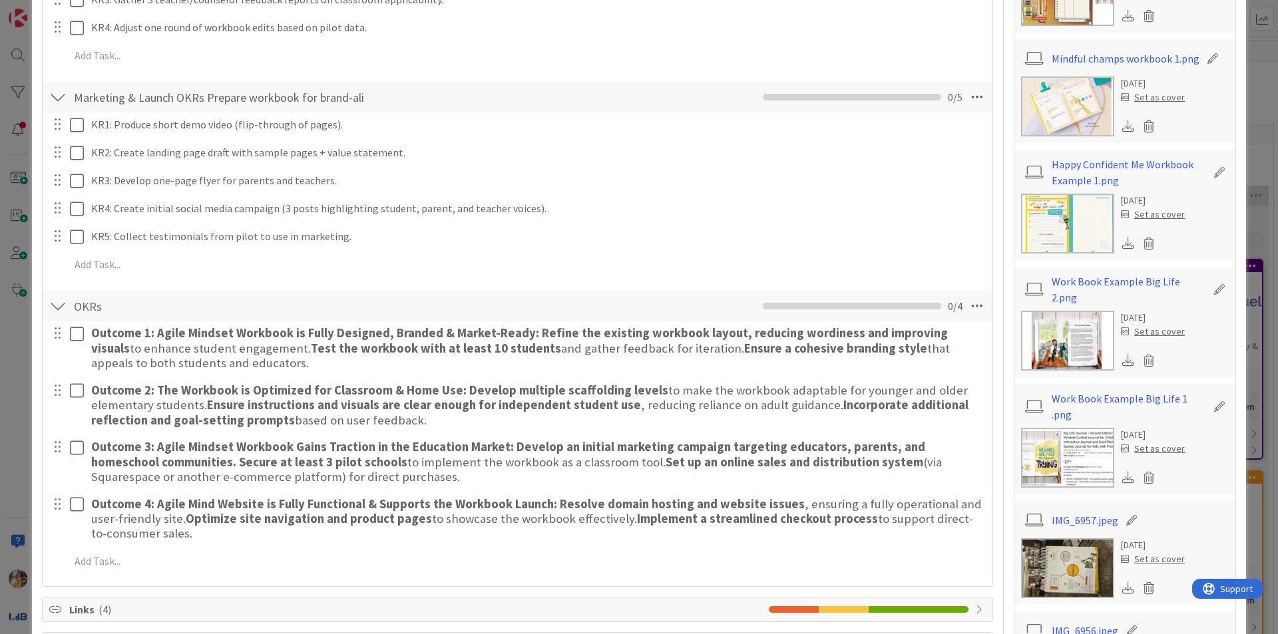
click at [0, 265] on div "ID 3069 Lab Nested WorkFLOW: Workshop Teams are working Title 29 / 128 TAM: EF …" at bounding box center [639, 317] width 1278 height 634
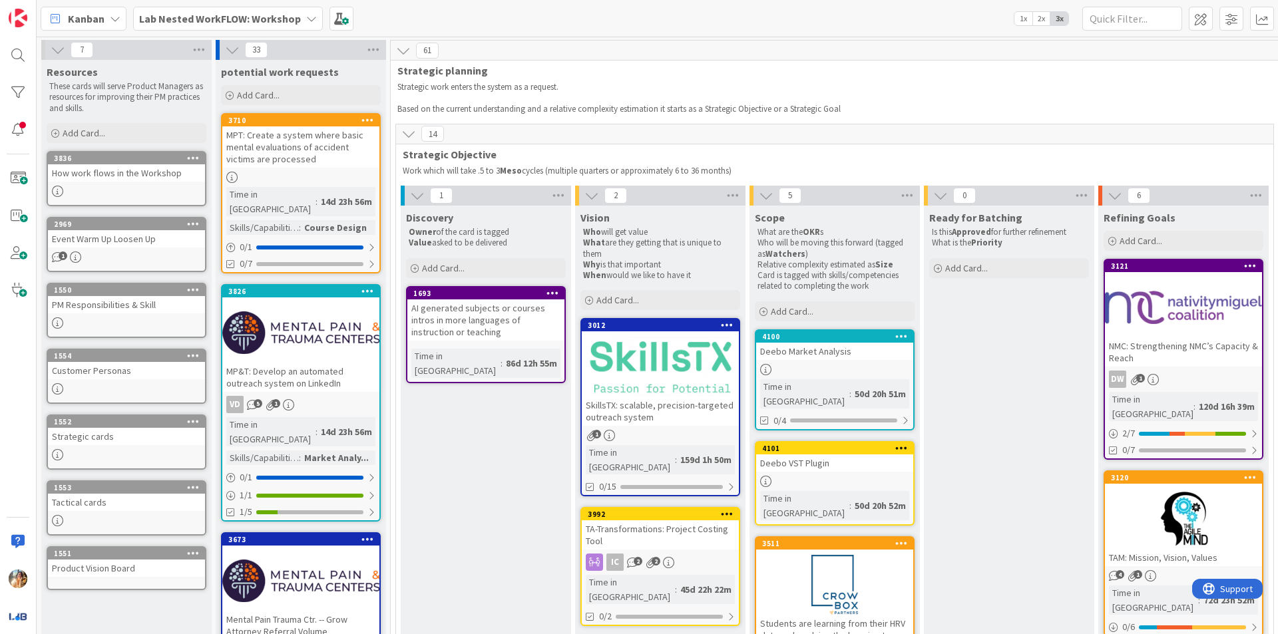
click at [170, 24] on b "Lab Nested WorkFLOW: Workshop" at bounding box center [220, 18] width 162 height 13
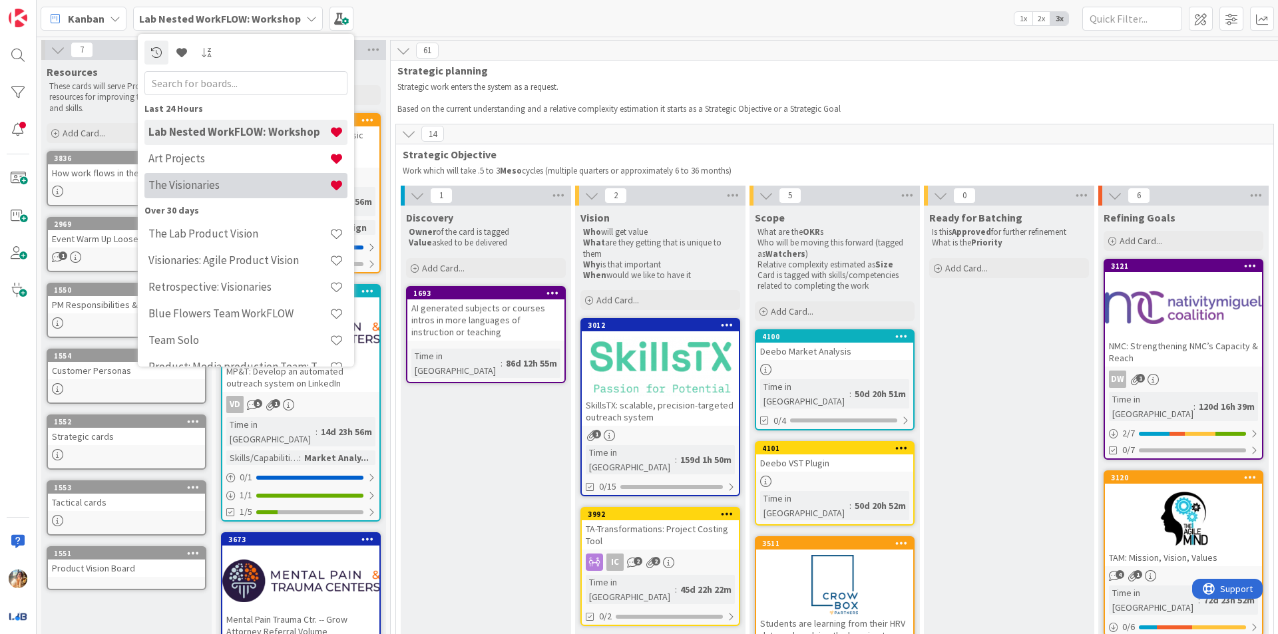
click at [242, 180] on h4 "The Visionaries" at bounding box center [238, 184] width 181 height 13
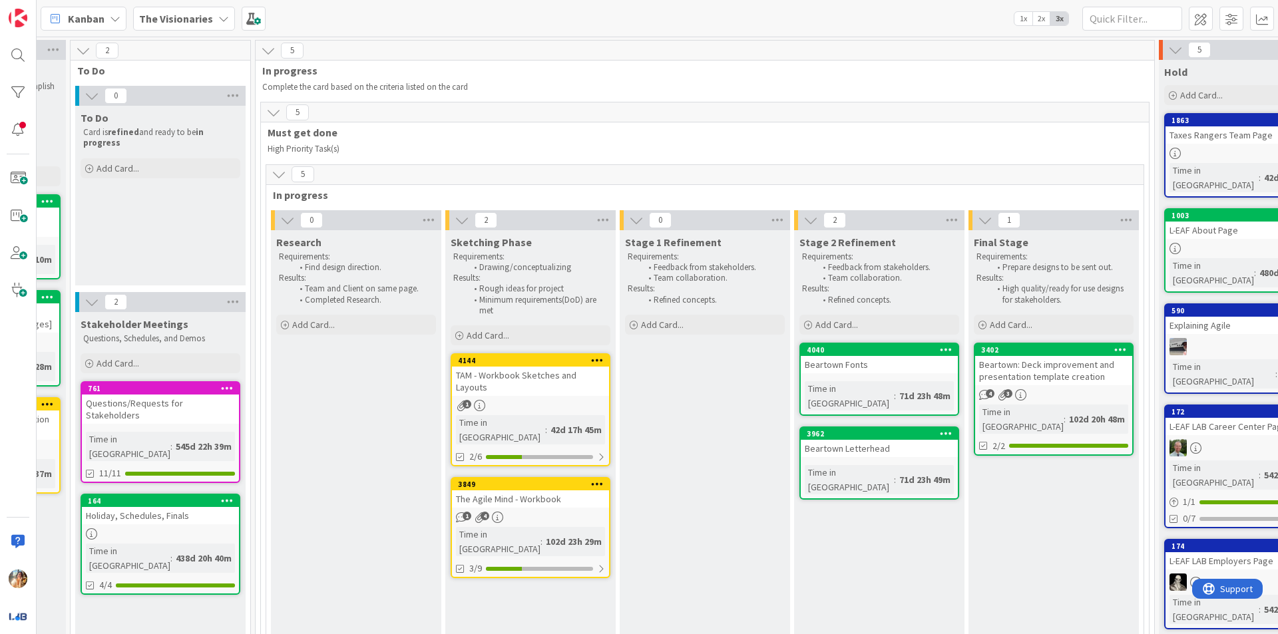
scroll to position [0, 321]
click at [558, 384] on div "TAM - Workbook Sketches and Layouts" at bounding box center [529, 381] width 157 height 29
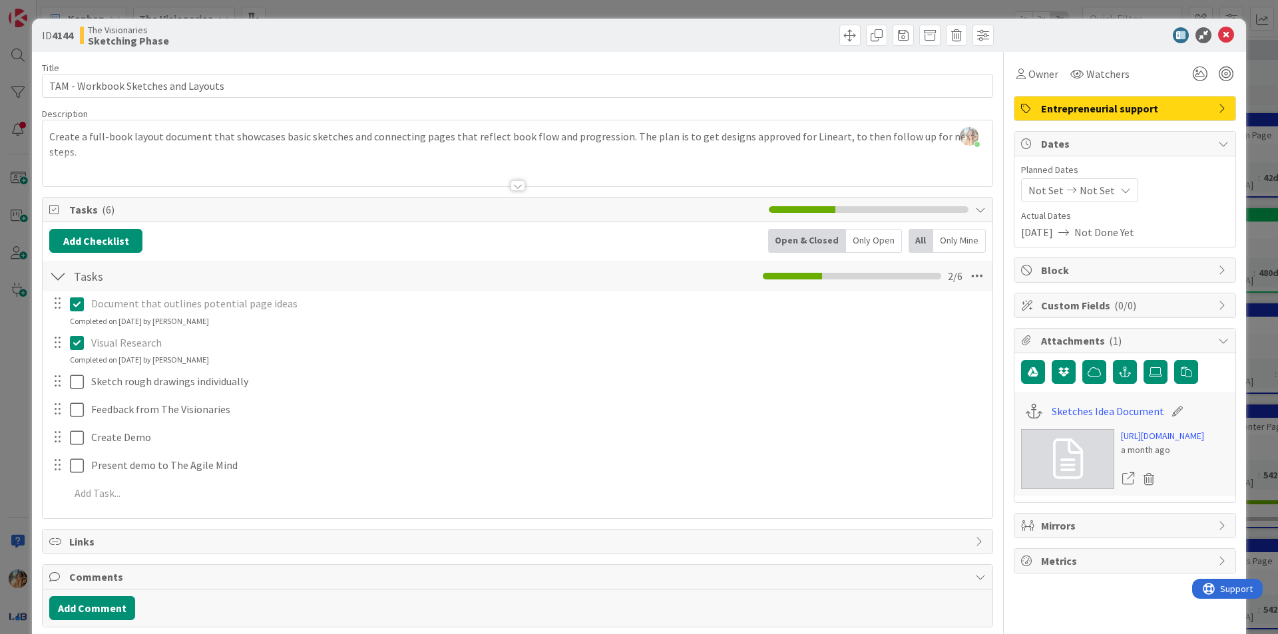
click at [0, 373] on div "ID 4144 The Visionaries Sketching Phase Title 35 / 128 TAM - Workbook Sketches …" at bounding box center [639, 317] width 1278 height 634
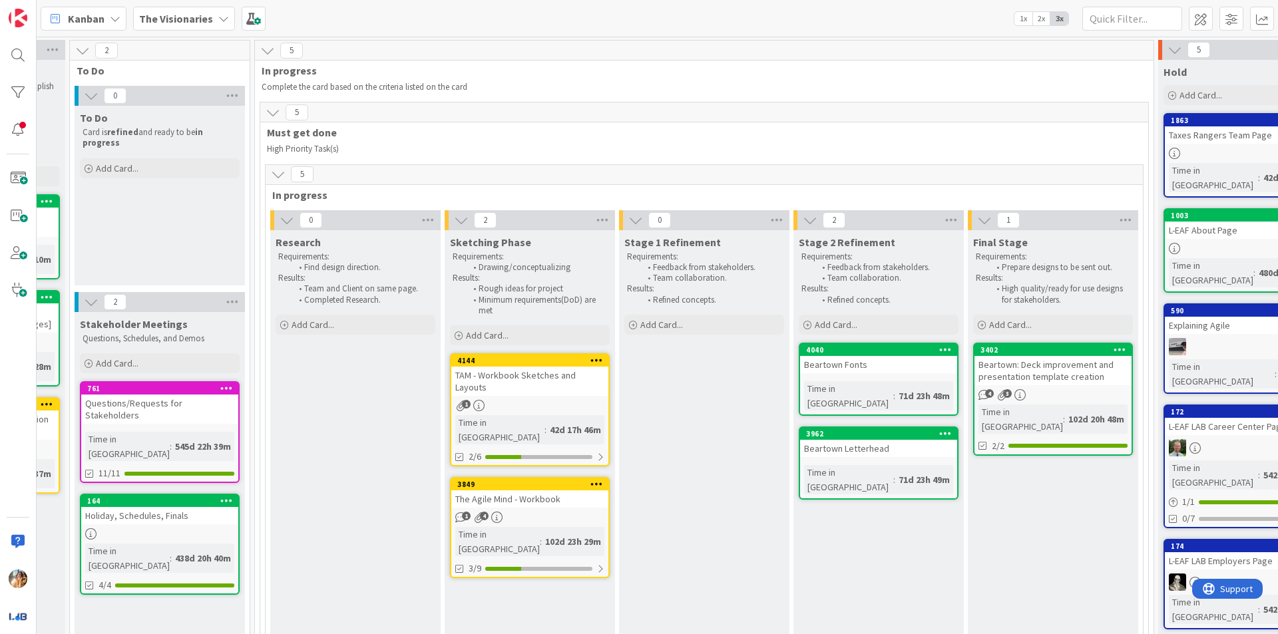
click at [510, 393] on div "TAM - Workbook Sketches and Layouts" at bounding box center [529, 381] width 157 height 29
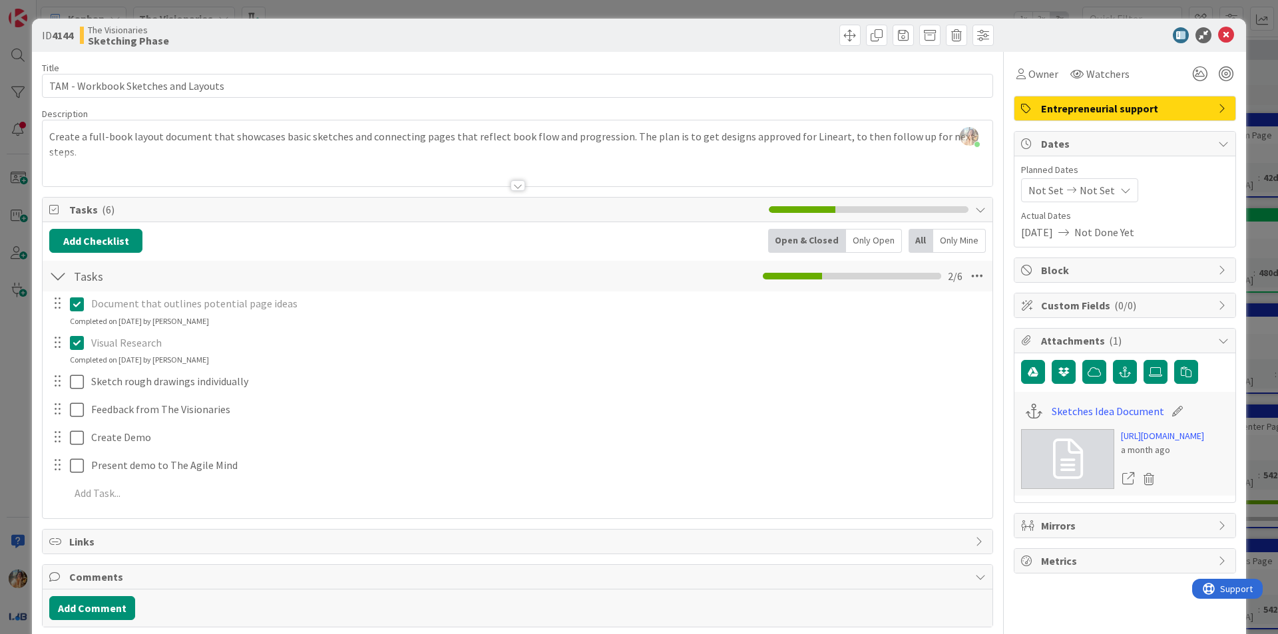
click at [1, 386] on div "ID 4144 The Visionaries Sketching Phase Title 35 / 128 TAM - Workbook Sketches …" at bounding box center [639, 317] width 1278 height 634
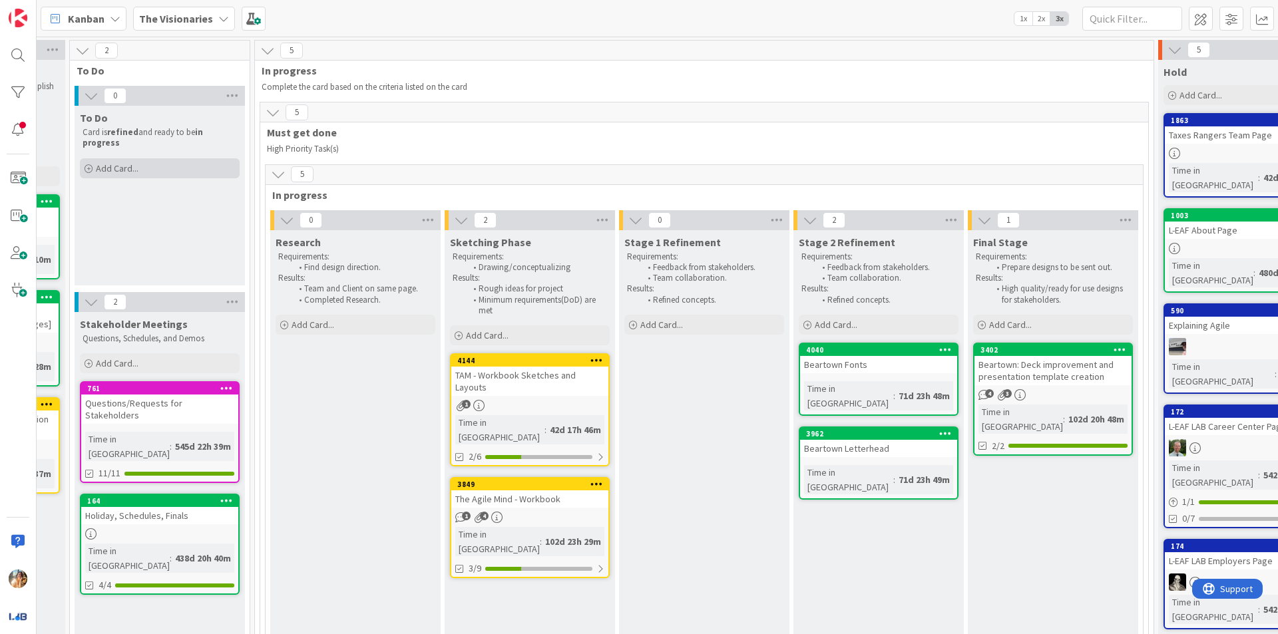
click at [146, 172] on div "Add Card..." at bounding box center [160, 168] width 160 height 20
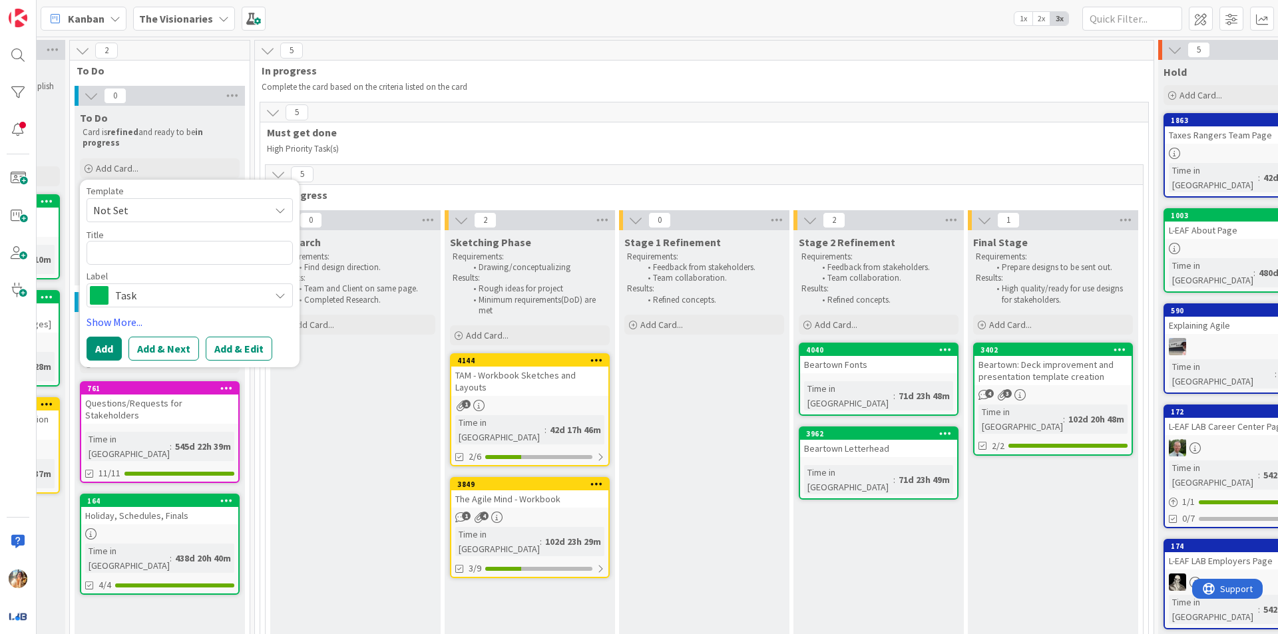
click at [158, 303] on span "Task" at bounding box center [189, 295] width 148 height 19
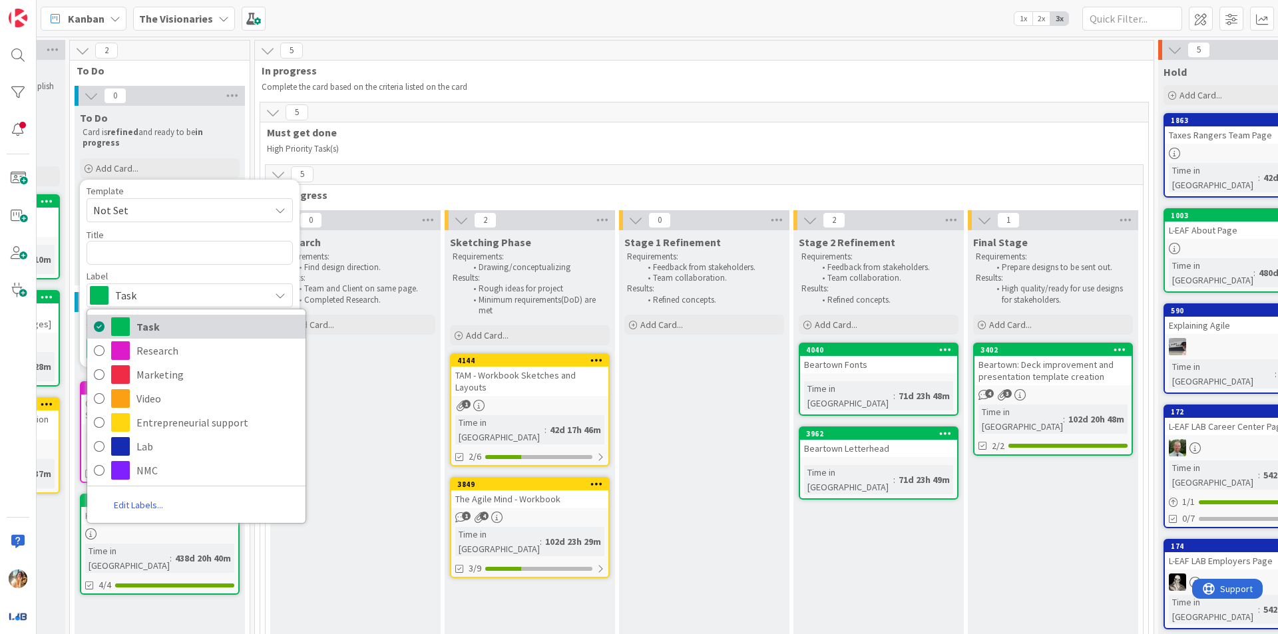
click at [190, 327] on span "Task" at bounding box center [217, 327] width 162 height 20
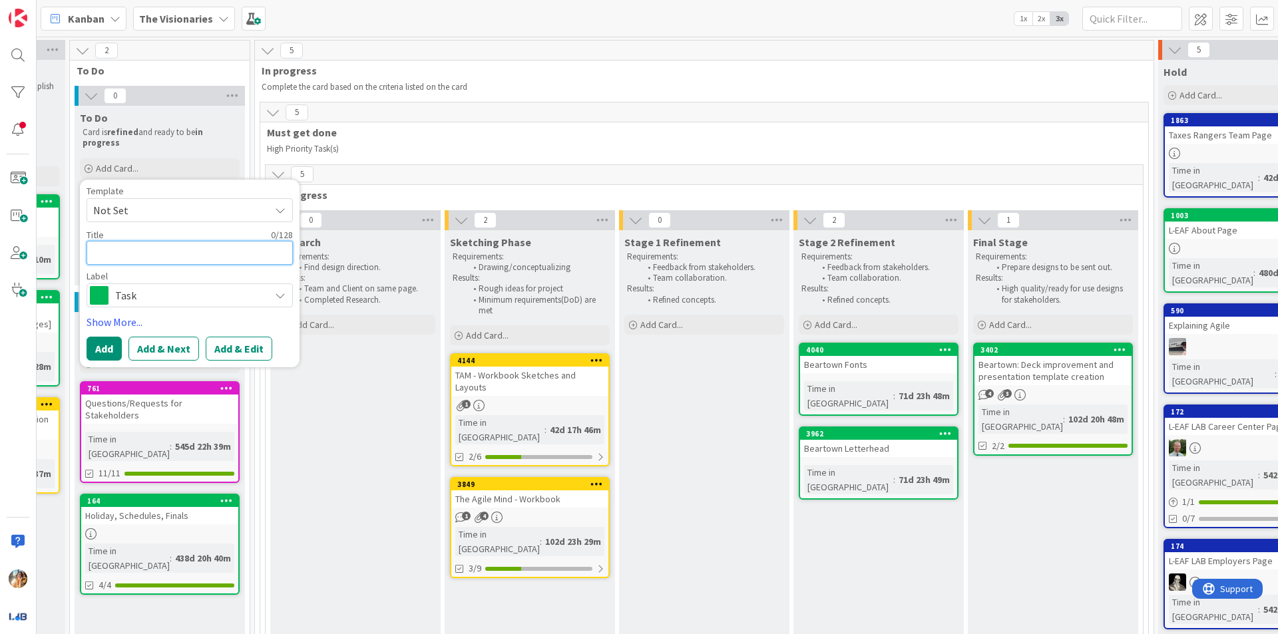
click at [168, 246] on textarea at bounding box center [190, 253] width 206 height 24
type textarea "x"
type textarea "E"
type textarea "x"
type textarea "Em"
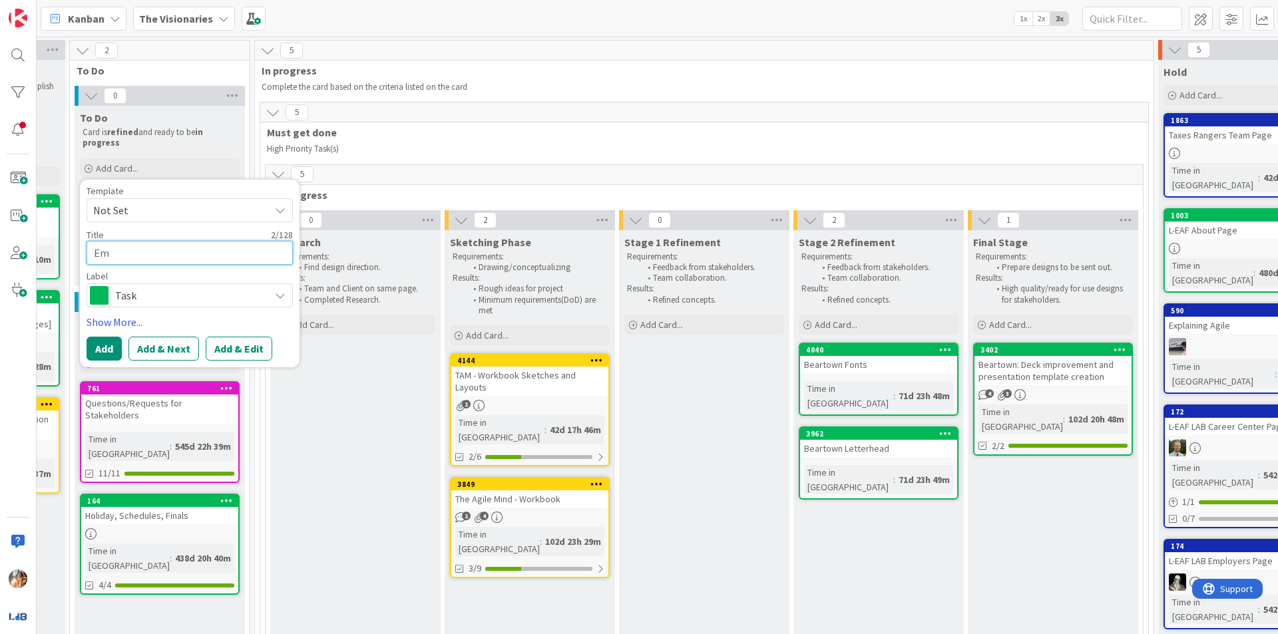
type textarea "x"
type textarea "Ema"
type textarea "x"
type textarea "Emai"
type textarea "x"
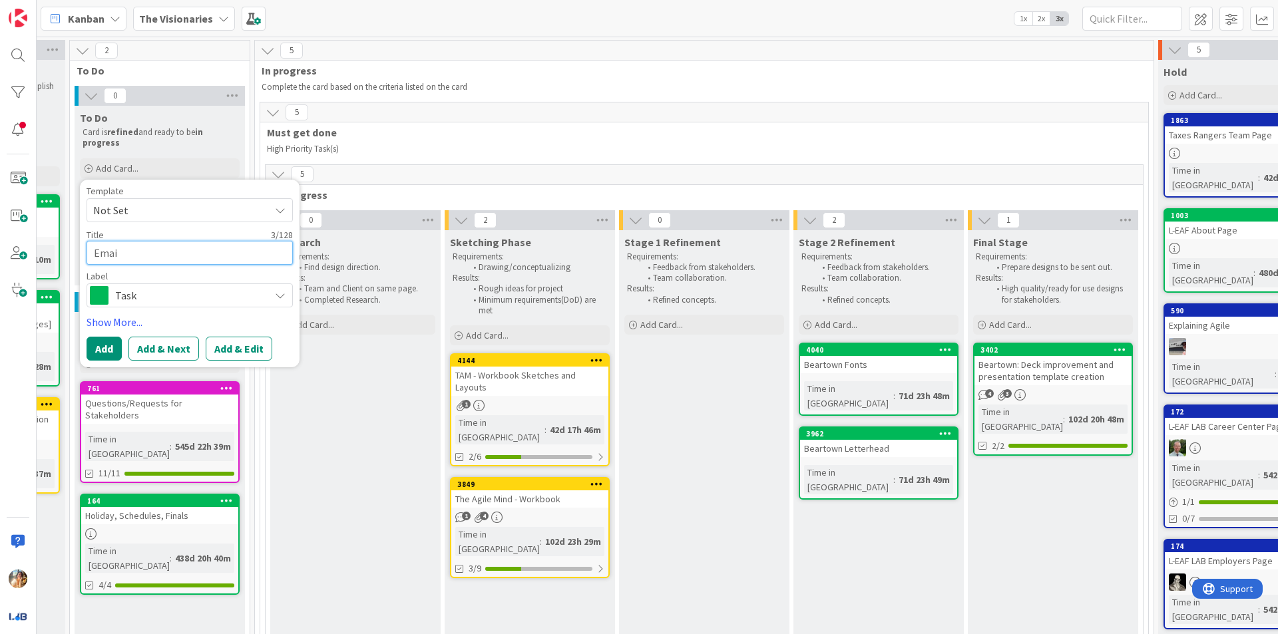
type textarea "Email"
type textarea "x"
type textarea "Email"
type textarea "x"
type textarea "Email a"
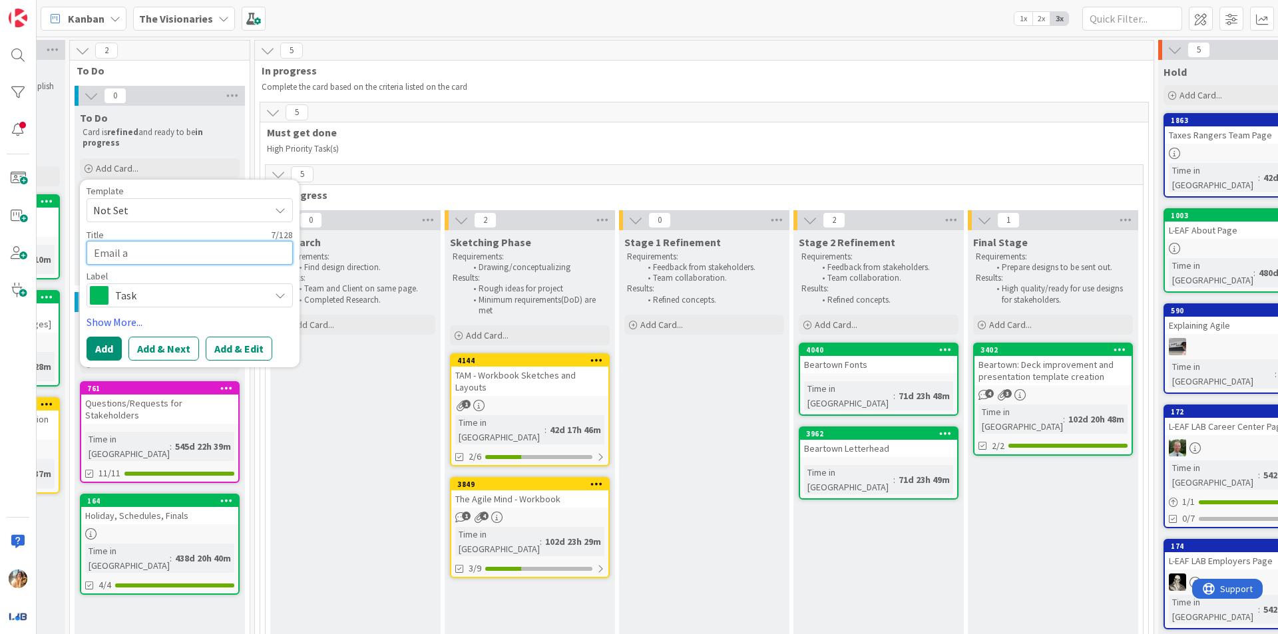
type textarea "x"
type textarea "Email ab"
type textarea "x"
type textarea "Email abo"
type textarea "x"
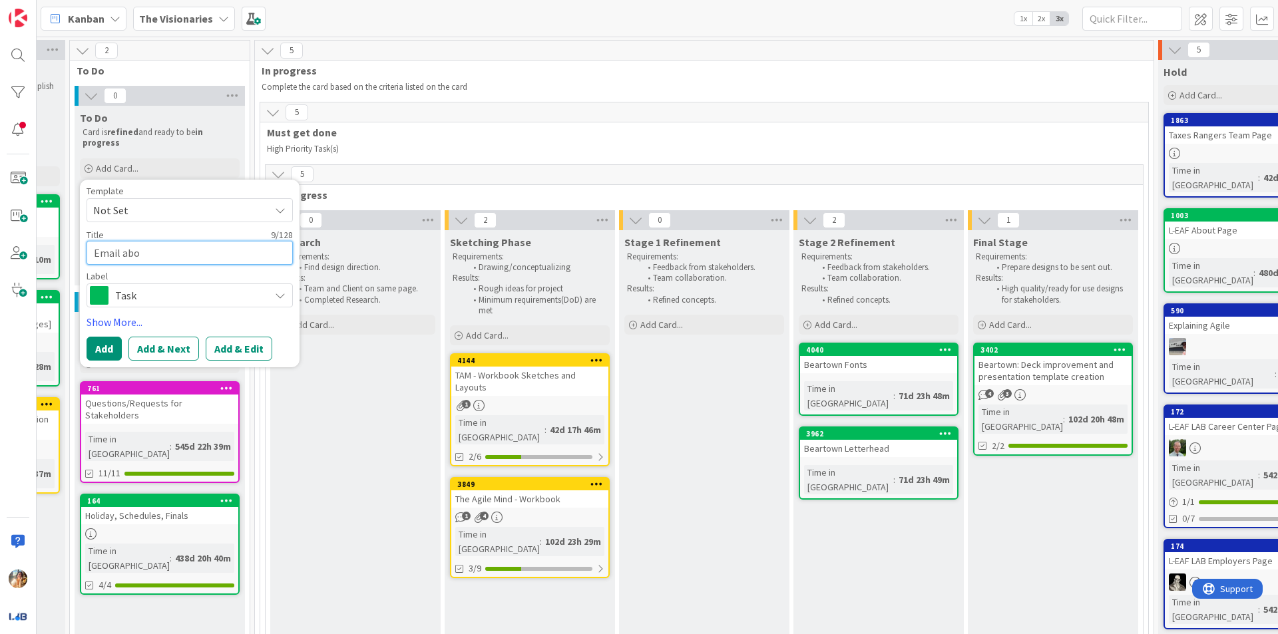
type textarea "Email abou"
type textarea "x"
type textarea "Email about"
type textarea "x"
type textarea "Email about"
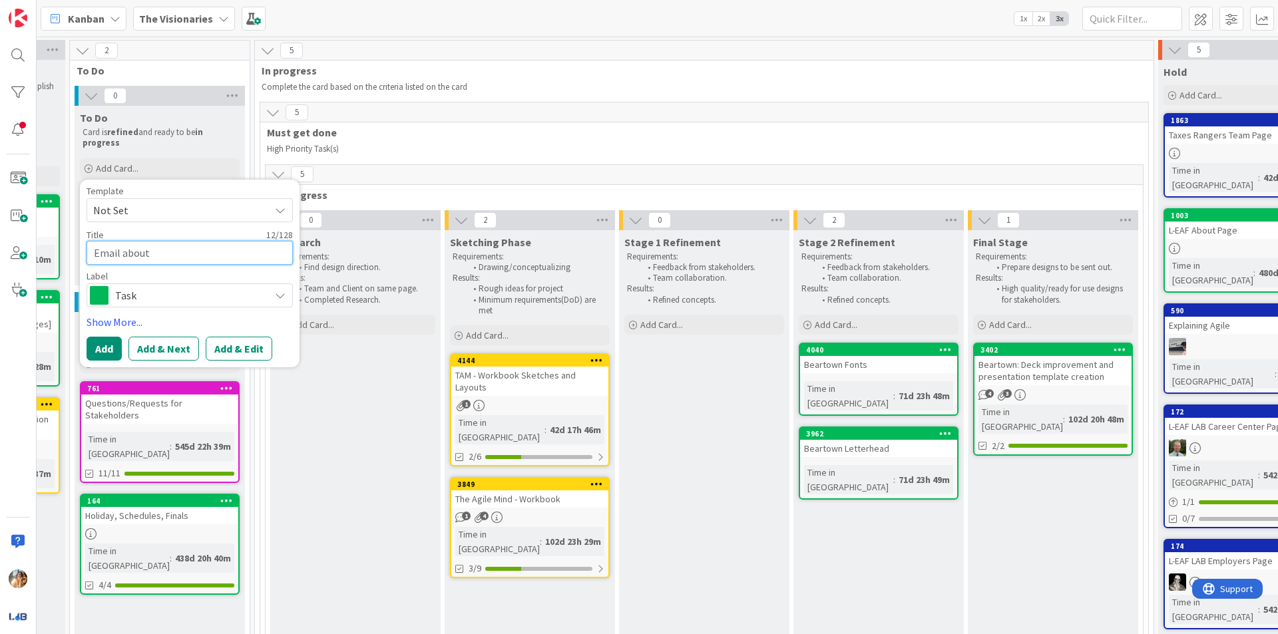
type textarea "x"
type textarea "Email about S"
type textarea "x"
type textarea "Email about St"
type textarea "x"
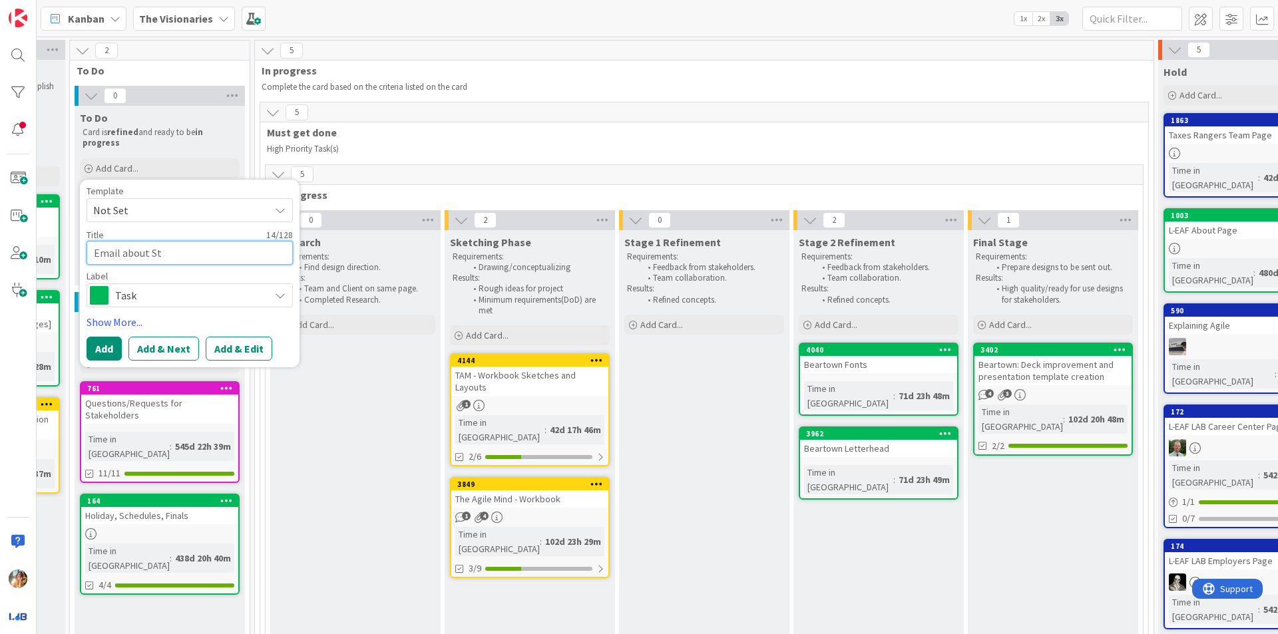
type textarea "Email about Sto"
type textarea "x"
type textarea "Email about Stor"
type textarea "x"
type textarea "Email about Story"
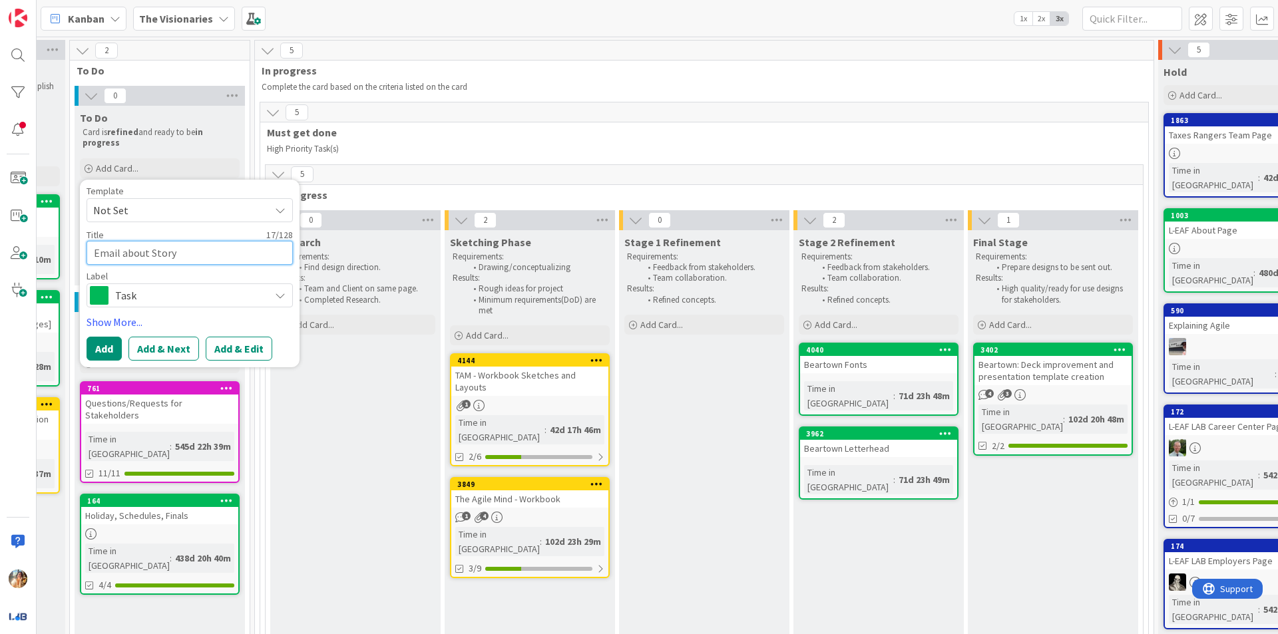
type textarea "x"
type textarea "Email about Storyb"
type textarea "x"
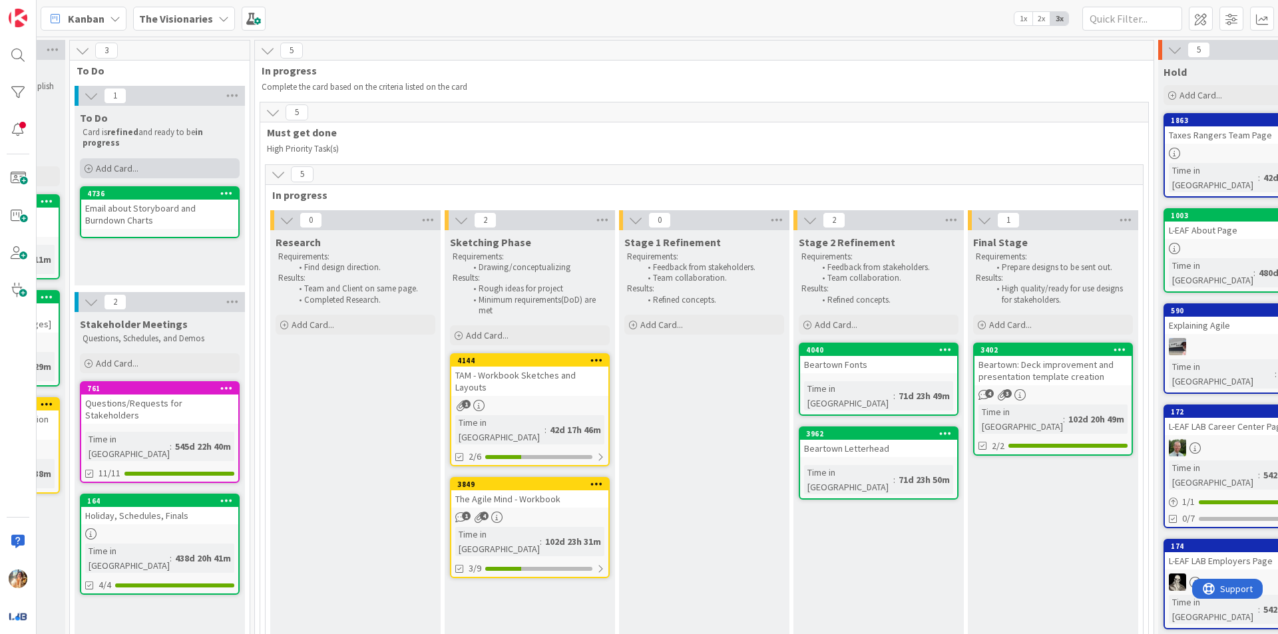
click at [182, 171] on div "Add Card..." at bounding box center [160, 168] width 160 height 20
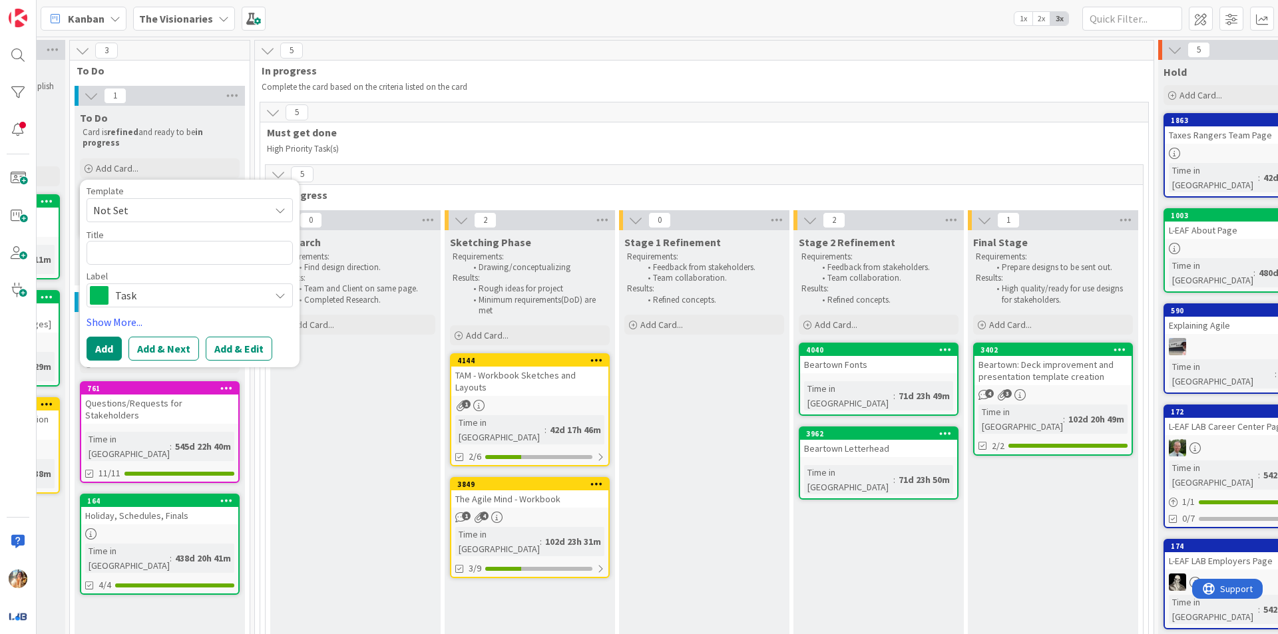
click at [415, 166] on div "5" at bounding box center [704, 175] width 877 height 20
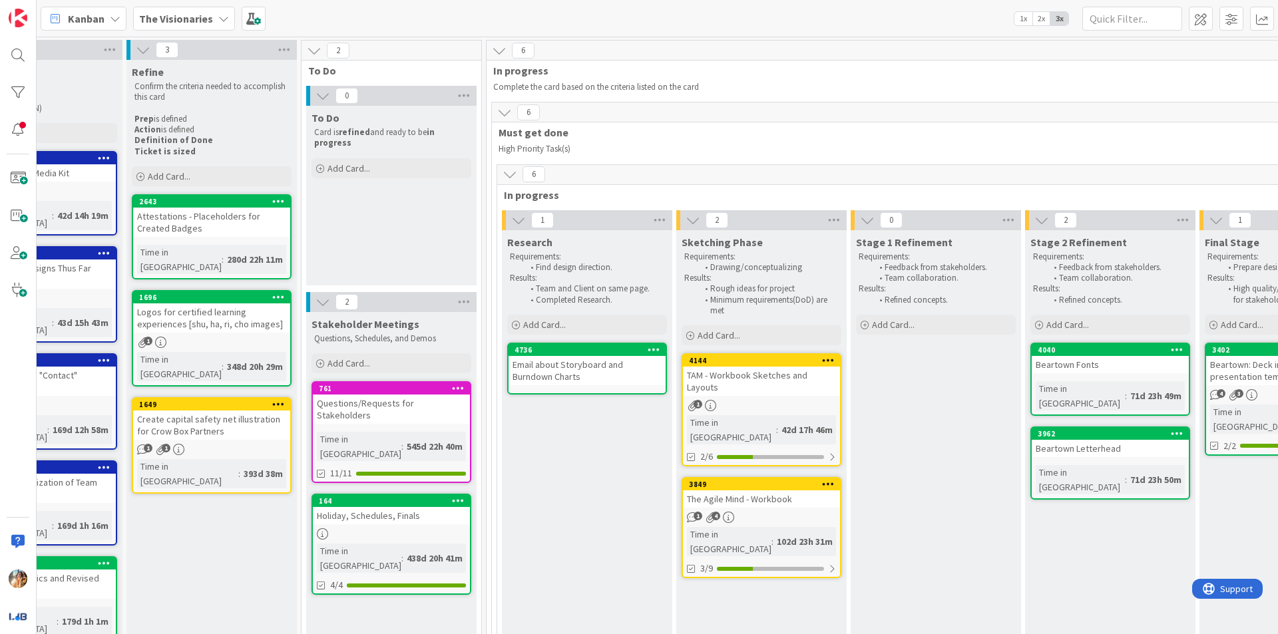
scroll to position [0, 84]
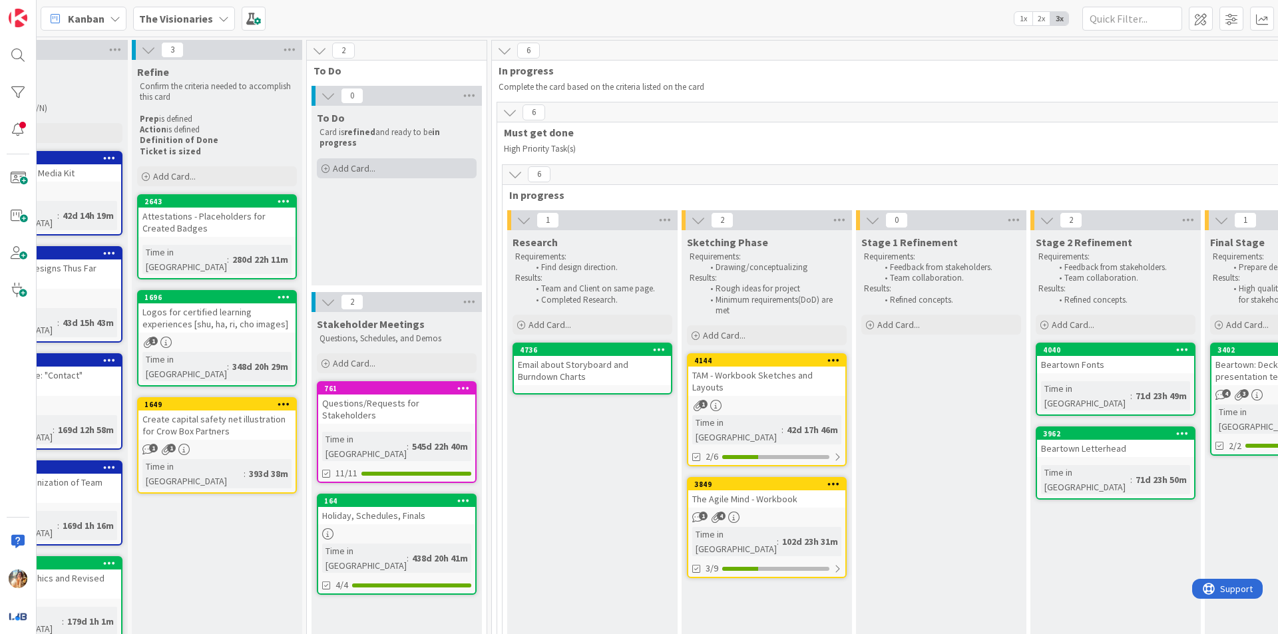
click at [386, 176] on div "Add Card..." at bounding box center [397, 168] width 160 height 20
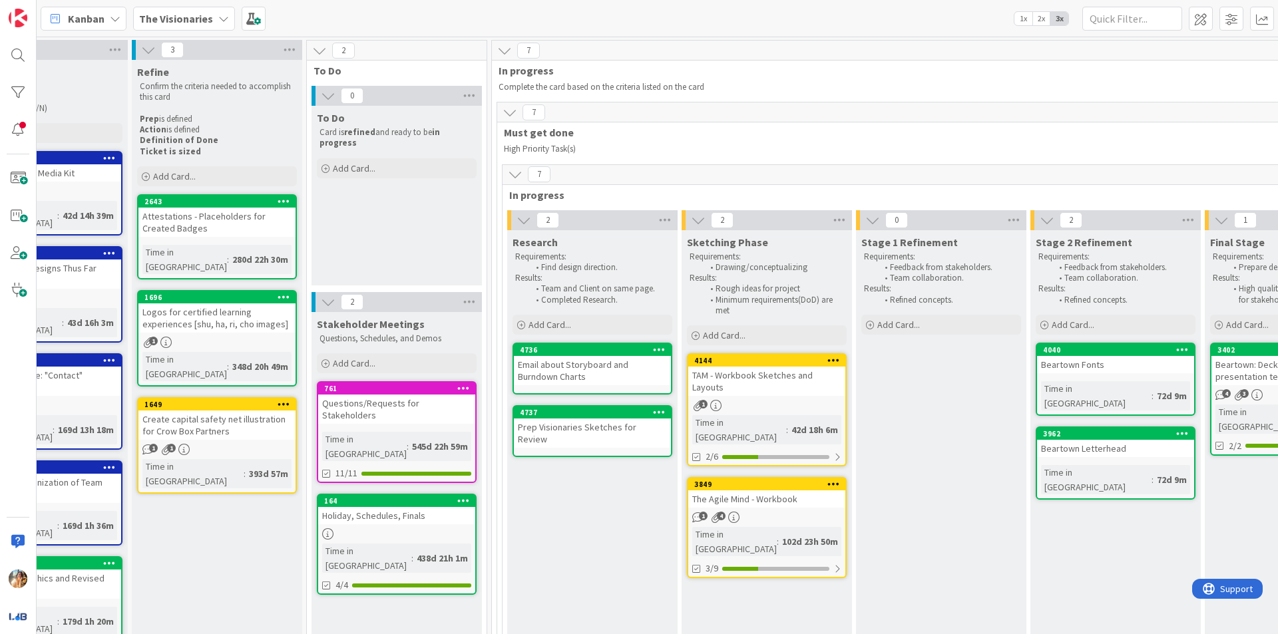
scroll to position [0, 303]
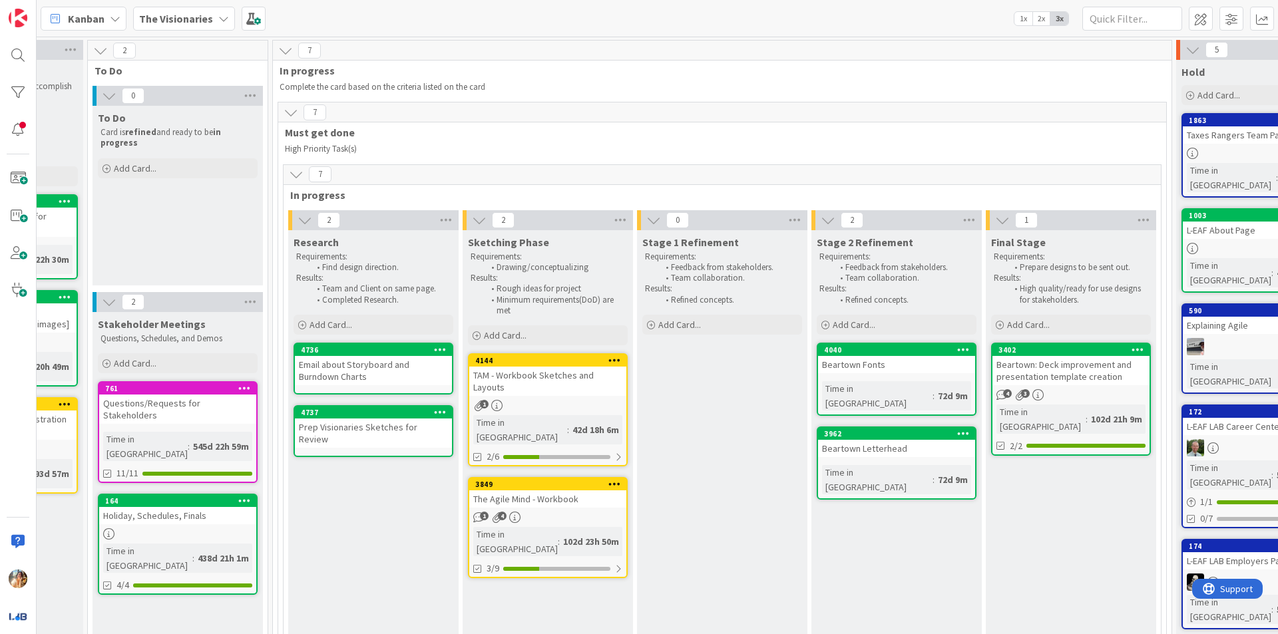
click at [930, 375] on link "4040 Beartown Fonts Time in [GEOGRAPHIC_DATA] : 72d 9m" at bounding box center [897, 379] width 160 height 73
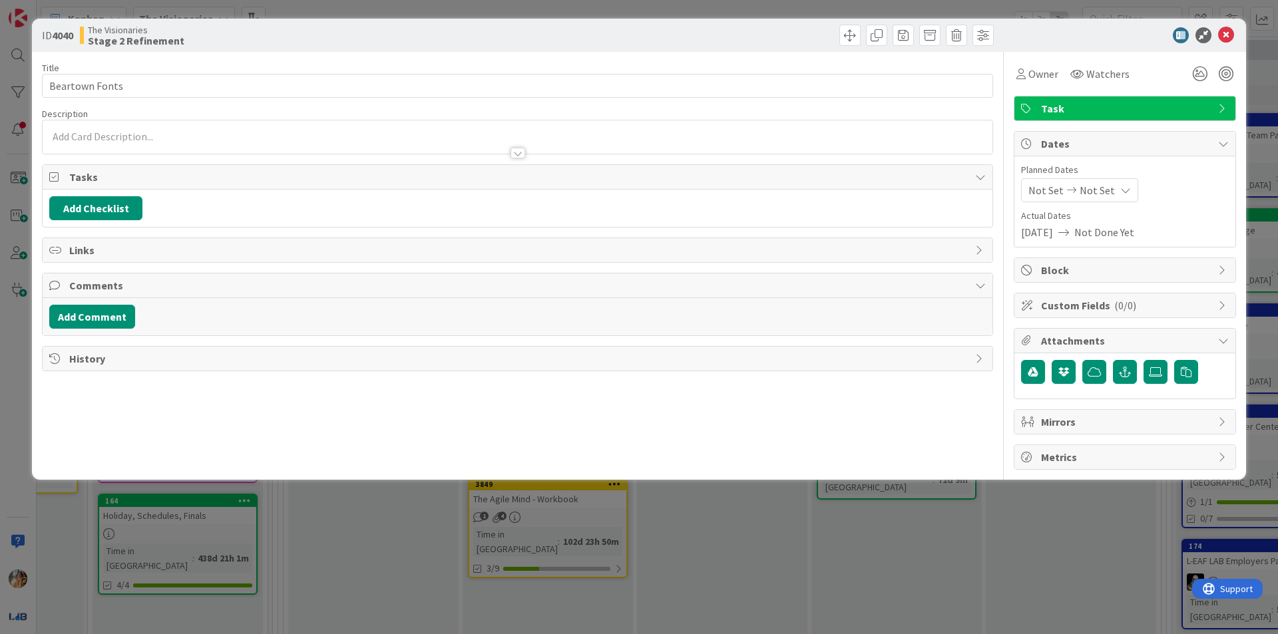
click at [1097, 115] on span "Task" at bounding box center [1126, 108] width 170 height 16
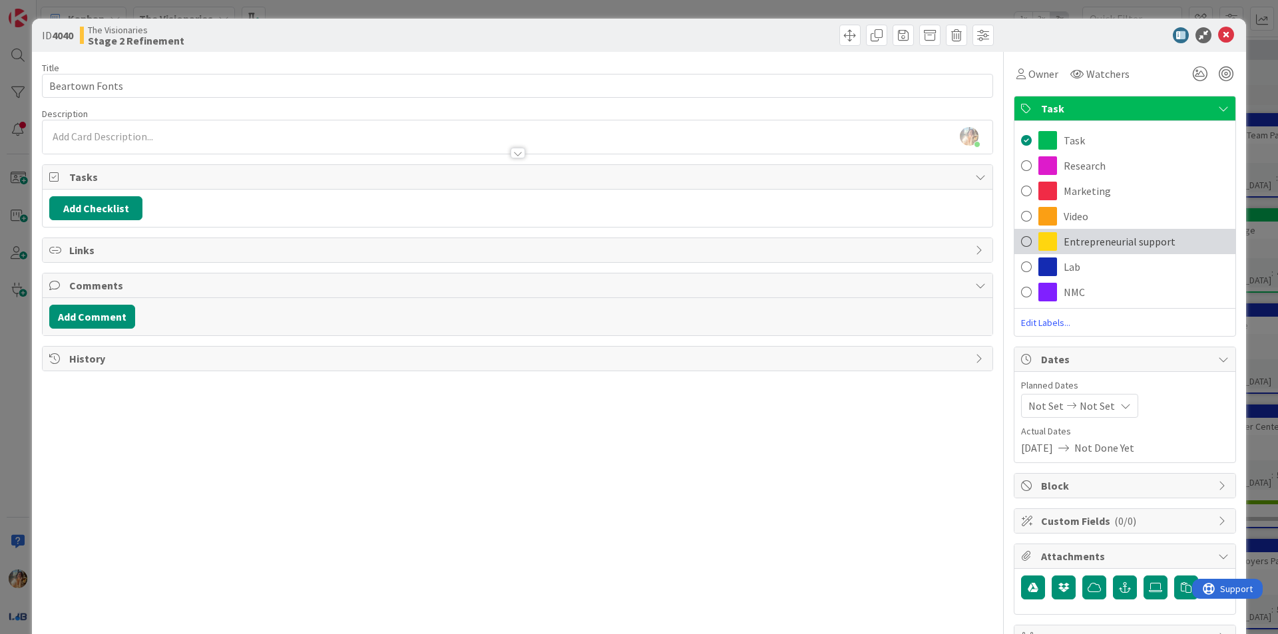
click at [1080, 236] on span "Entrepreneurial support" at bounding box center [1120, 242] width 112 height 16
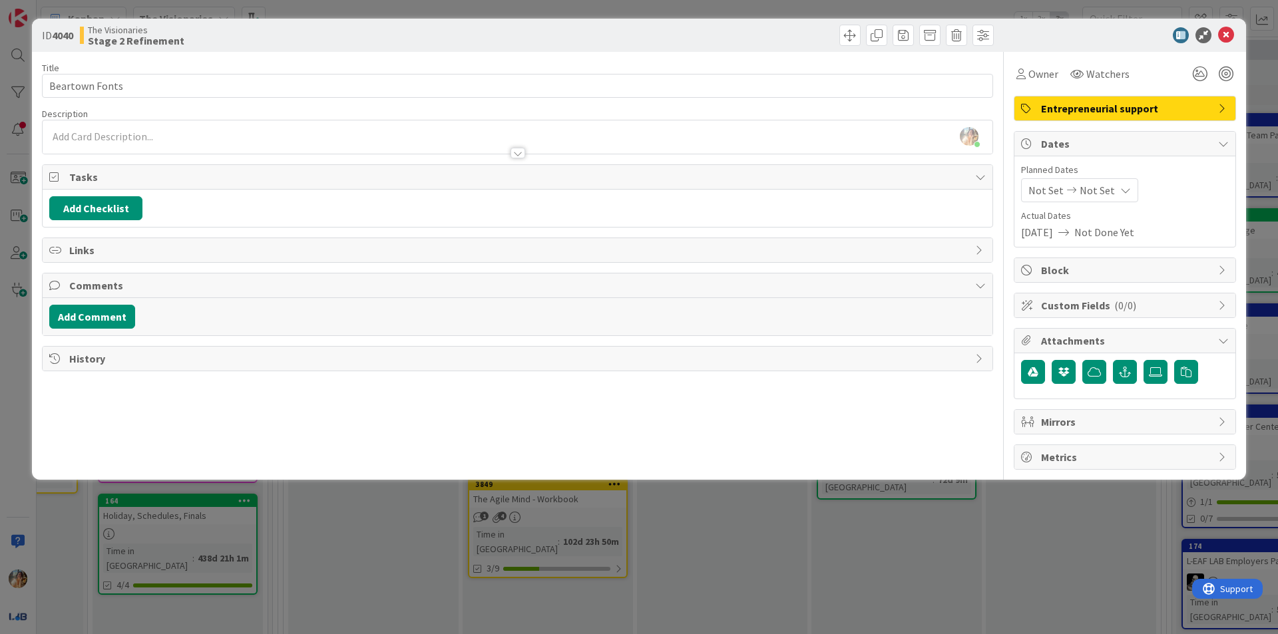
click at [1261, 210] on div "ID 4040 The Visionaries Stage 2 Refinement Title 14 / 128 Beartown Fonts Descri…" at bounding box center [639, 317] width 1278 height 634
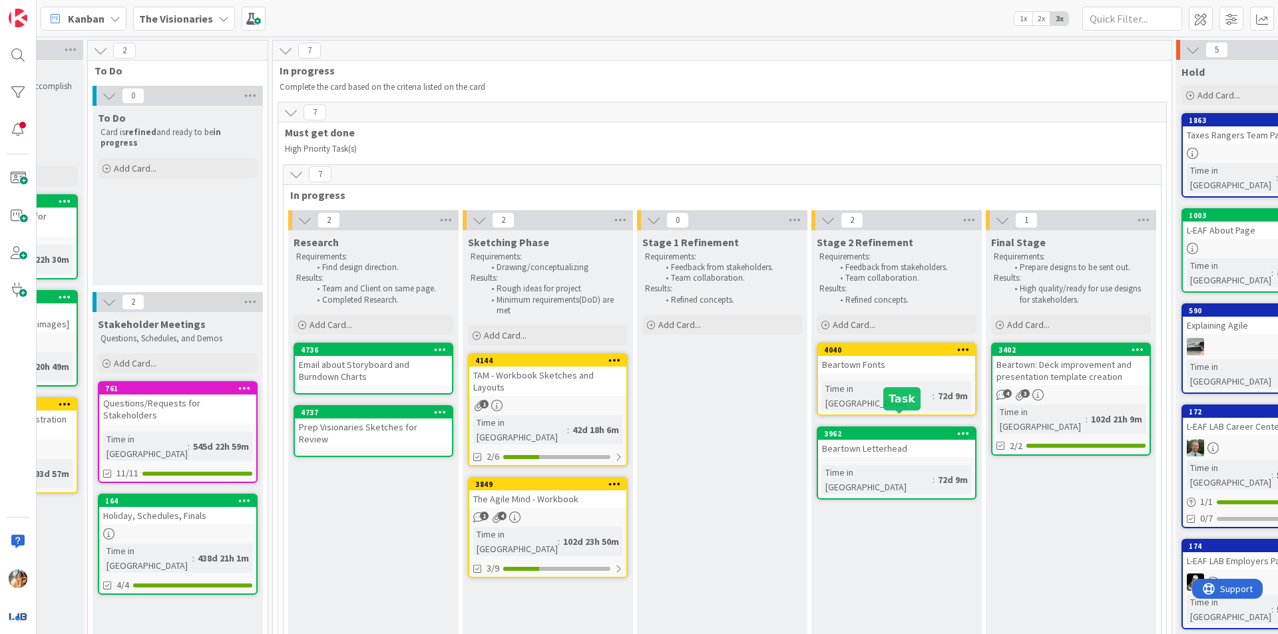
click at [912, 429] on div "3962" at bounding box center [899, 433] width 151 height 9
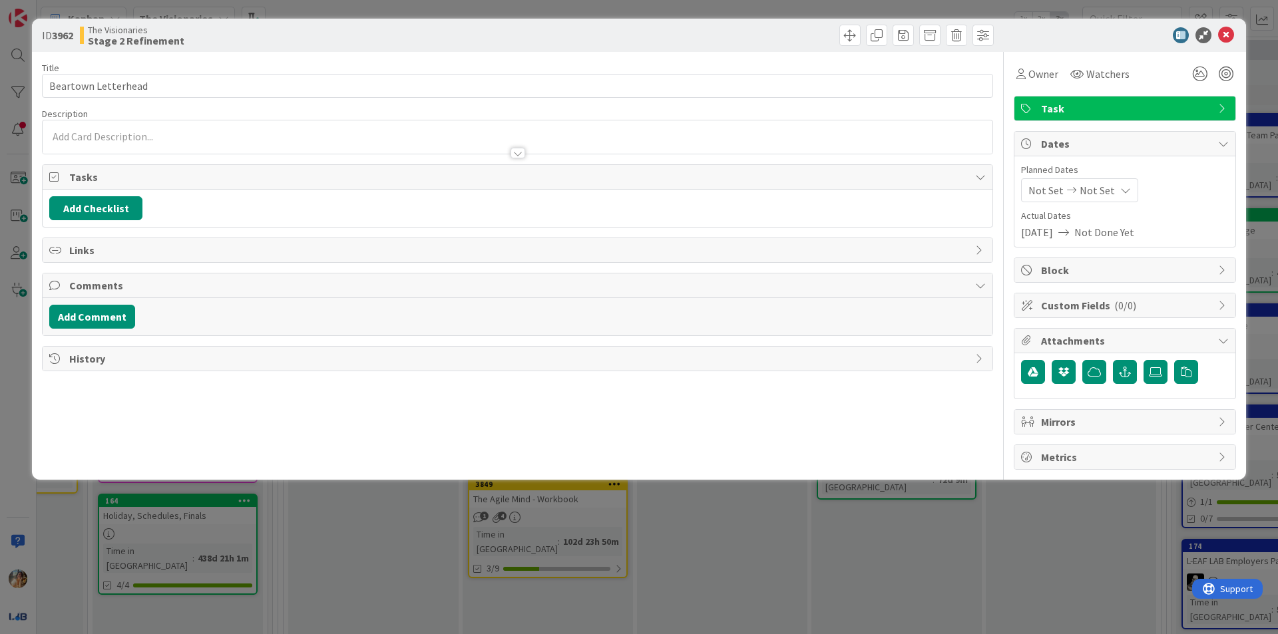
click at [1080, 113] on span "Task" at bounding box center [1126, 108] width 170 height 16
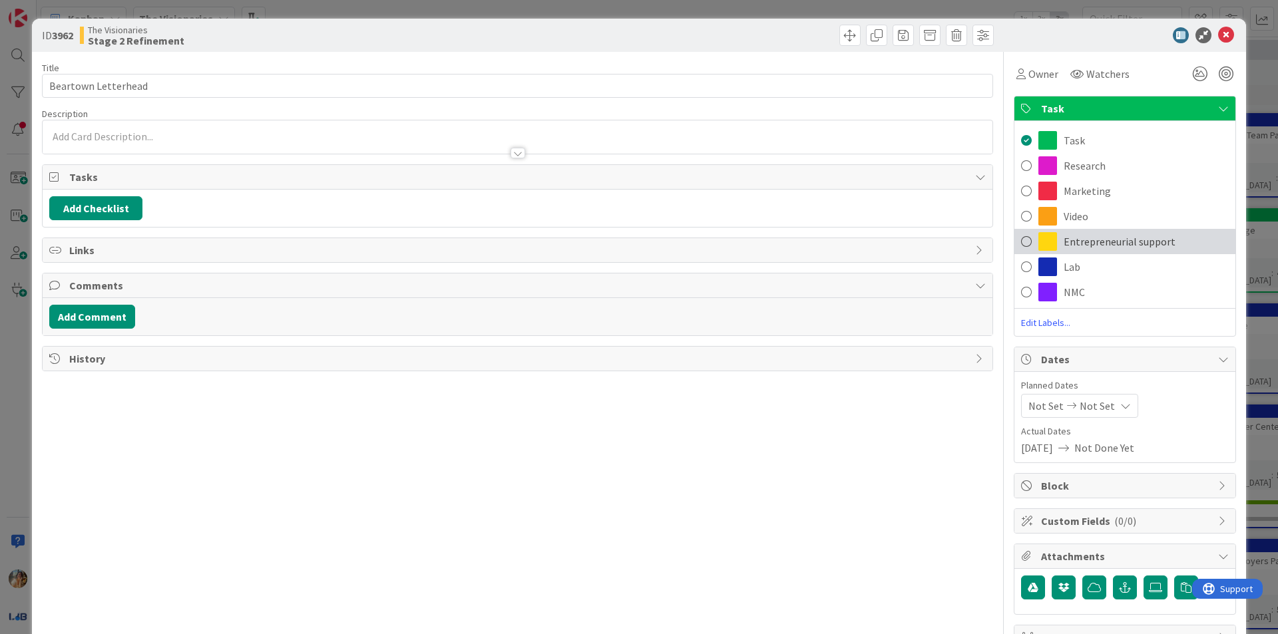
click at [1082, 239] on span "Entrepreneurial support" at bounding box center [1120, 242] width 112 height 16
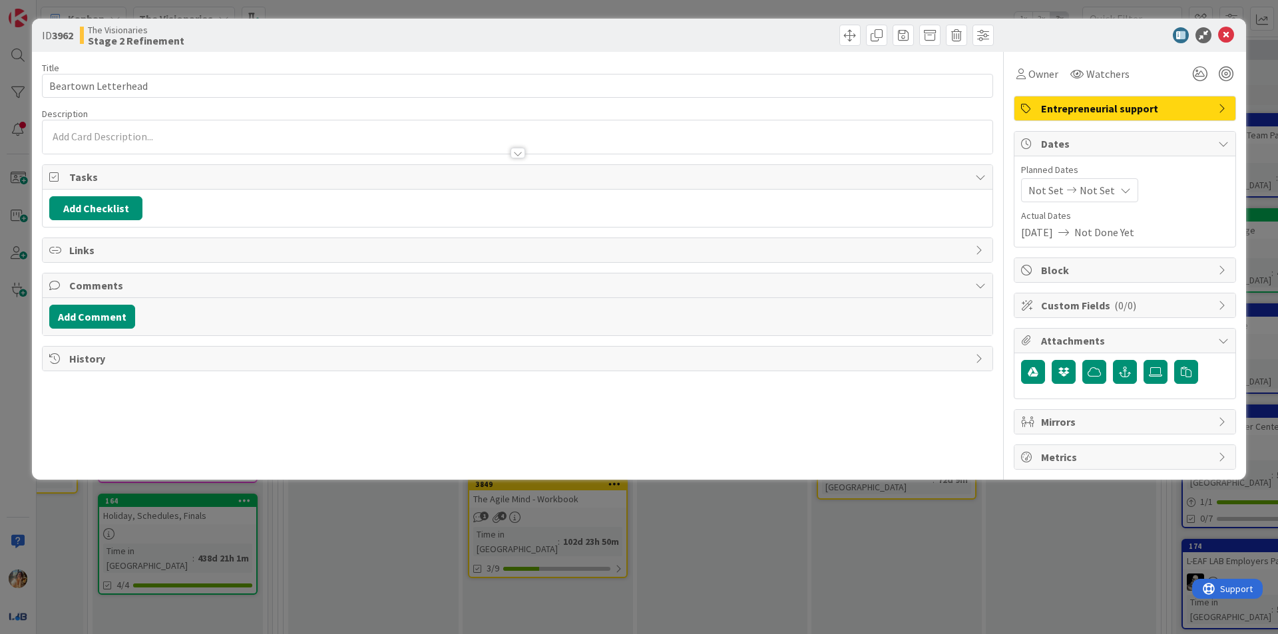
click at [1262, 239] on div "ID 3962 The Visionaries Stage 2 Refinement Title 19 / 128 Beartown Letterhead D…" at bounding box center [639, 317] width 1278 height 634
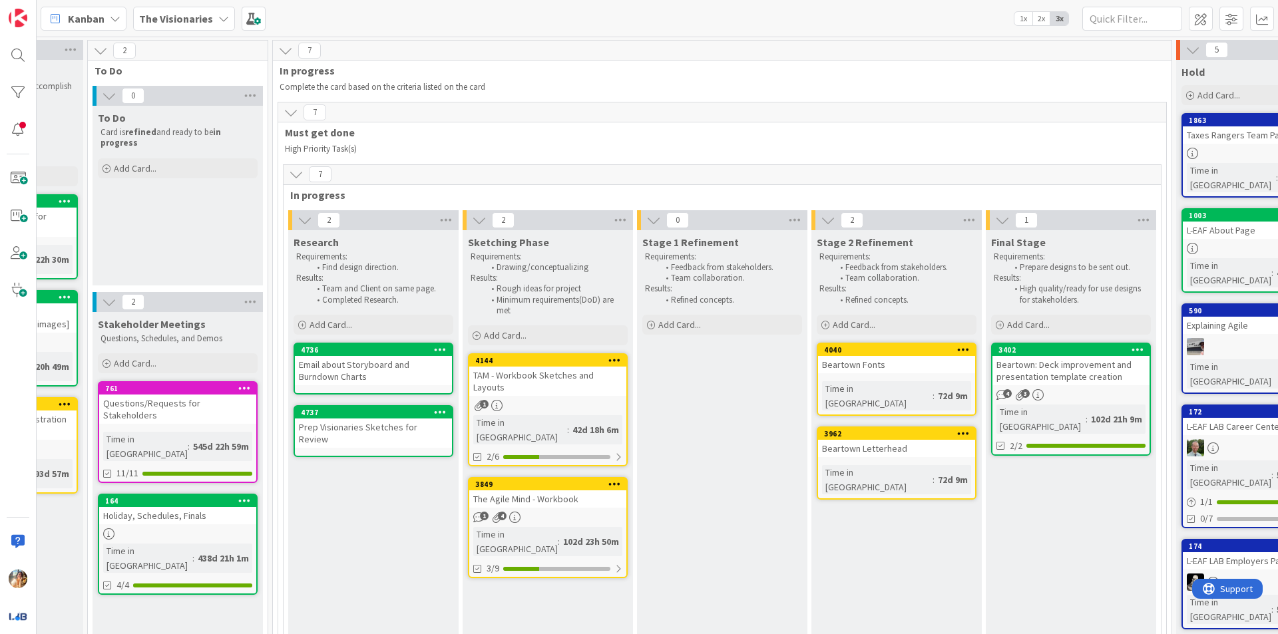
click at [1074, 344] on div "3402" at bounding box center [1070, 350] width 157 height 12
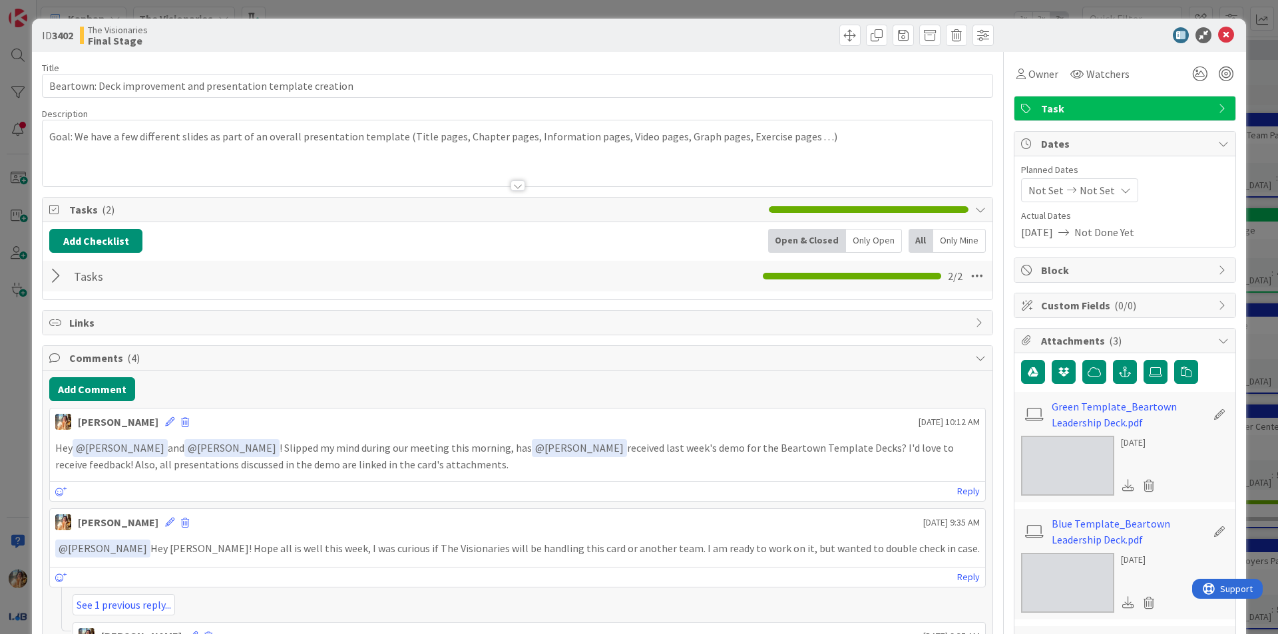
click at [1116, 112] on span "Task" at bounding box center [1126, 108] width 170 height 16
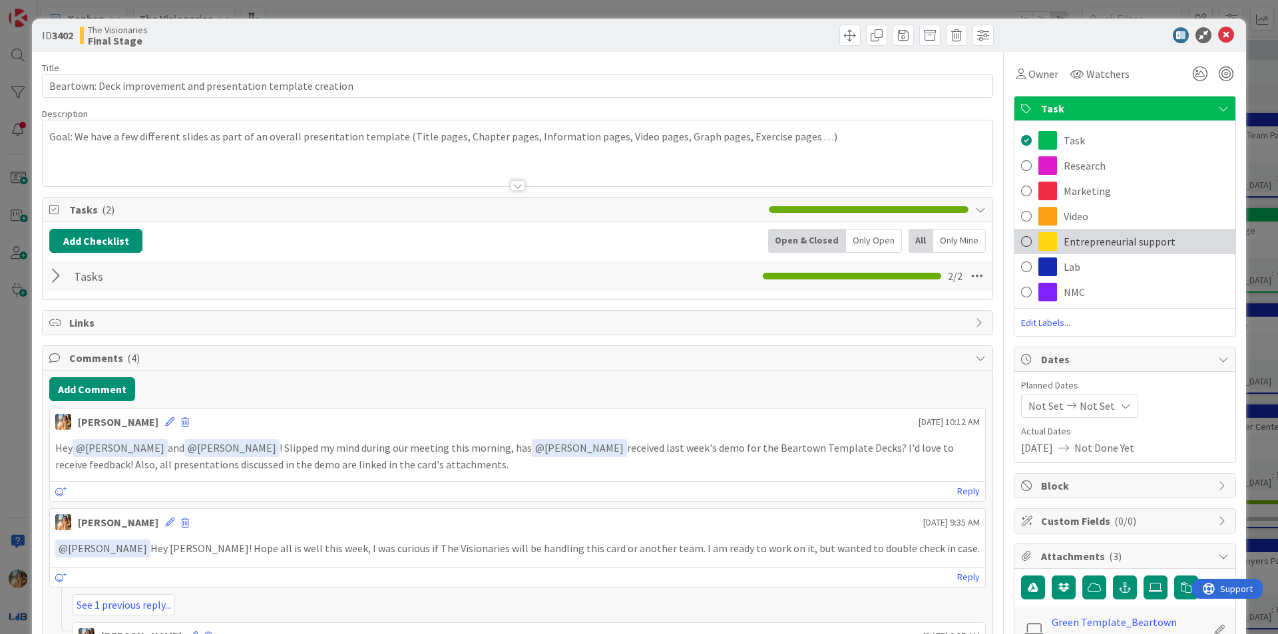
click at [1081, 245] on span "Entrepreneurial support" at bounding box center [1120, 242] width 112 height 16
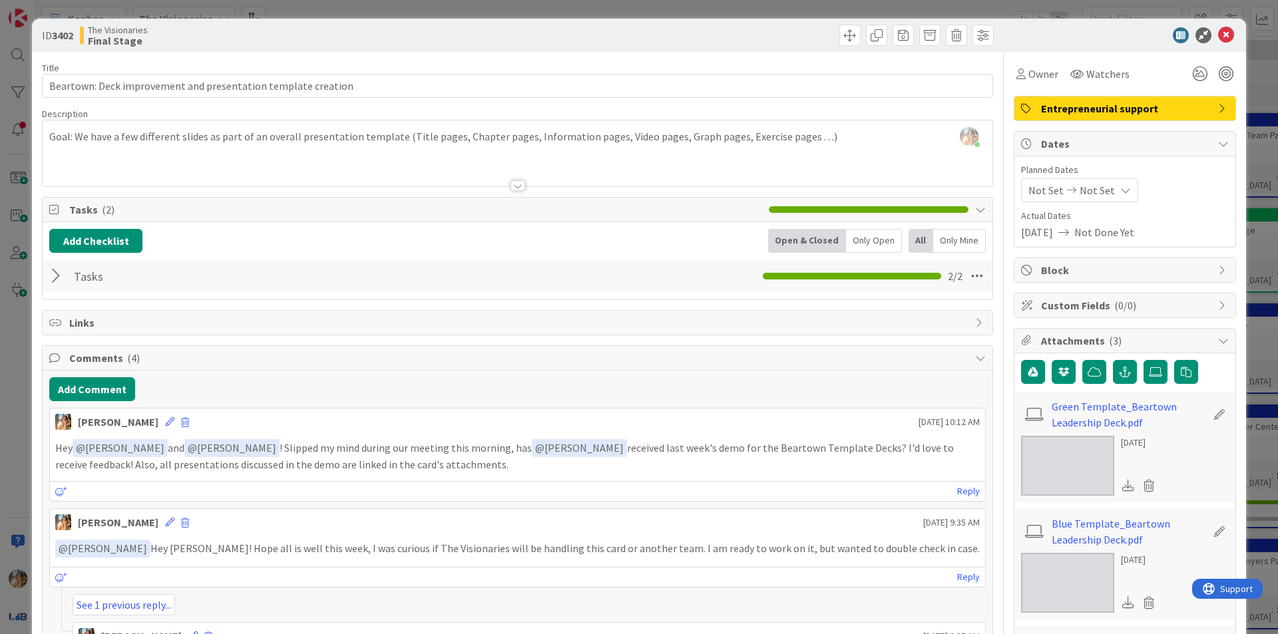
click at [1260, 242] on div "ID 3402 The Visionaries Final Stage Title 61 / 128 Beartown: Deck improvement a…" at bounding box center [639, 317] width 1278 height 634
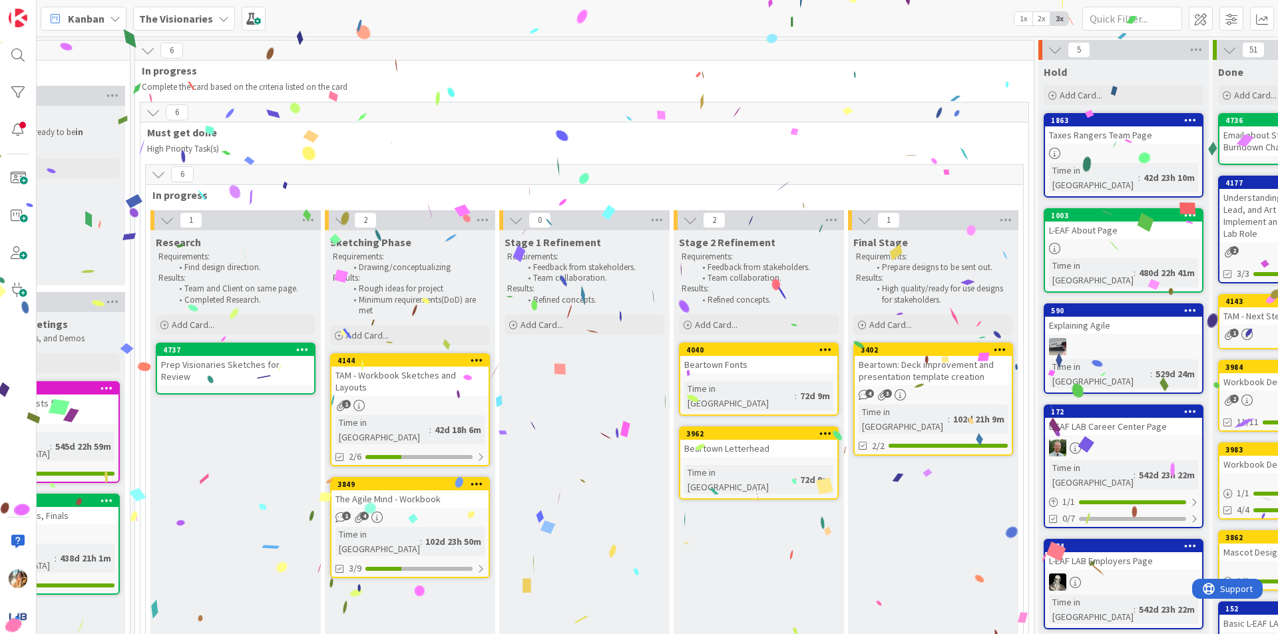
scroll to position [0, 294]
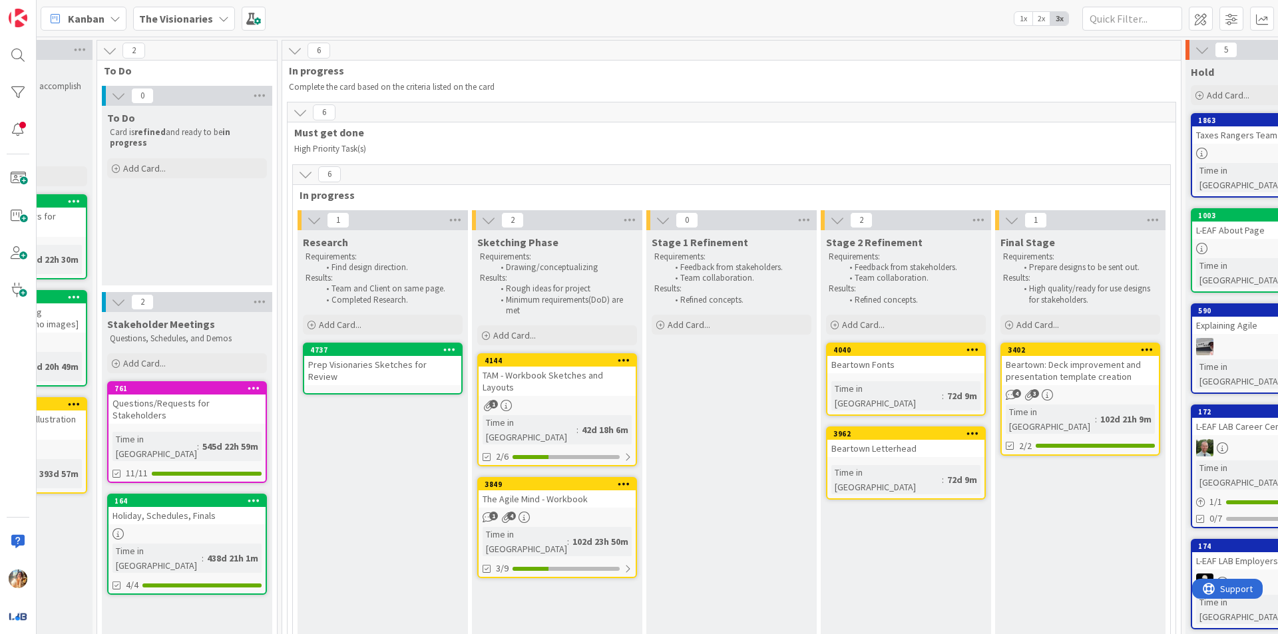
drag, startPoint x: 460, startPoint y: 622, endPoint x: 358, endPoint y: 608, distance: 102.9
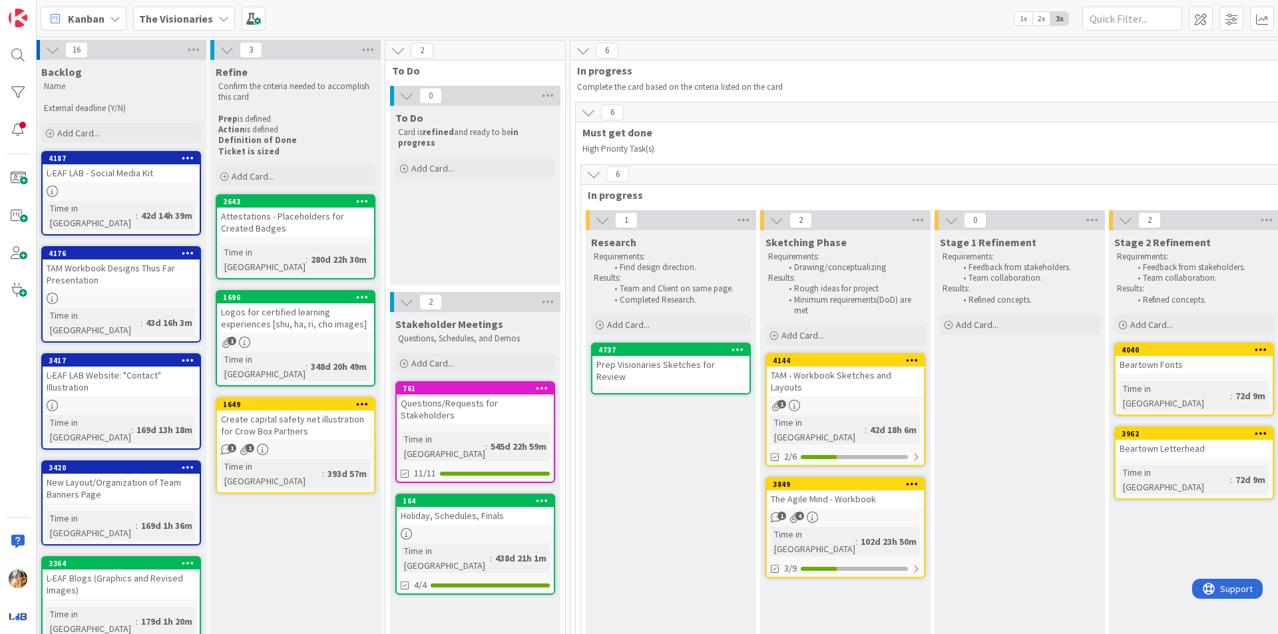
scroll to position [0, 0]
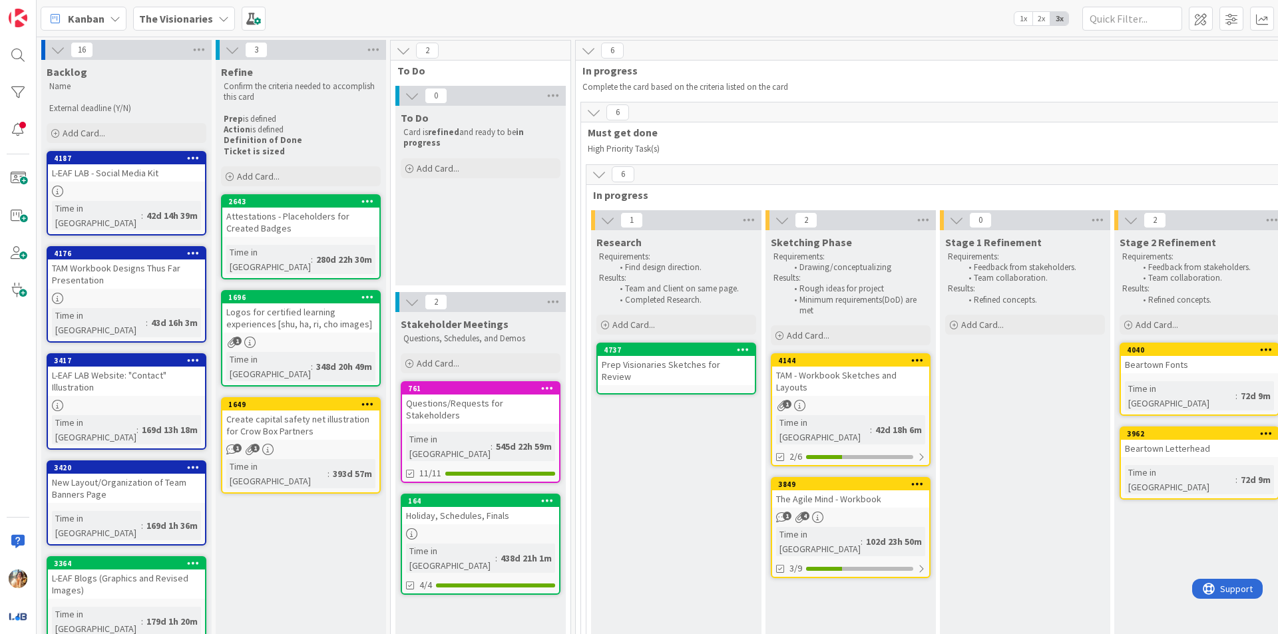
click at [442, 507] on div "Holiday, Schedules, Finals" at bounding box center [480, 515] width 157 height 17
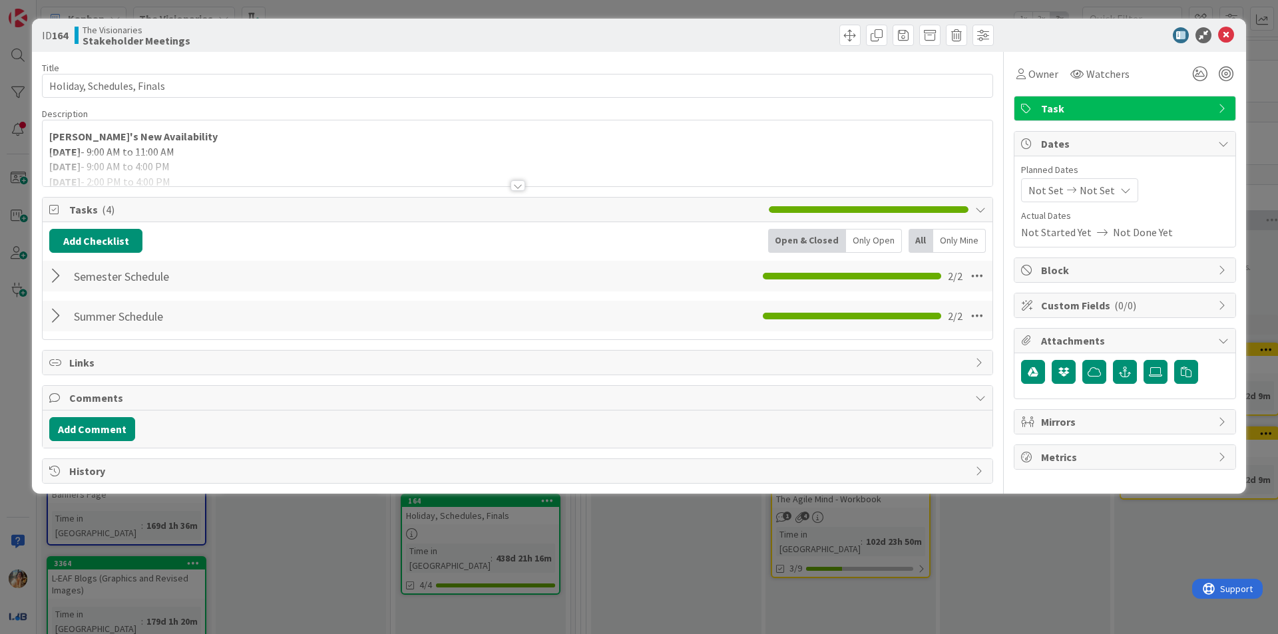
click at [536, 182] on div at bounding box center [518, 169] width 950 height 34
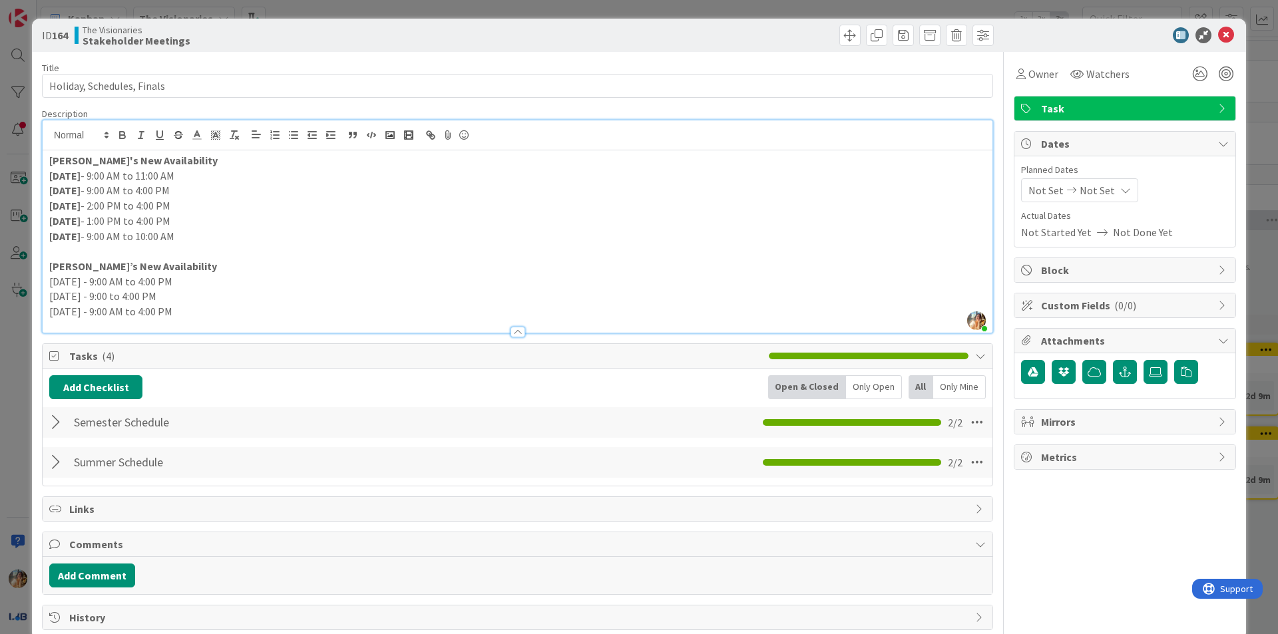
click at [384, 433] on div "Semester Schedule Checklist Name 17 / 64 Semester Schedule 2 / 2" at bounding box center [518, 422] width 950 height 31
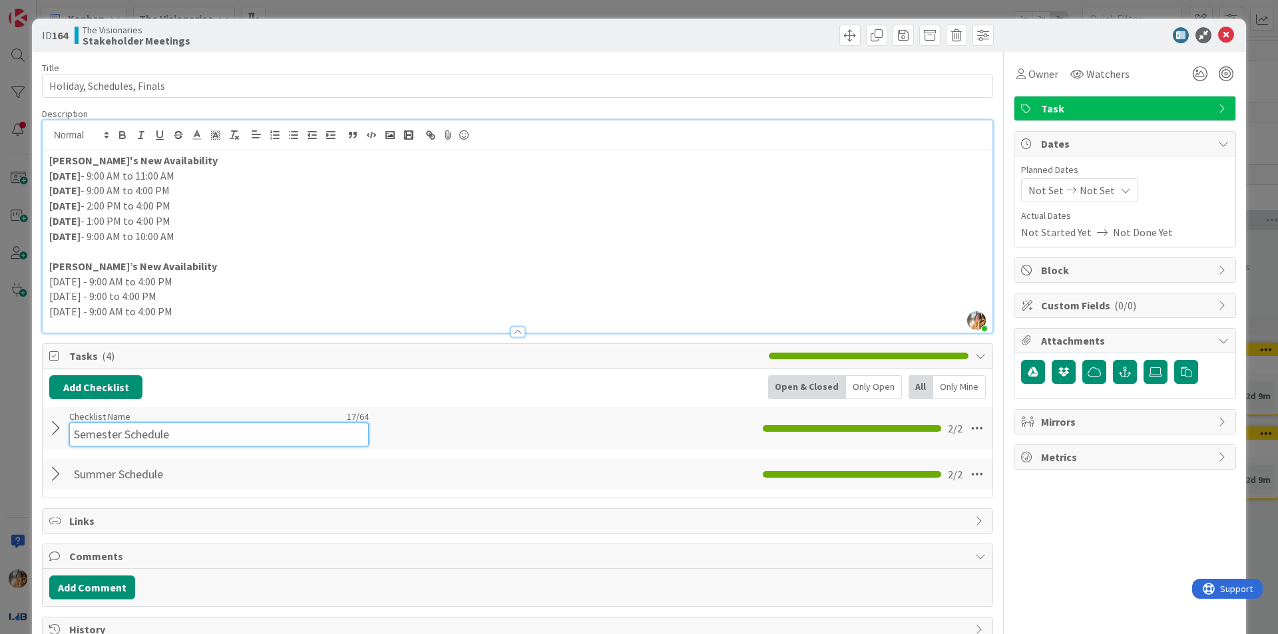
drag, startPoint x: 353, startPoint y: 424, endPoint x: 333, endPoint y: 425, distance: 19.3
click at [352, 424] on input "Semester Schedule" at bounding box center [218, 435] width 299 height 24
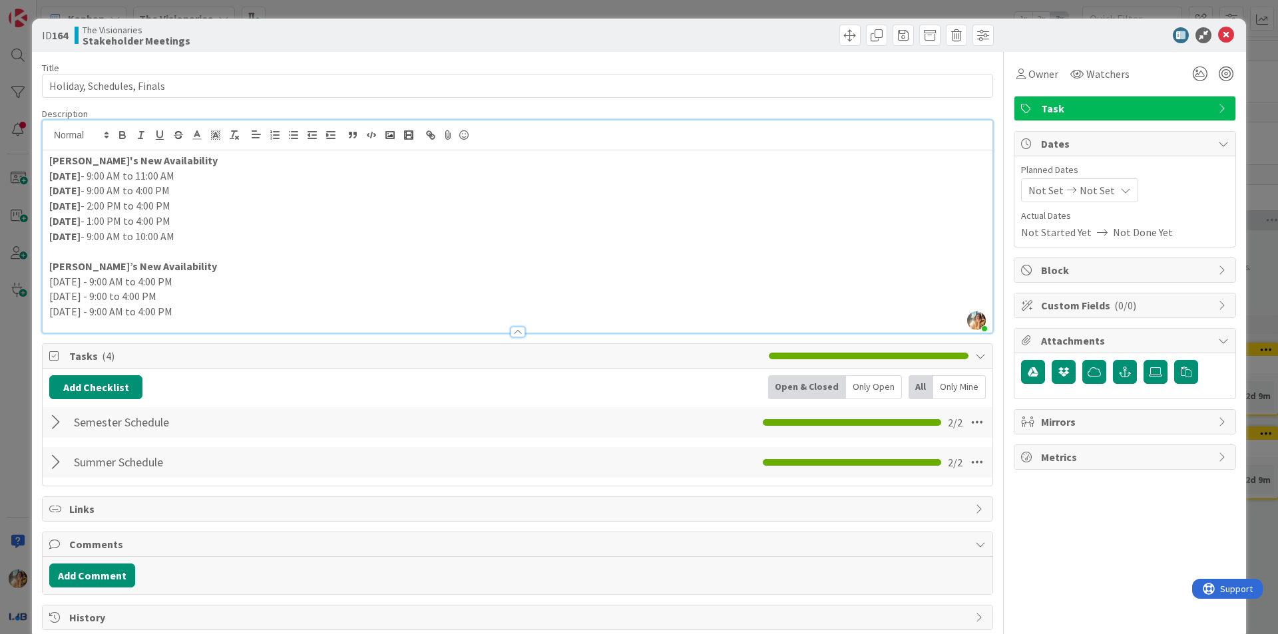
click at [47, 433] on div "Semester Schedule Checklist Name 17 / 64 Semester Schedule 2 / 2" at bounding box center [518, 422] width 950 height 31
click at [53, 424] on div at bounding box center [57, 423] width 17 height 24
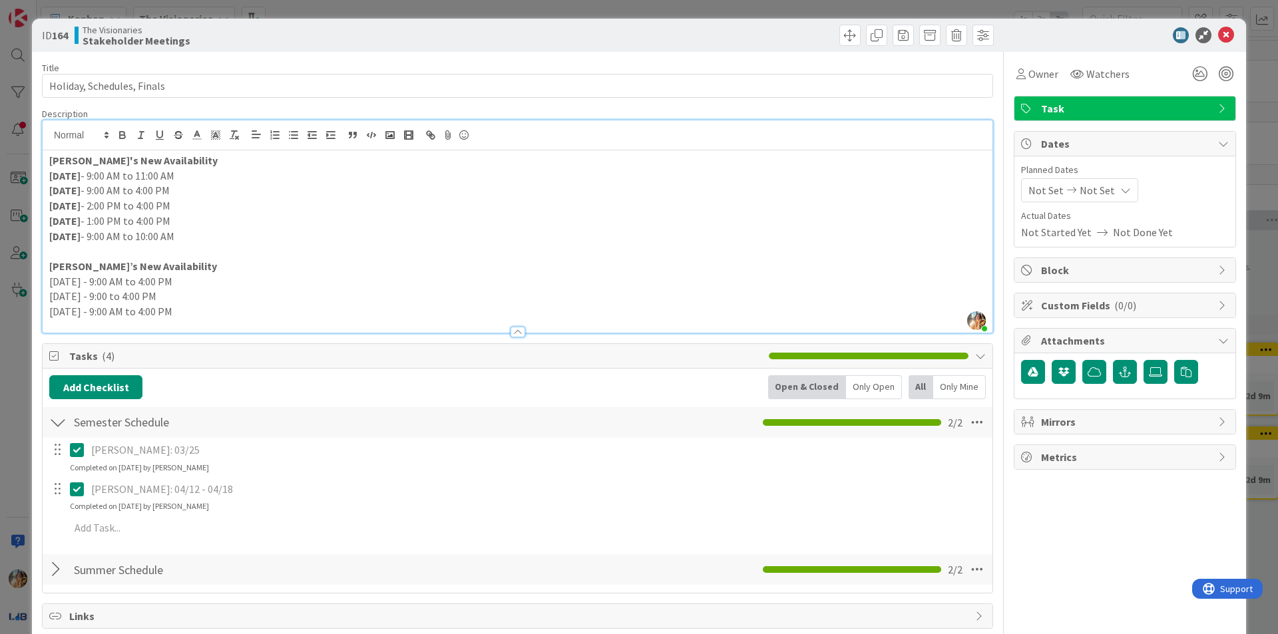
click at [55, 424] on div at bounding box center [57, 423] width 17 height 24
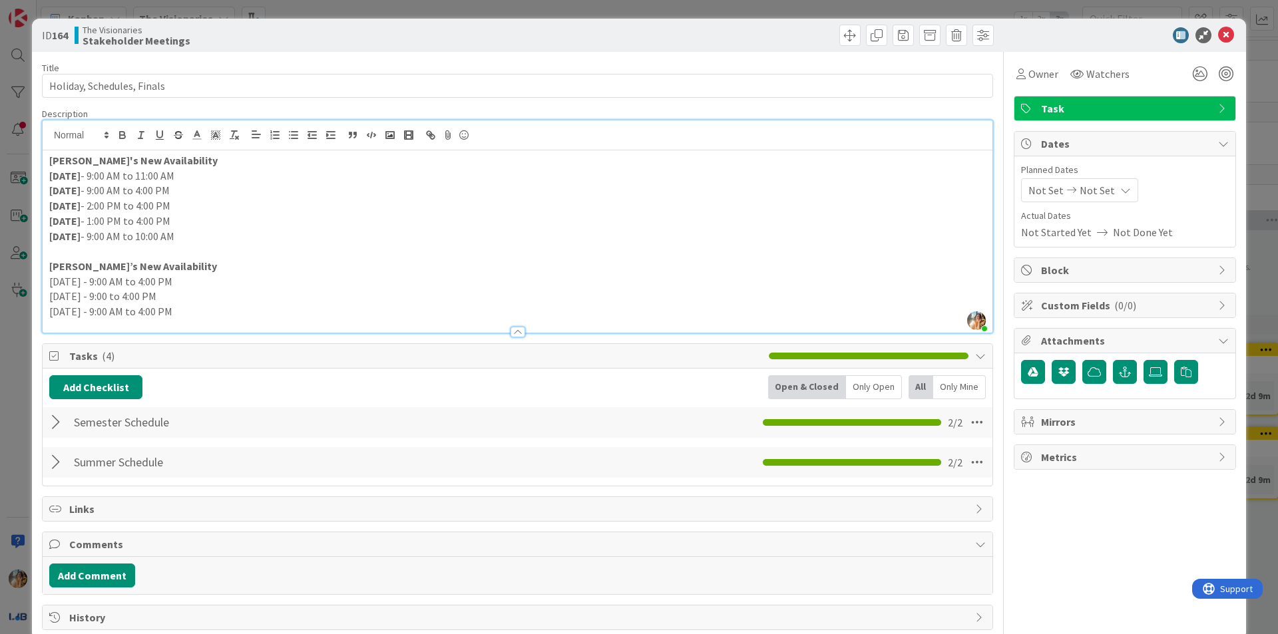
click at [55, 465] on div at bounding box center [57, 463] width 17 height 24
click at [3, 469] on div "ID 164 The Visionaries Stakeholder Meetings Title 26 / 128 Holiday, Schedules, …" at bounding box center [639, 317] width 1278 height 634
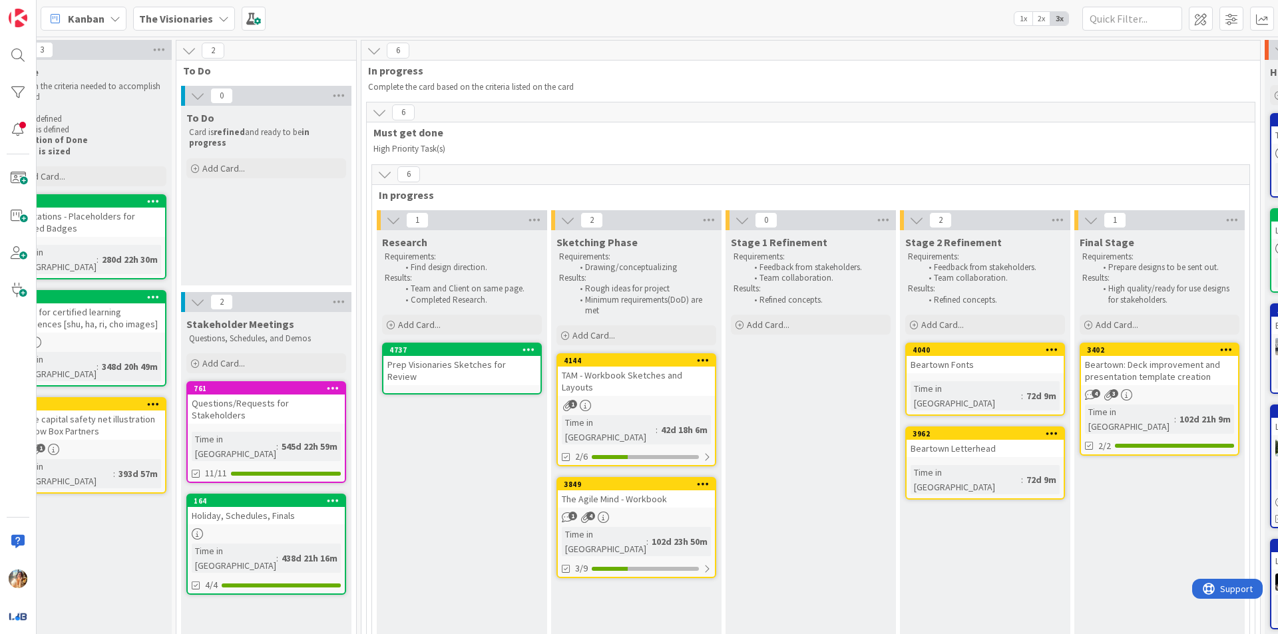
scroll to position [0, 218]
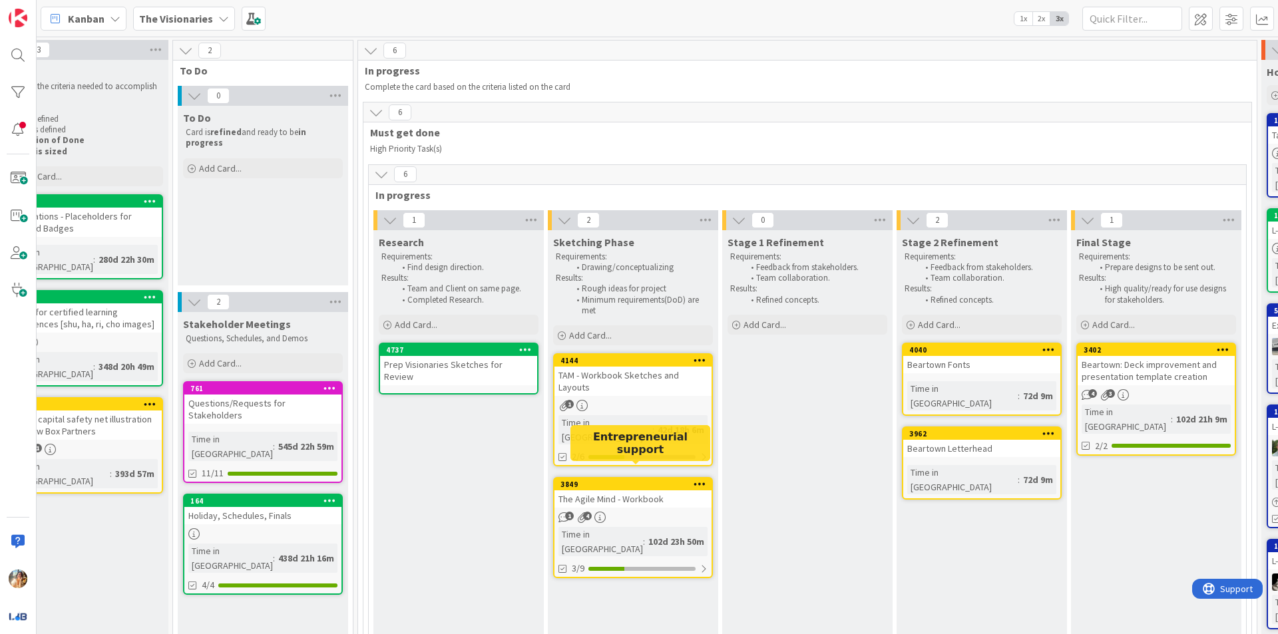
click at [633, 386] on div "TAM - Workbook Sketches and Layouts" at bounding box center [632, 381] width 157 height 29
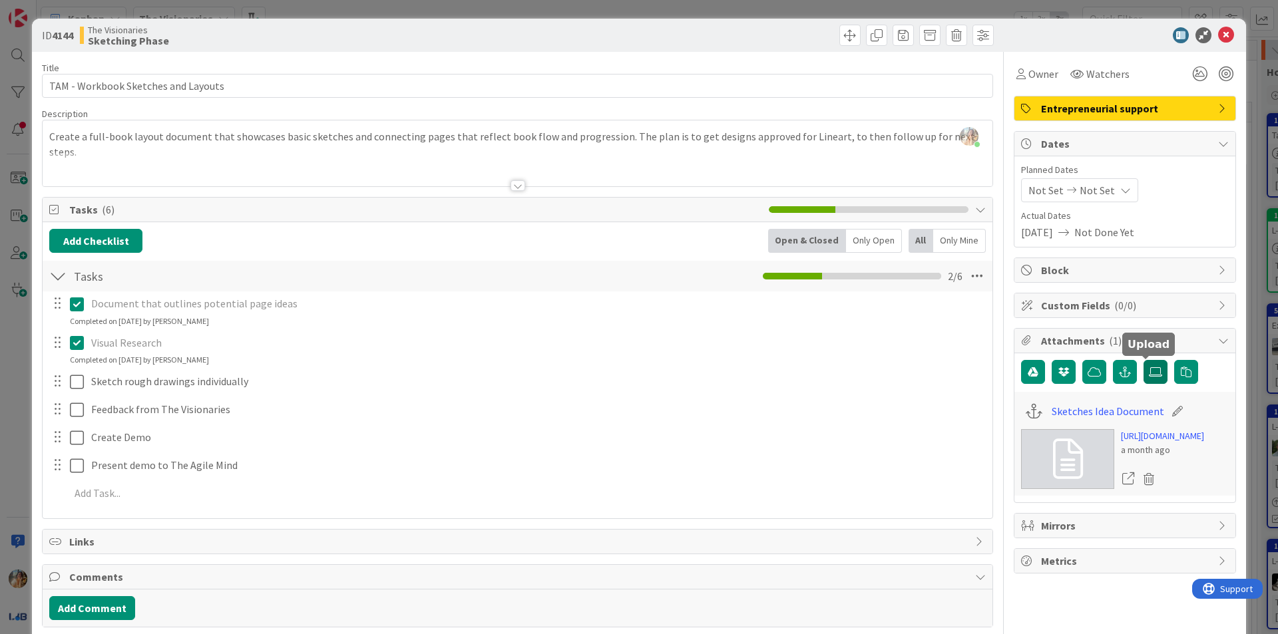
click at [1149, 369] on icon at bounding box center [1155, 372] width 13 height 11
click at [1143, 360] on input "file" at bounding box center [1143, 360] width 0 height 0
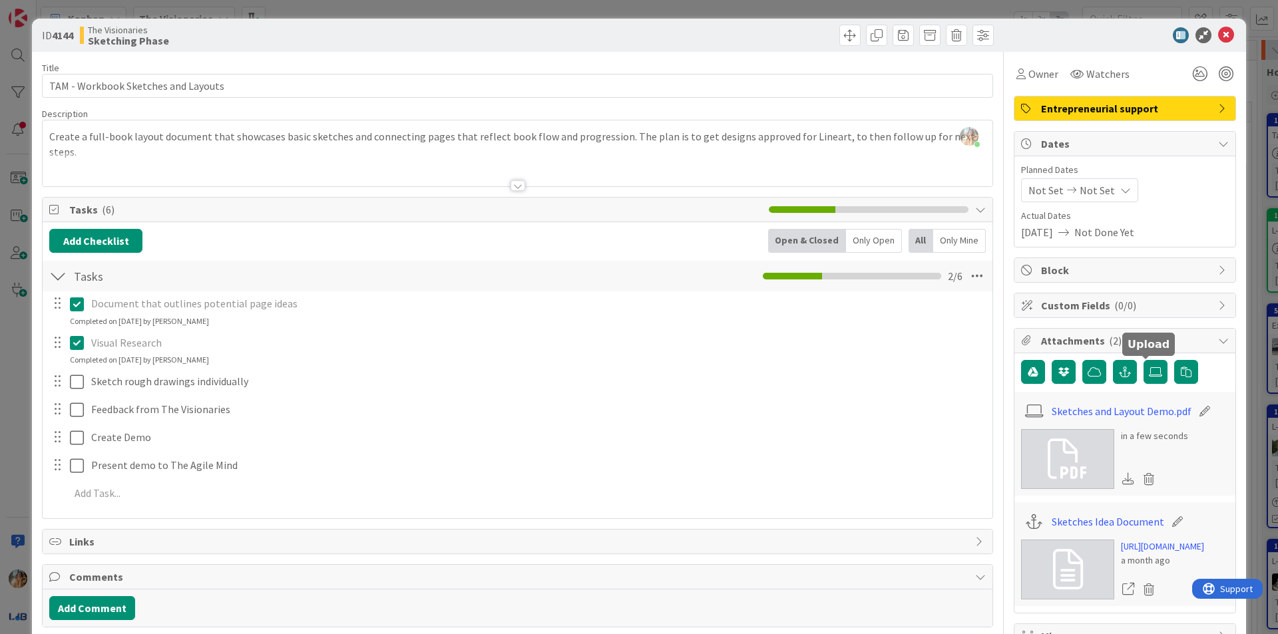
click at [3, 353] on div "ID 4144 The Visionaries Sketching Phase Title 35 / 128 TAM - Workbook Sketches …" at bounding box center [639, 317] width 1278 height 634
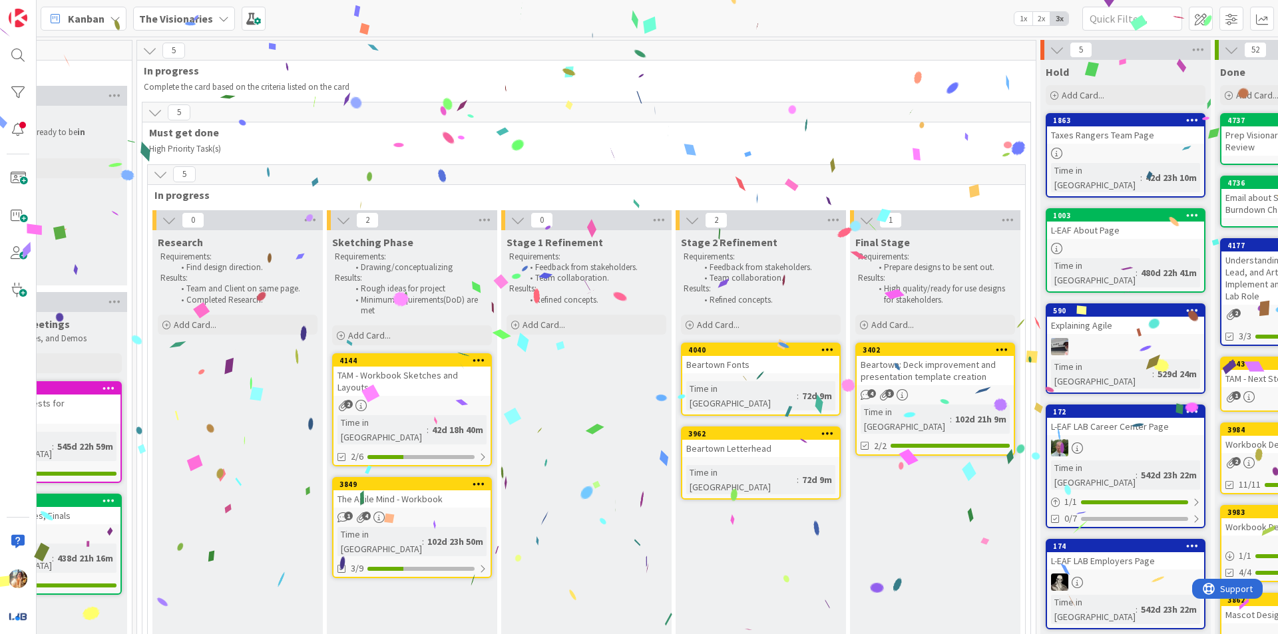
scroll to position [0, 331]
